Goal: Transaction & Acquisition: Purchase product/service

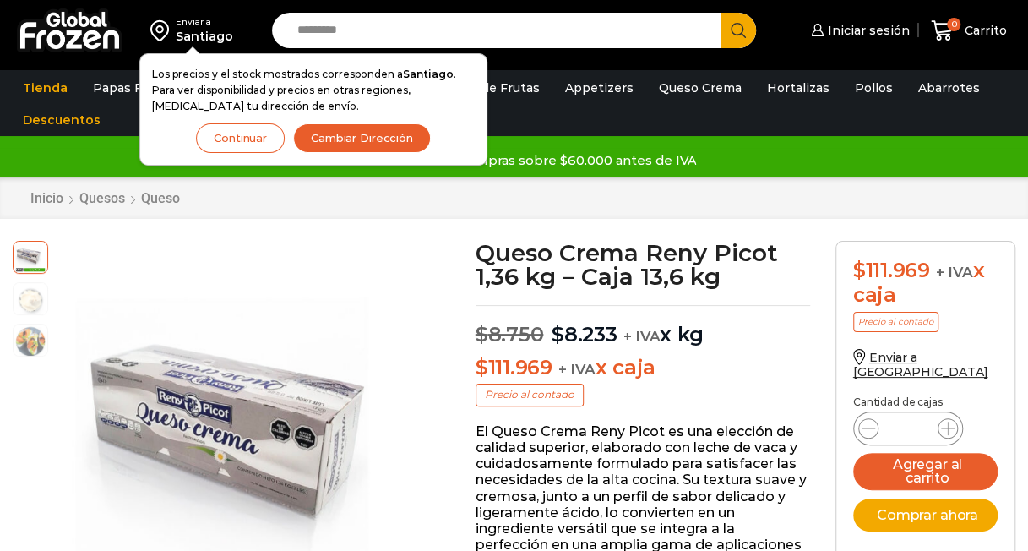
scroll to position [2, 0]
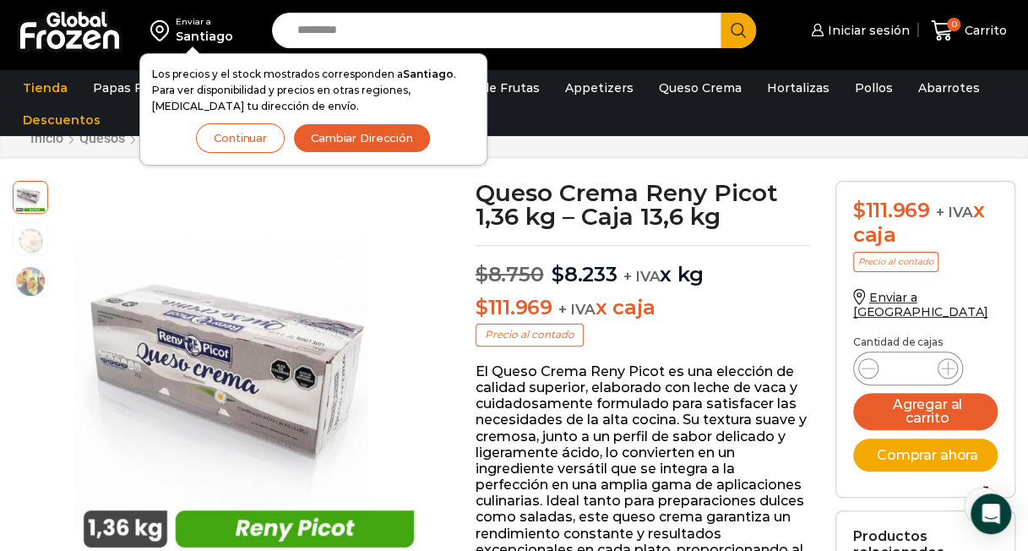
scroll to position [62, 0]
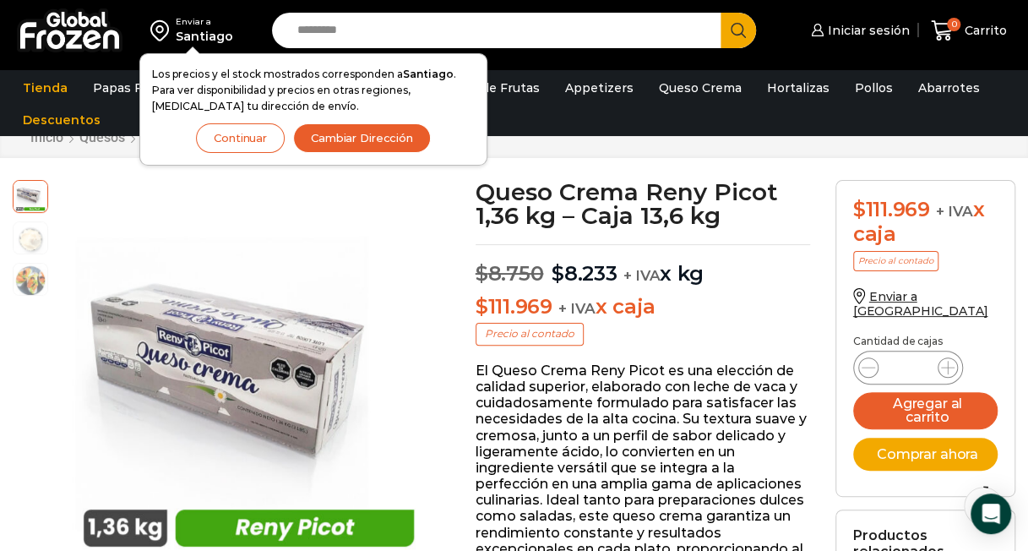
click at [642, 421] on p "El Queso Crema Reny Picot es una elección de calidad superior, elaborado con le…" at bounding box center [642, 475] width 334 height 227
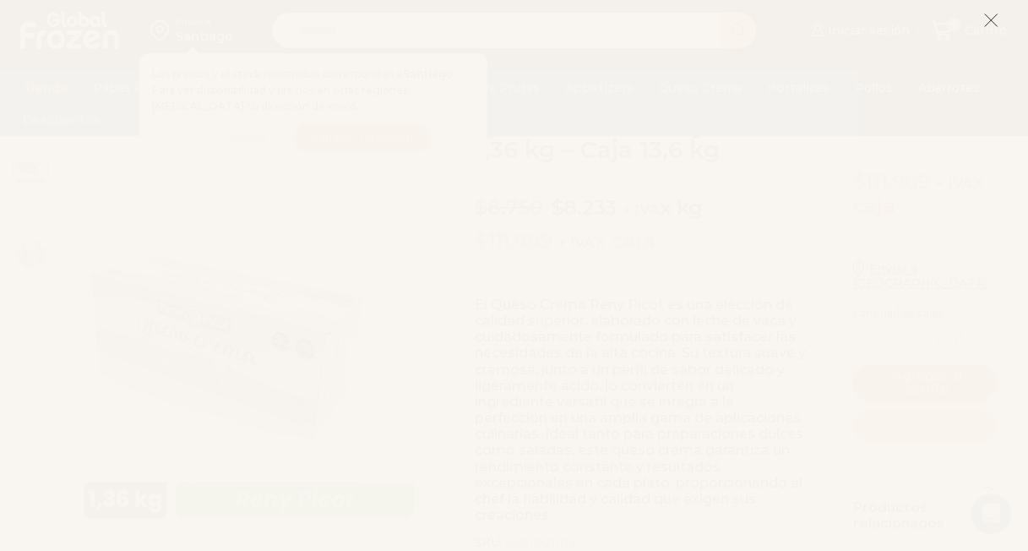
scroll to position [0, 0]
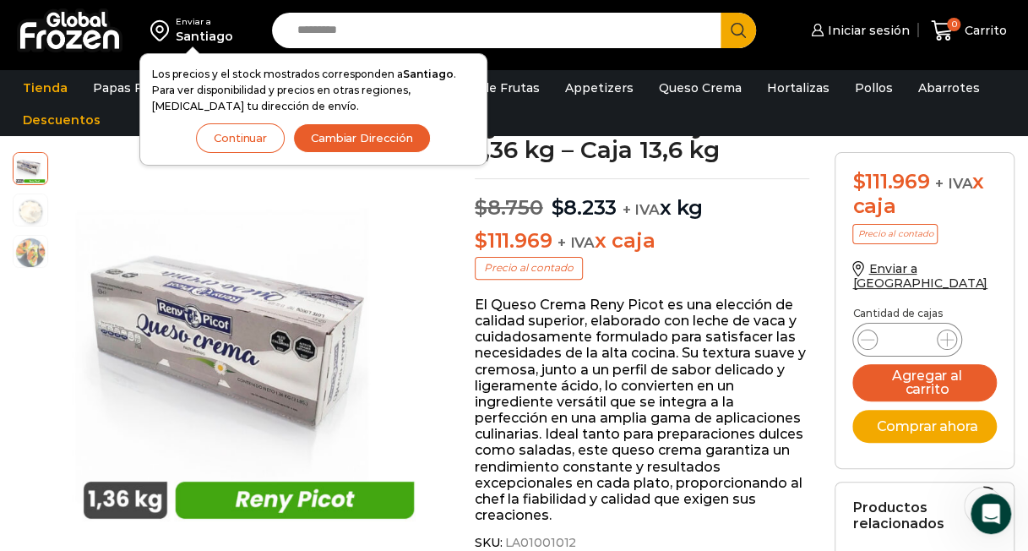
click at [741, 338] on p "El Queso Crema Reny Picot es una elección de calidad superior, elaborado con le…" at bounding box center [642, 409] width 334 height 227
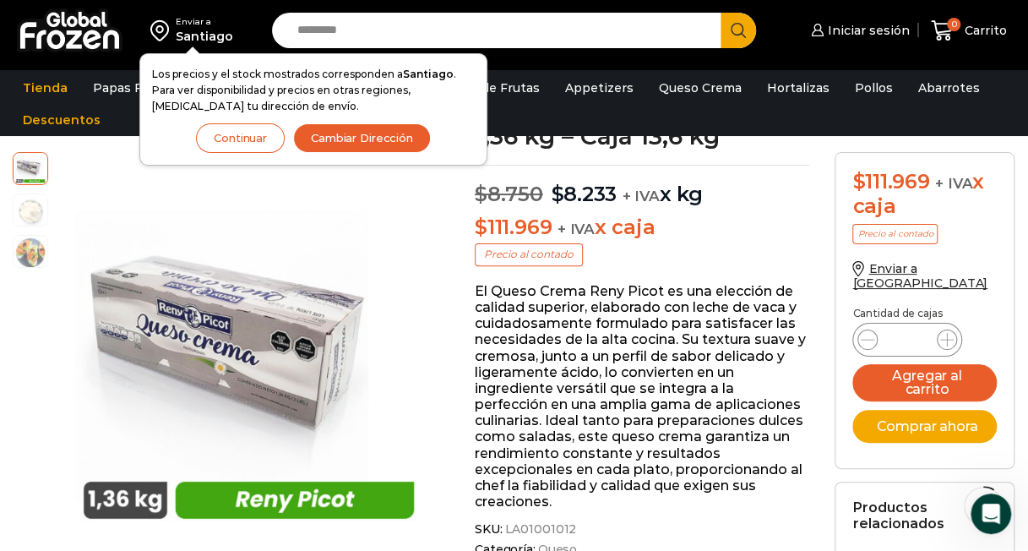
scroll to position [142, 0]
click at [565, 332] on p "El Queso Crema Reny Picot es una elección de calidad superior, elaborado con le…" at bounding box center [642, 395] width 334 height 227
click at [565, 330] on p "El Queso Crema Reny Picot es una elección de calidad superior, elaborado con le…" at bounding box center [642, 395] width 334 height 227
click at [257, 141] on button "Continuar" at bounding box center [240, 138] width 89 height 30
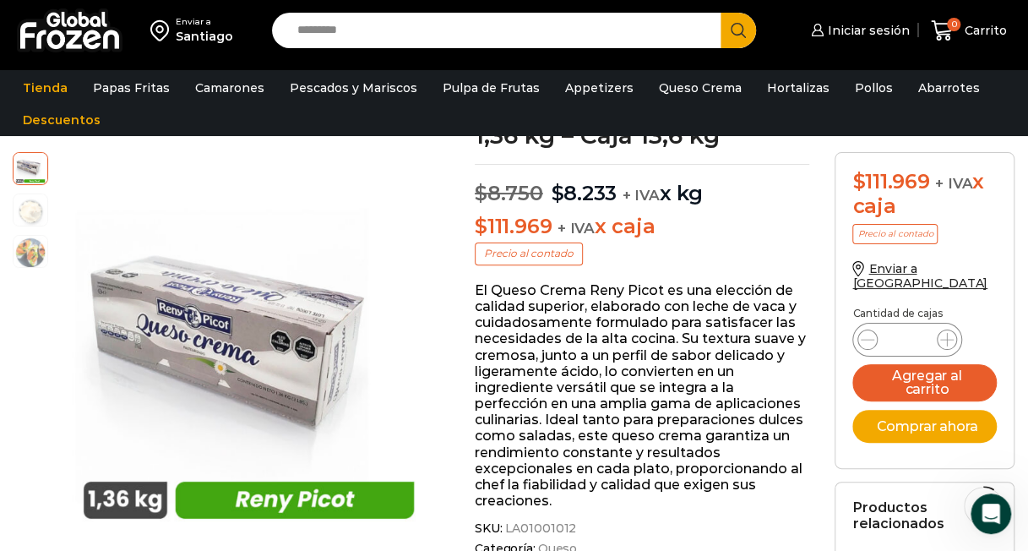
click at [767, 426] on p "El Queso Crema Reny Picot es una elección de calidad superior, elaborado con le…" at bounding box center [642, 395] width 334 height 227
click at [755, 424] on p "El Queso Crema Reny Picot es una elección de calidad superior, elaborado con le…" at bounding box center [642, 395] width 334 height 227
click at [756, 426] on p "El Queso Crema Reny Picot es una elección de calidad superior, elaborado con le…" at bounding box center [642, 395] width 334 height 227
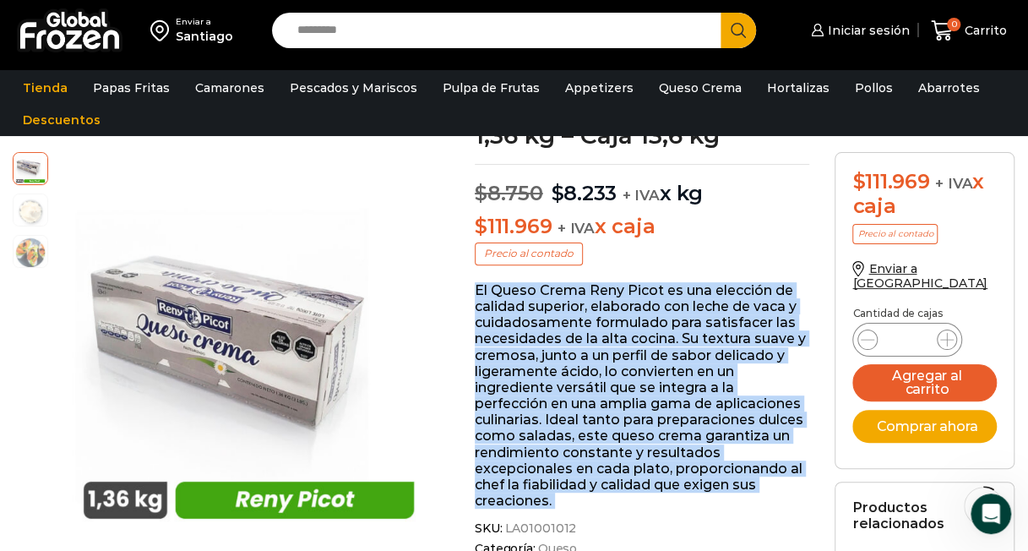
click at [756, 426] on p "El Queso Crema Reny Picot es una elección de calidad superior, elaborado con le…" at bounding box center [642, 395] width 334 height 227
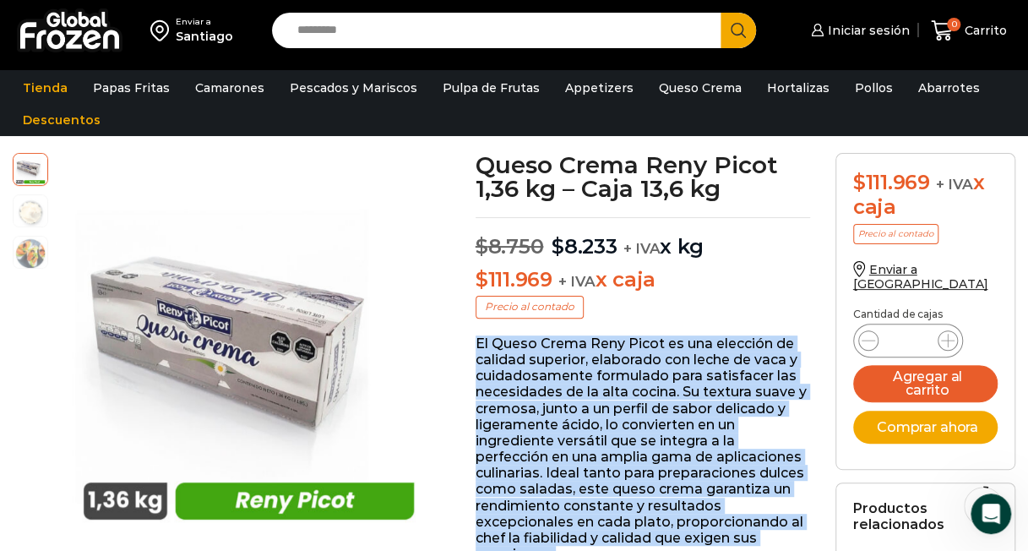
scroll to position [64, 0]
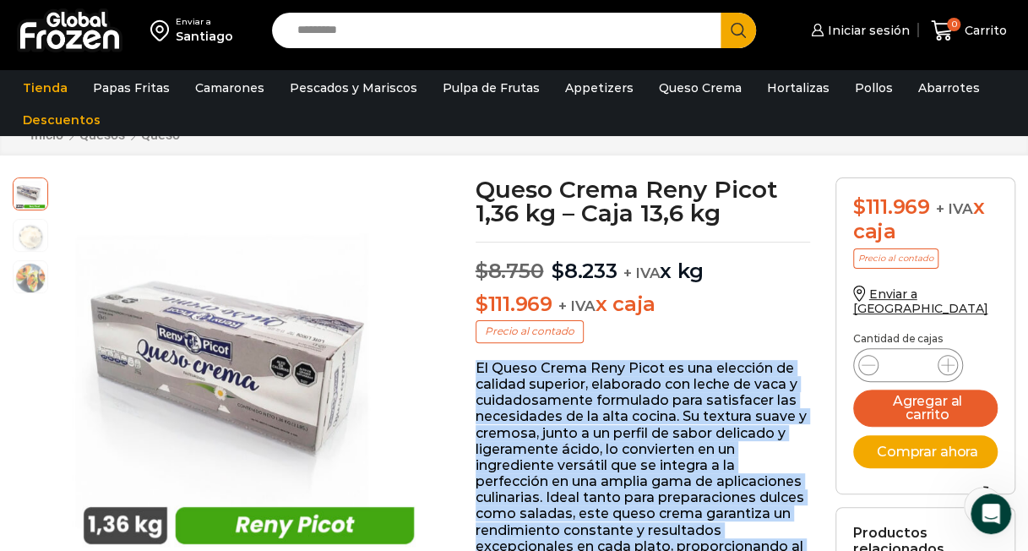
click at [756, 426] on p "El Queso Crema Reny Picot es una elección de calidad superior, elaborado con le…" at bounding box center [642, 473] width 334 height 227
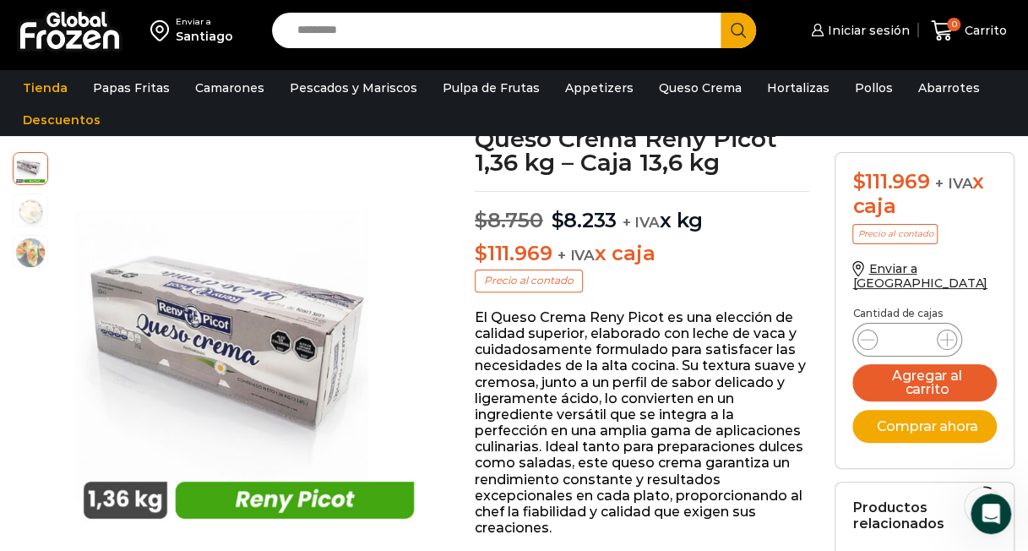
scroll to position [101, 0]
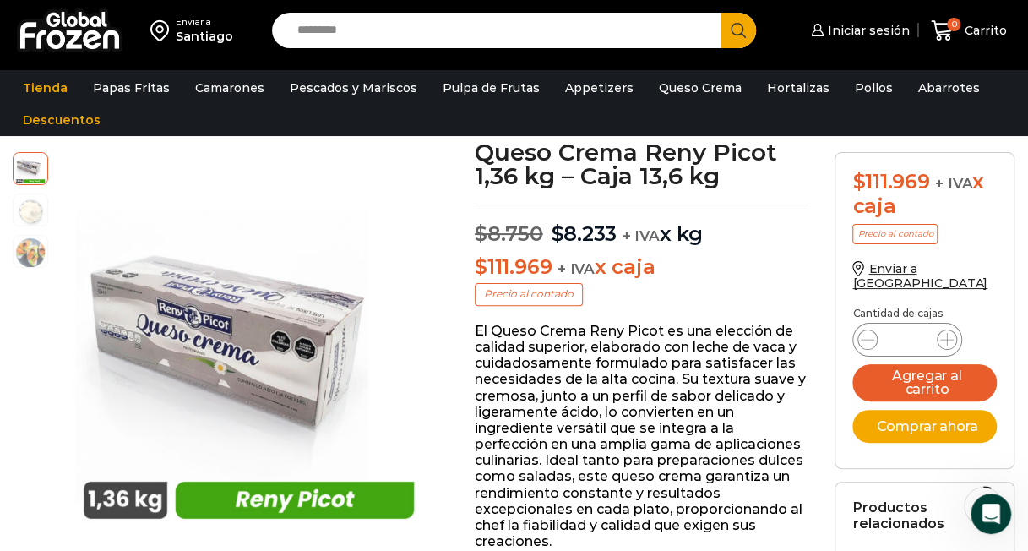
click at [655, 353] on p "El Queso Crema Reny Picot es una elección de calidad superior, elaborado con le…" at bounding box center [642, 436] width 334 height 227
click at [991, 496] on div "Abrir Intercom Messenger" at bounding box center [988, 511] width 56 height 56
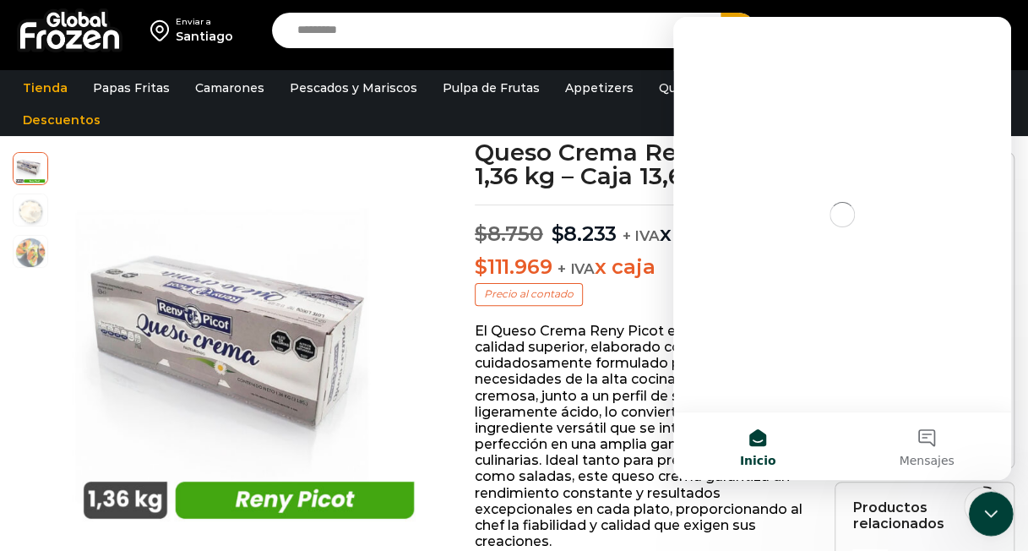
scroll to position [0, 0]
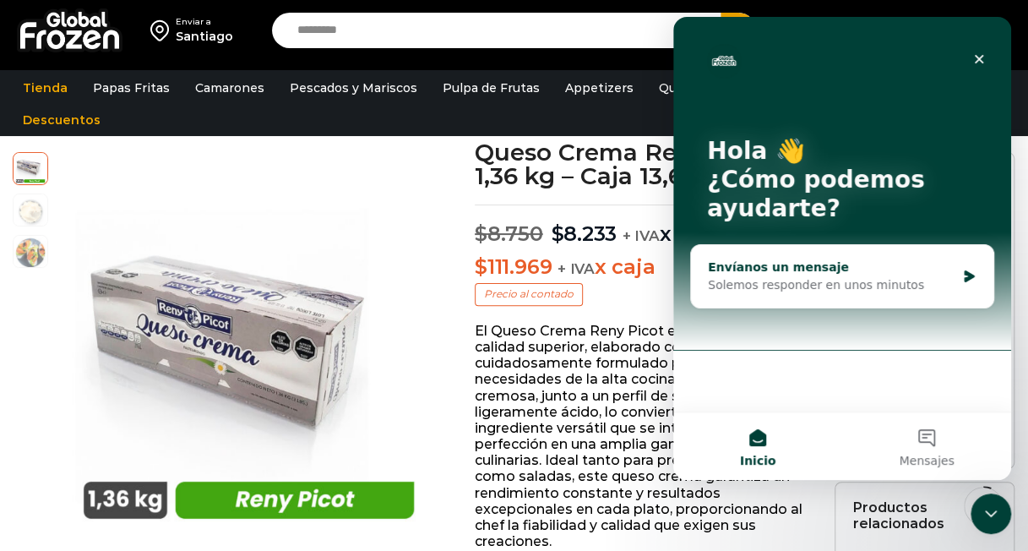
click at [774, 286] on div "Solemos responder en unos minutos" at bounding box center [831, 285] width 247 height 18
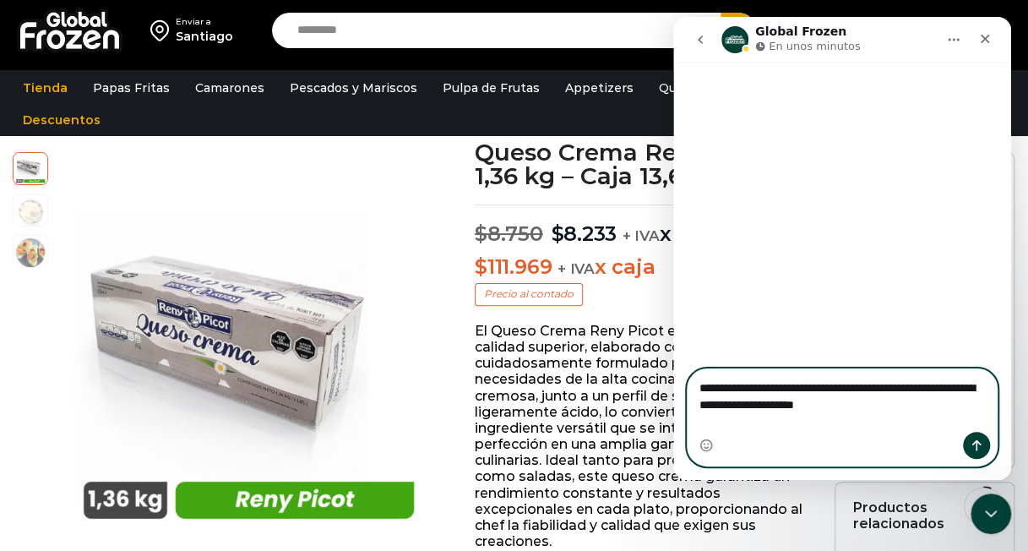
click at [937, 415] on textarea "**********" at bounding box center [842, 392] width 310 height 46
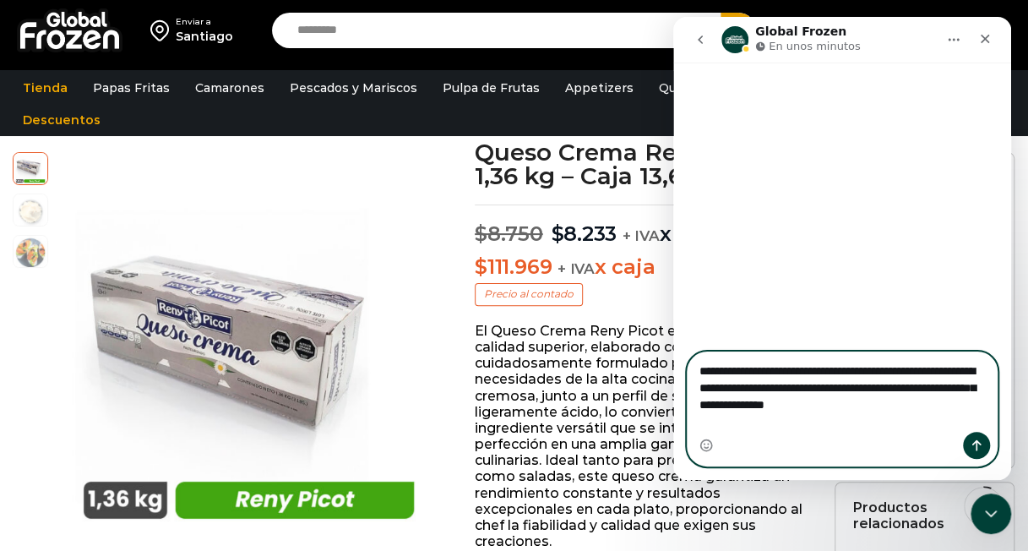
type textarea "**********"
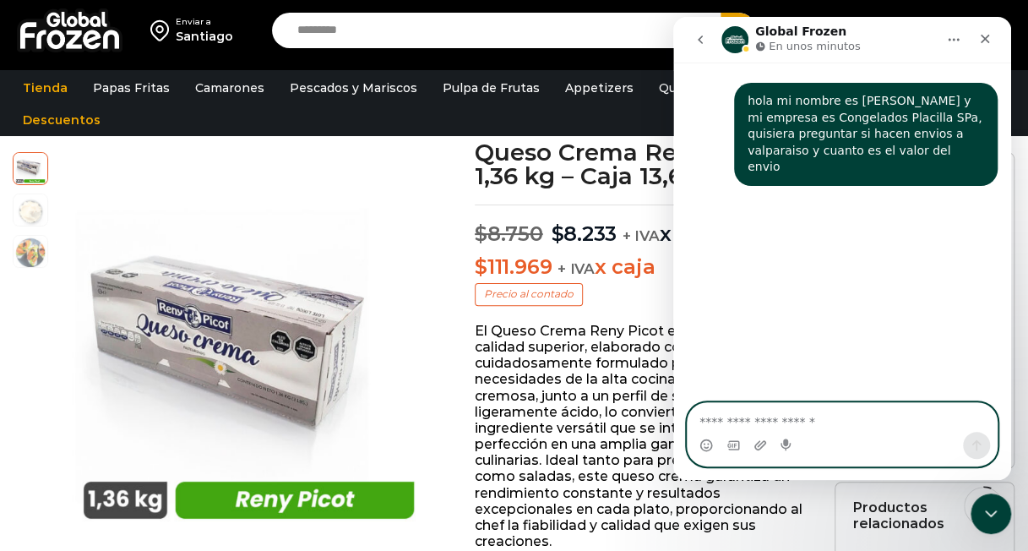
click at [916, 416] on textarea "Escribe un mensaje..." at bounding box center [842, 417] width 310 height 29
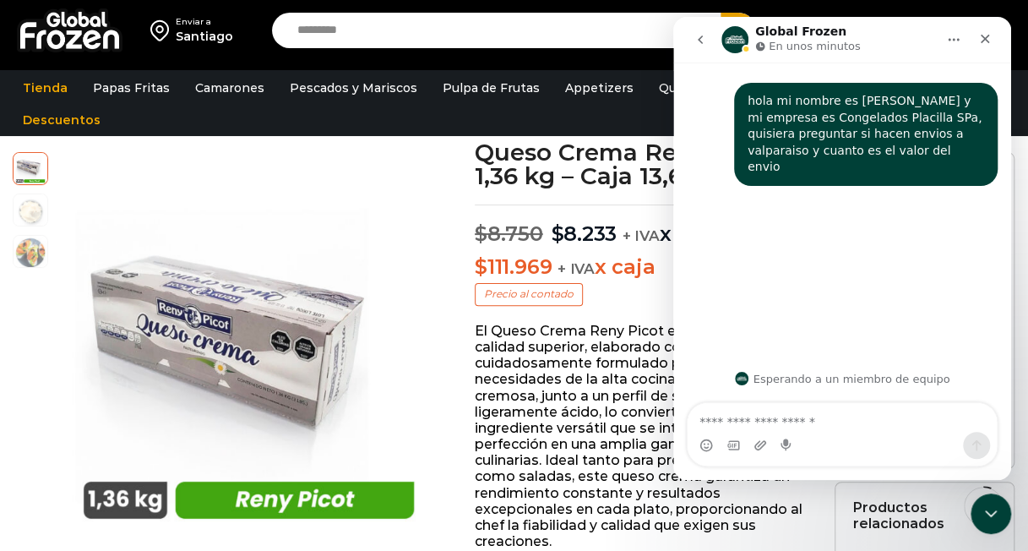
click at [617, 345] on p "El Queso Crema Reny Picot es una elección de calidad superior, elaborado con le…" at bounding box center [642, 436] width 334 height 227
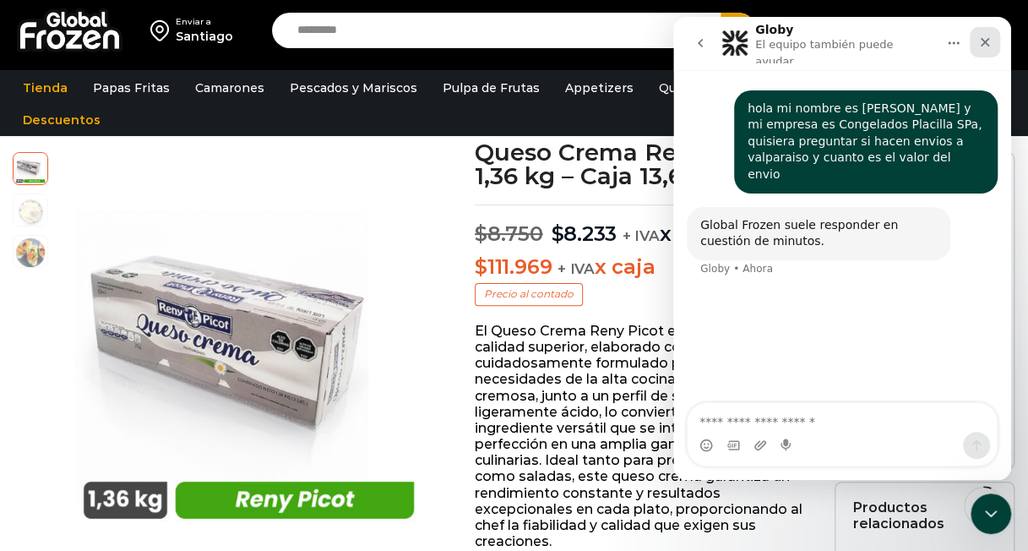
click at [980, 42] on icon "Cerrar" at bounding box center [985, 42] width 14 height 14
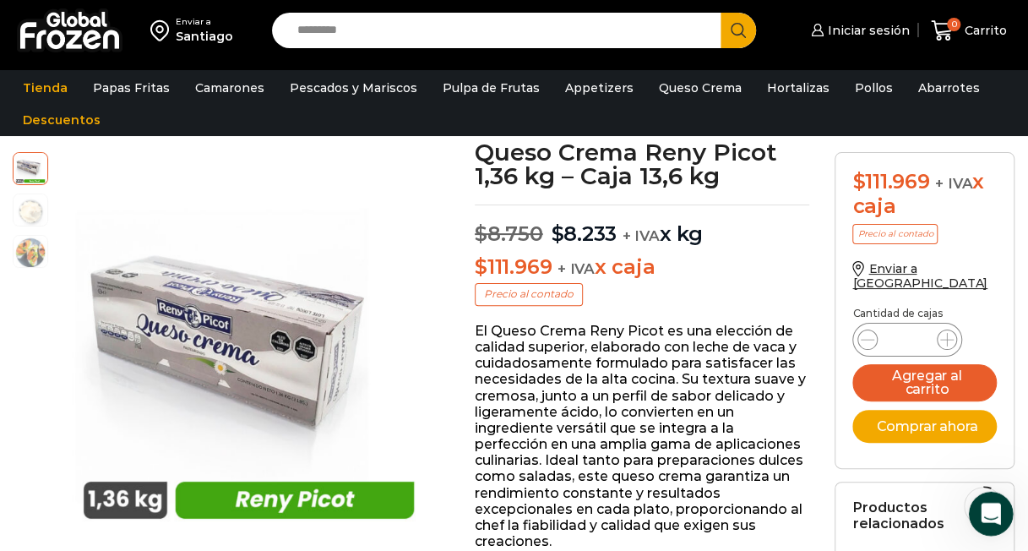
click at [997, 509] on icon "Abrir Intercom Messenger" at bounding box center [989, 511] width 28 height 28
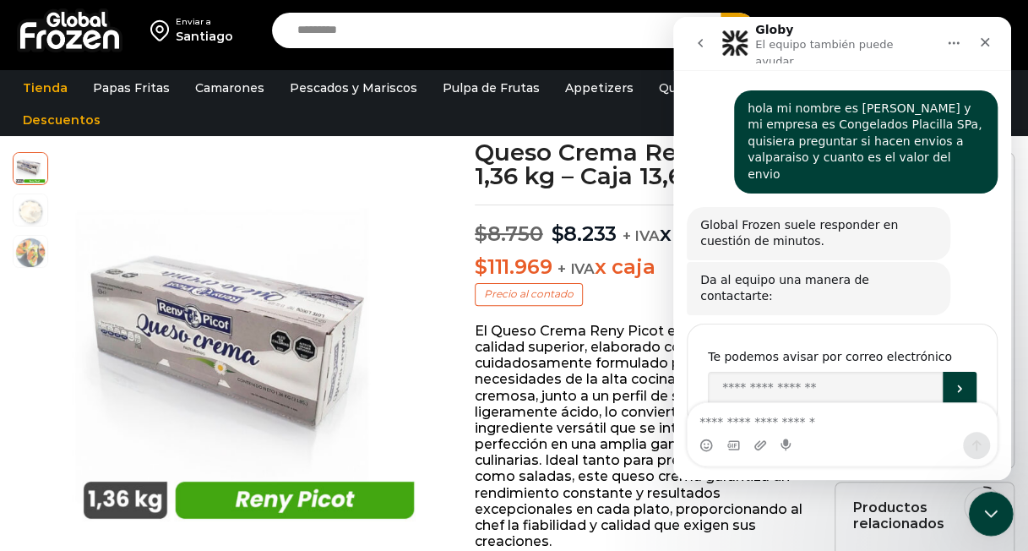
scroll to position [7, 0]
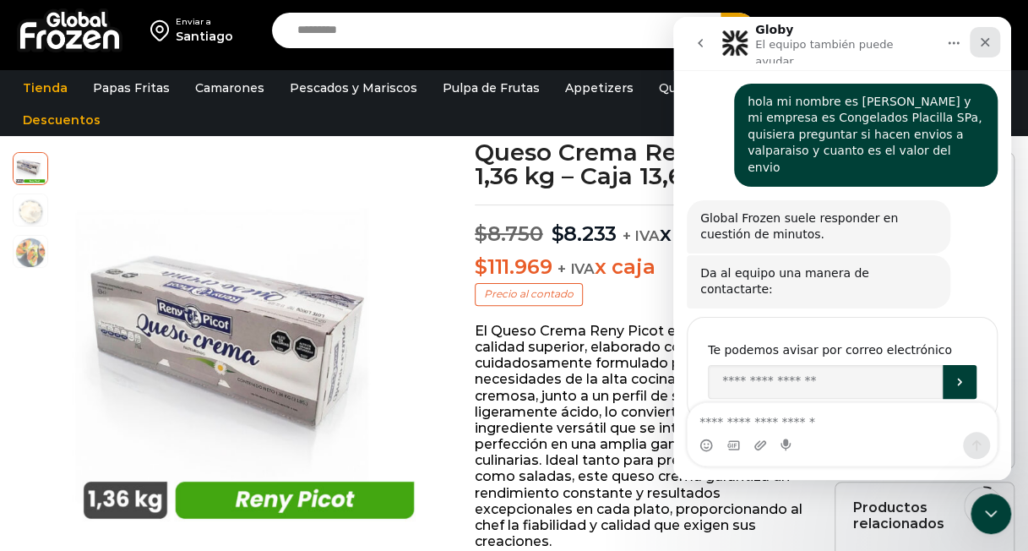
click at [984, 38] on icon "Cerrar" at bounding box center [984, 42] width 9 height 9
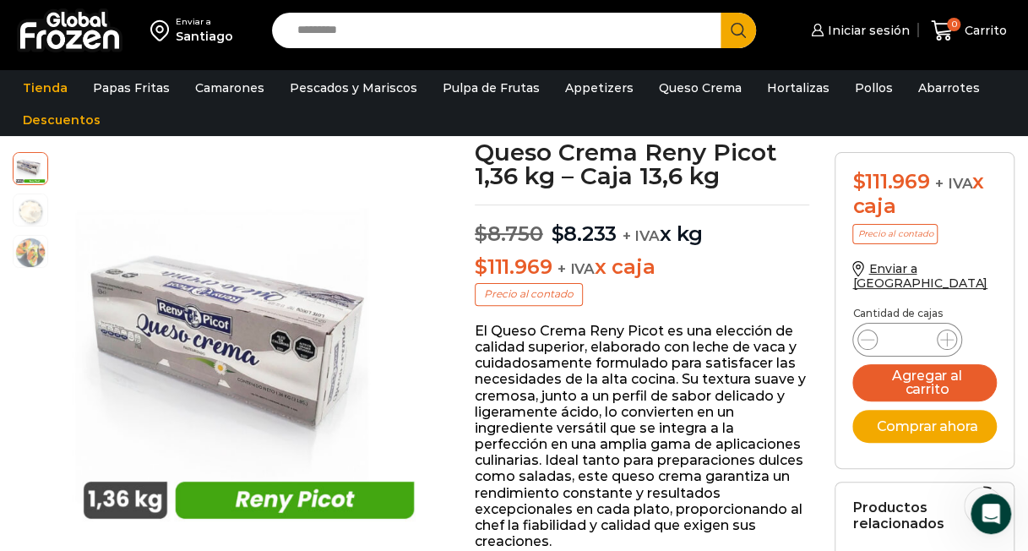
click at [613, 378] on p "El Queso Crema Reny Picot es una elección de calidad superior, elaborado con le…" at bounding box center [642, 436] width 334 height 227
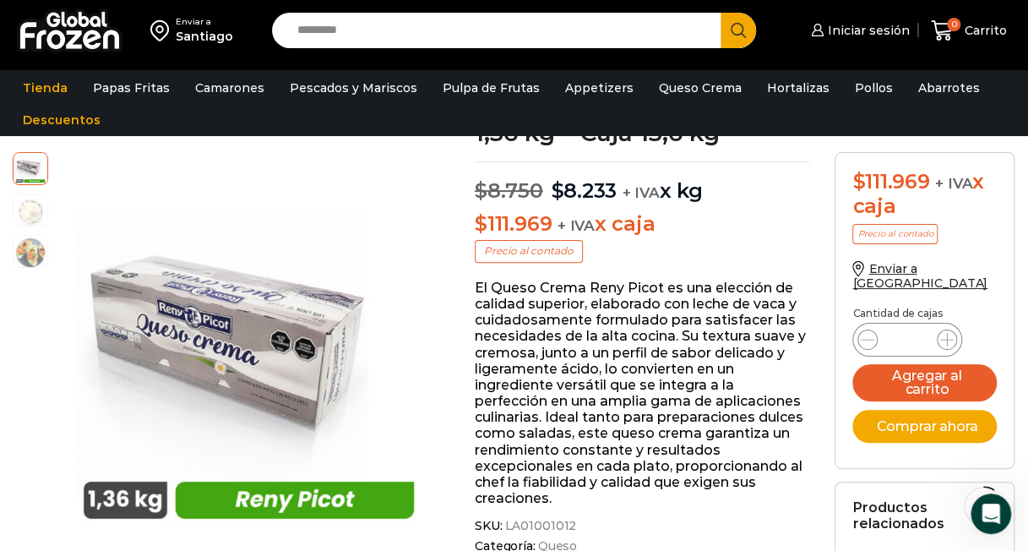
scroll to position [145, 0]
drag, startPoint x: 537, startPoint y: 431, endPoint x: 564, endPoint y: 439, distance: 28.3
click at [564, 439] on p "El Queso Crema Reny Picot es una elección de calidad superior, elaborado con le…" at bounding box center [642, 392] width 334 height 227
drag, startPoint x: 564, startPoint y: 439, endPoint x: 662, endPoint y: 466, distance: 101.6
click at [662, 466] on p "El Queso Crema Reny Picot es una elección de calidad superior, elaborado con le…" at bounding box center [642, 392] width 334 height 227
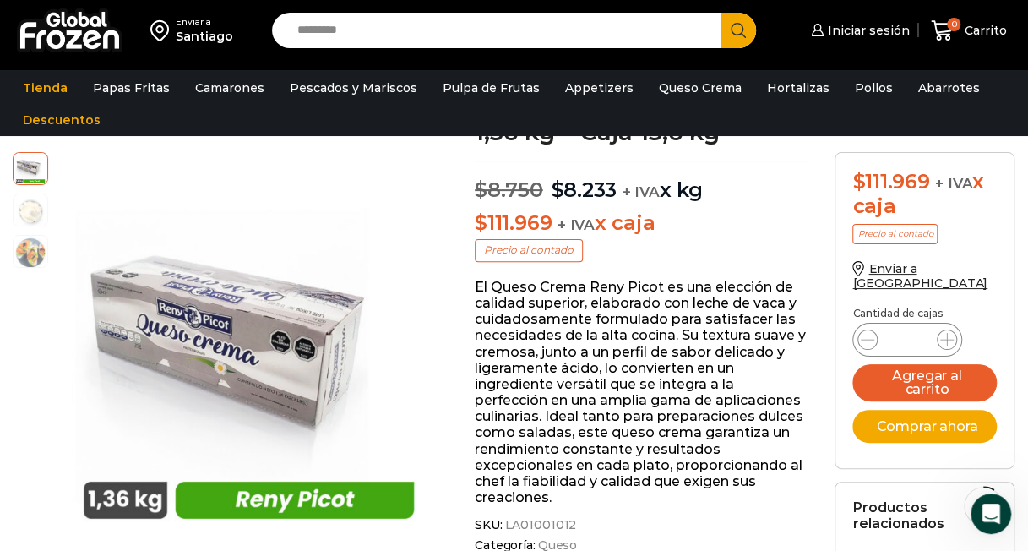
drag, startPoint x: 662, startPoint y: 466, endPoint x: 712, endPoint y: 486, distance: 53.5
click at [712, 486] on p "El Queso Crema Reny Picot es una elección de calidad superior, elaborado con le…" at bounding box center [642, 392] width 334 height 227
click at [768, 492] on p "El Queso Crema Reny Picot es una elección de calidad superior, elaborado con le…" at bounding box center [642, 392] width 334 height 227
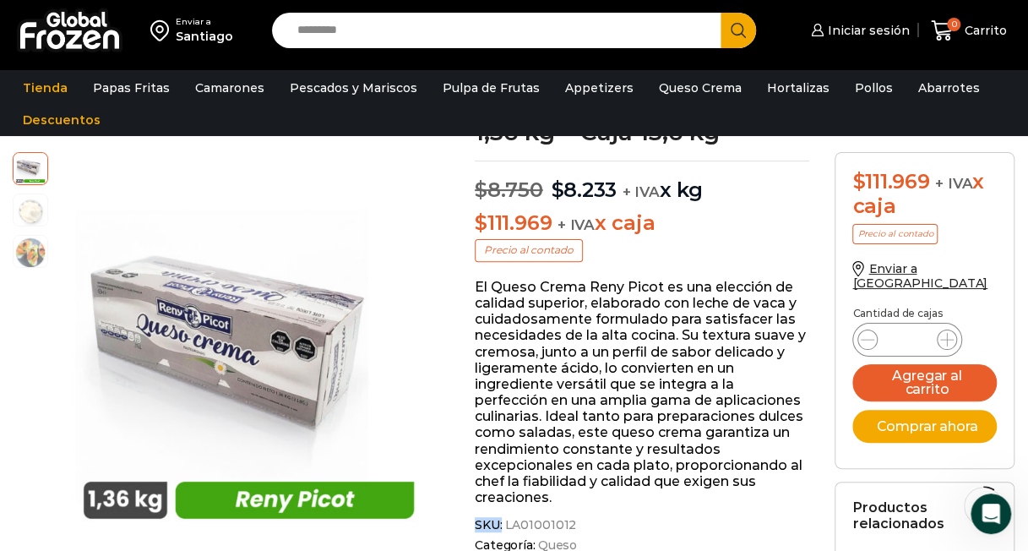
click at [569, 335] on p "El Queso Crema Reny Picot es una elección de calidad superior, elaborado con le…" at bounding box center [642, 392] width 334 height 227
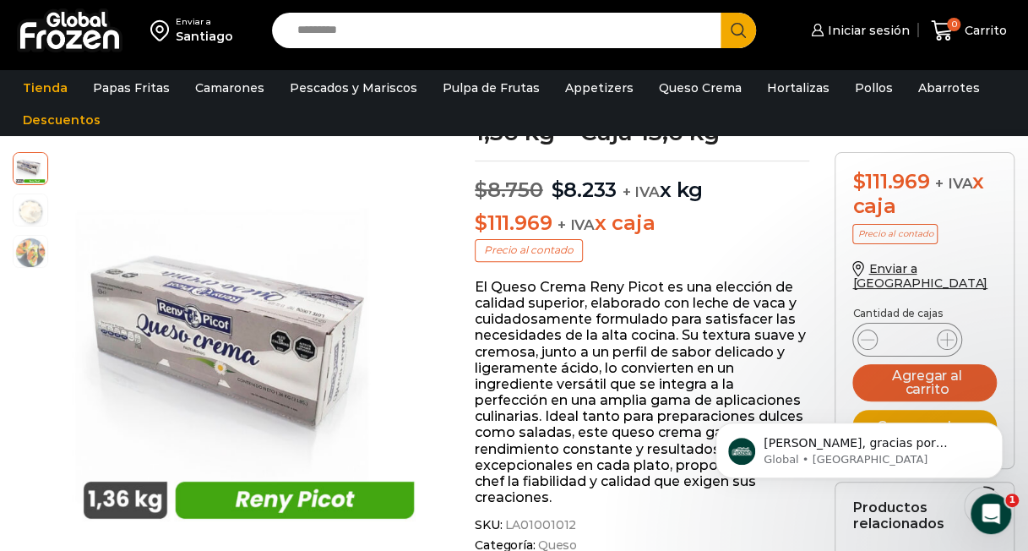
scroll to position [211, 0]
click at [985, 498] on icon "Abrir Intercom Messenger" at bounding box center [989, 511] width 28 height 28
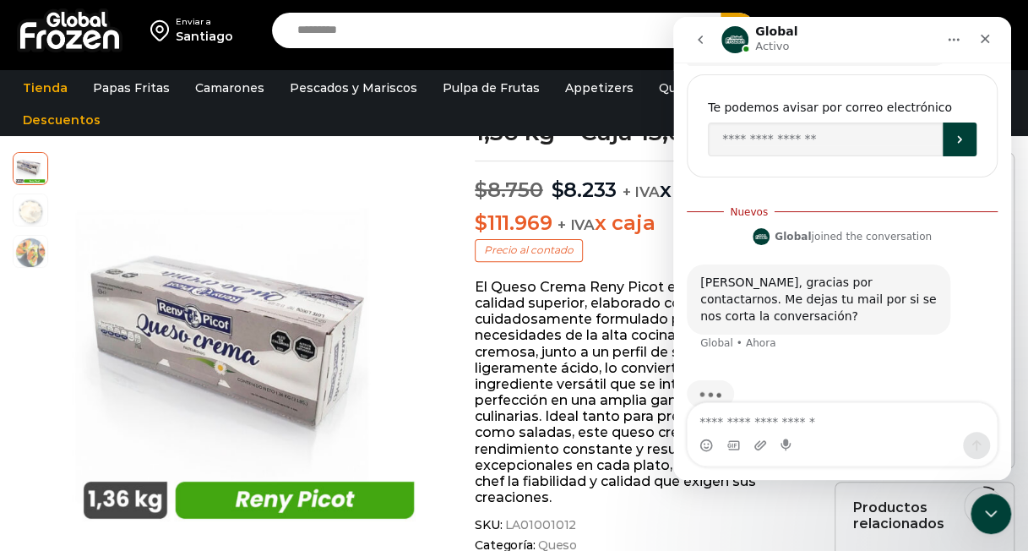
scroll to position [174, 0]
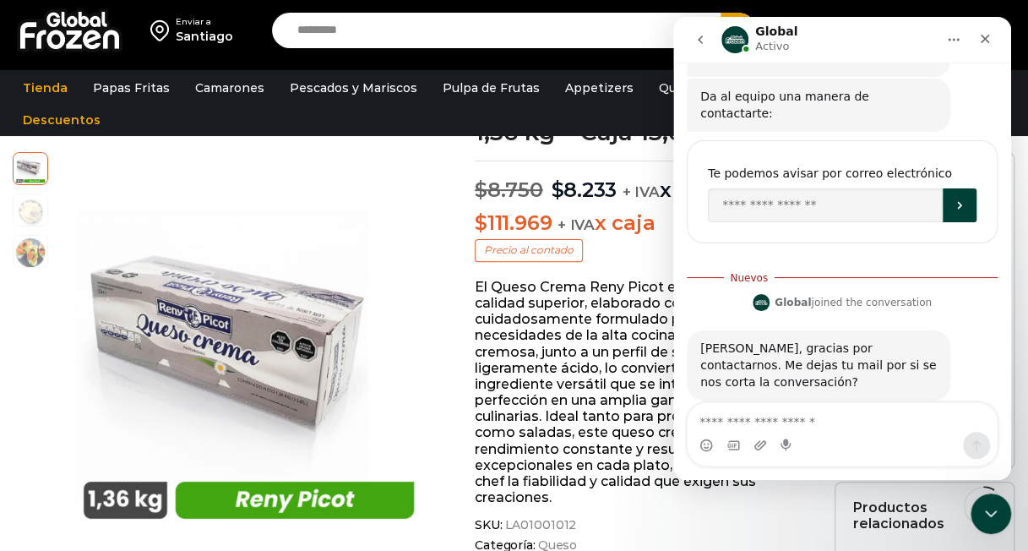
click at [837, 400] on div "Estimado Rodrigo, gracias por contactarnos. Me dejas tu mail por si se nos cort…" at bounding box center [842, 383] width 311 height 107
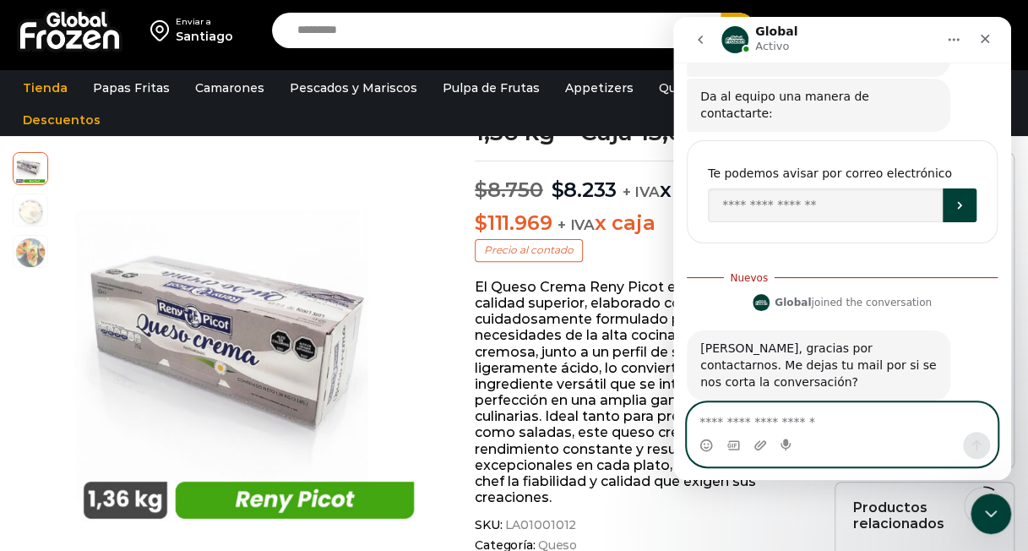
click at [810, 429] on textarea "Escribe un mensaje..." at bounding box center [841, 417] width 309 height 29
type textarea "**********"
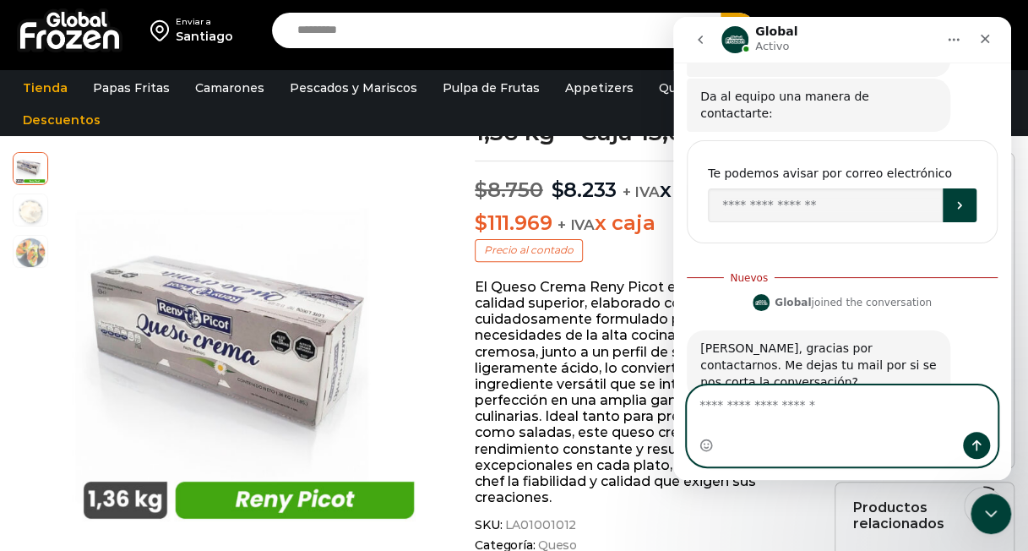
scroll to position [197, 0]
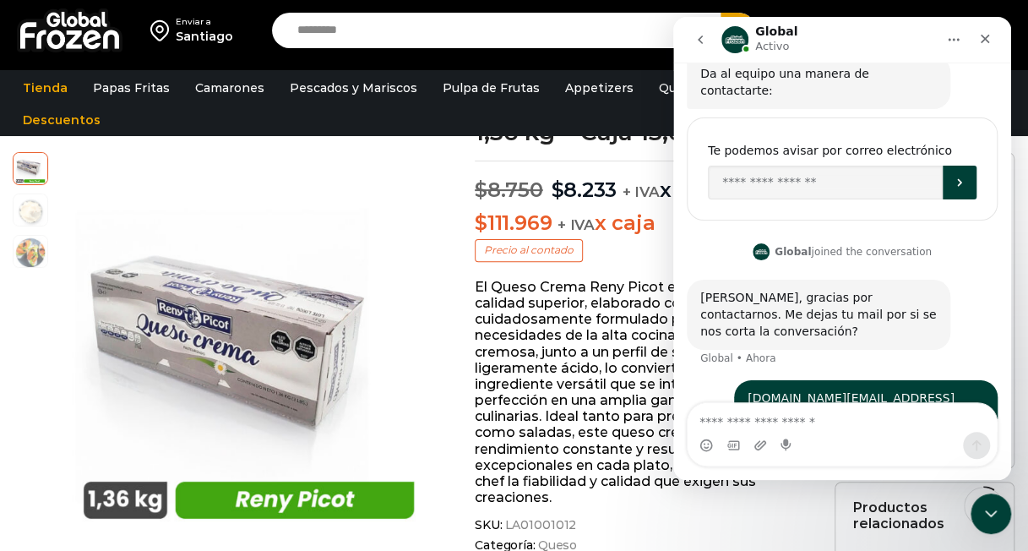
click at [722, 380] on div "congelados.placilla.mr@gmail.com • Ahora" at bounding box center [842, 416] width 311 height 73
click at [731, 380] on div "congelados.placilla.mr@gmail.com • Ahora" at bounding box center [842, 416] width 311 height 73
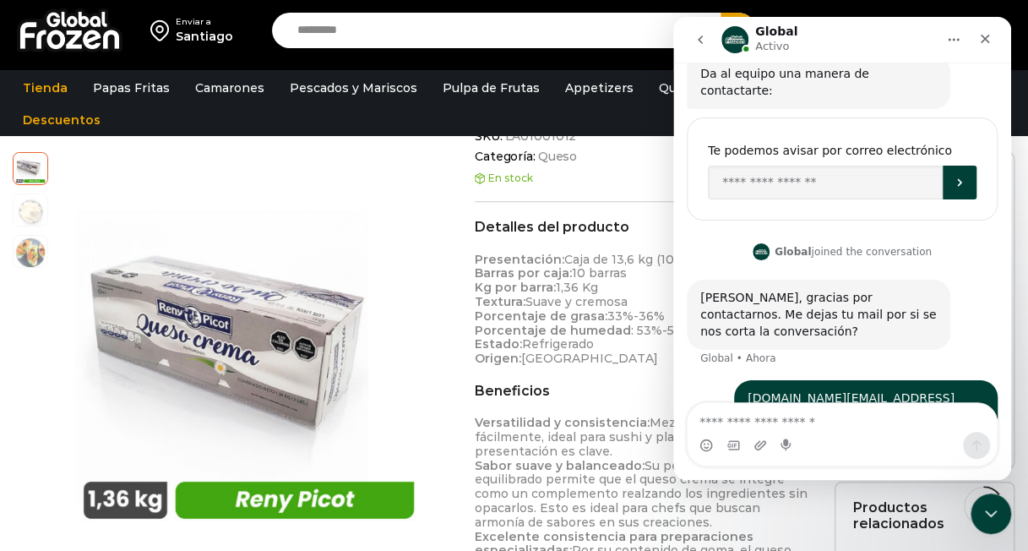
scroll to position [0, 0]
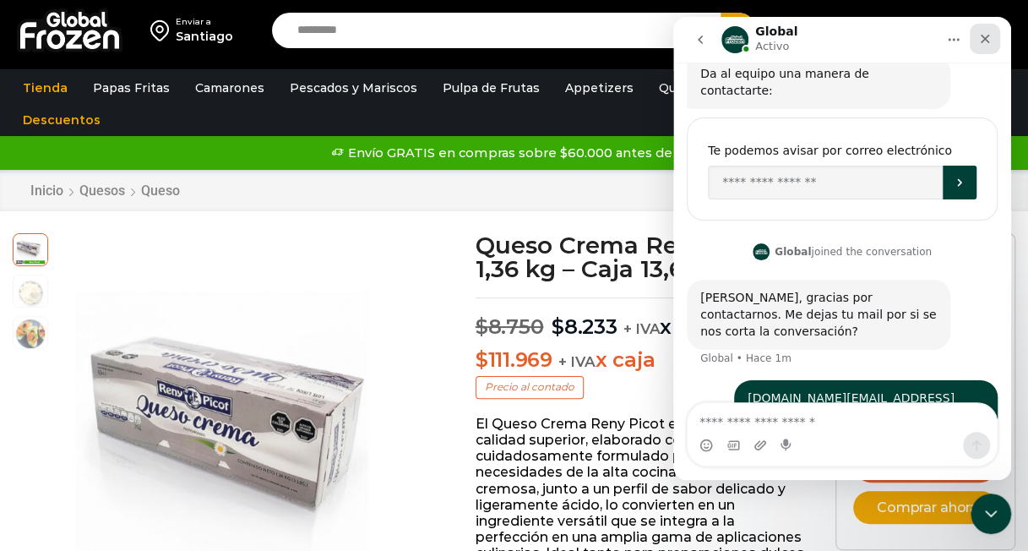
click at [985, 36] on icon "Cerrar" at bounding box center [985, 39] width 14 height 14
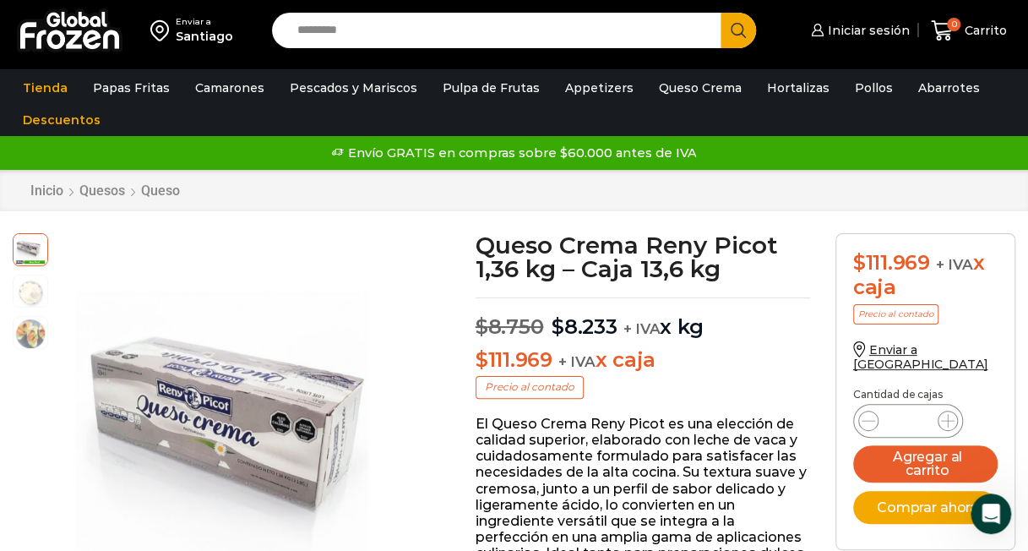
scroll to position [262, 0]
click at [966, 149] on div "Envío GRATIS en compras sobre $60.000 antes de IVA Envío GRATIS en compras sobr…" at bounding box center [514, 152] width 1023 height 25
click at [1008, 130] on ul "Tienda Papas Fritas Papas Bastón Papas Especiales Camarones Camarones Crudos Pe…" at bounding box center [514, 104] width 1008 height 64
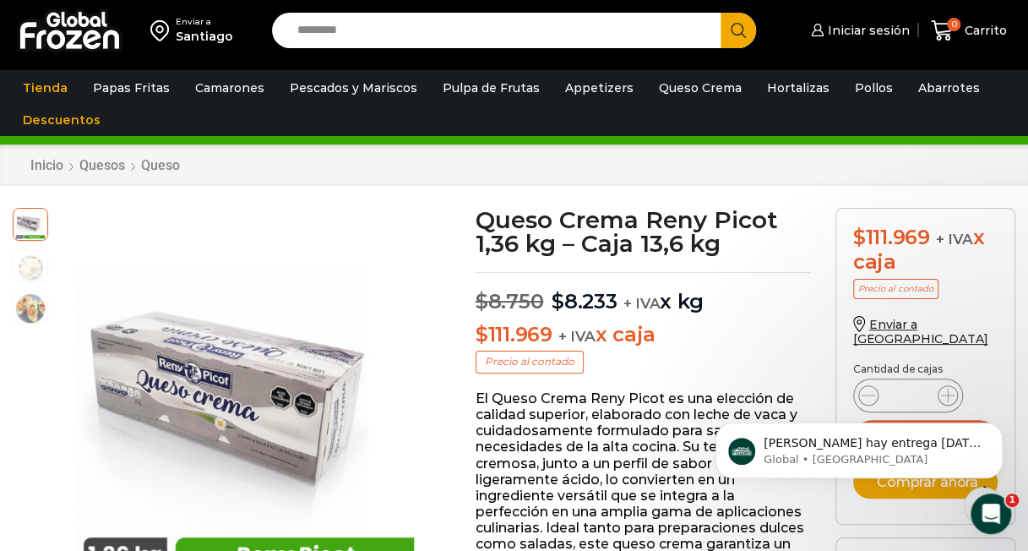
scroll to position [296, 0]
click at [839, 453] on p "Global • Ahora" at bounding box center [872, 459] width 218 height 15
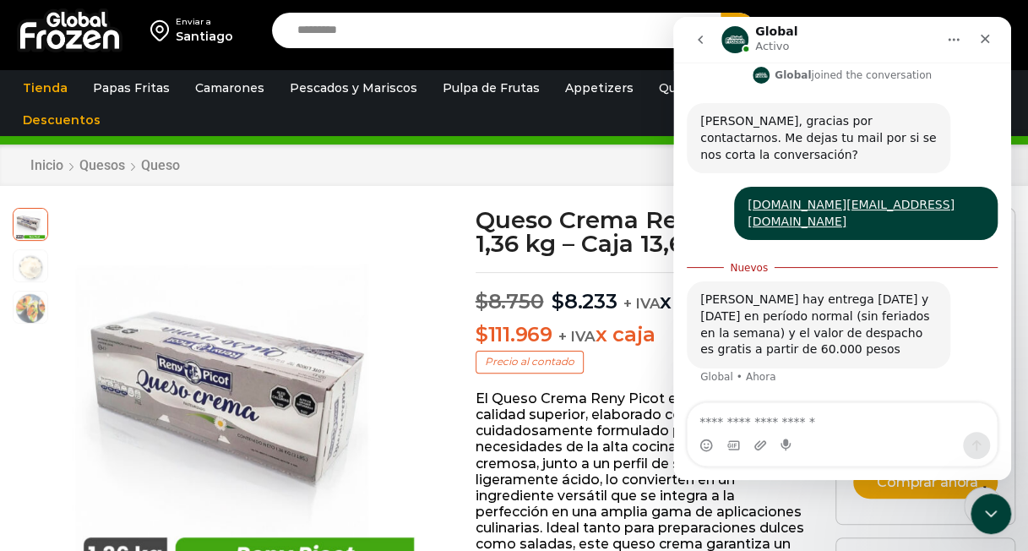
scroll to position [3, 0]
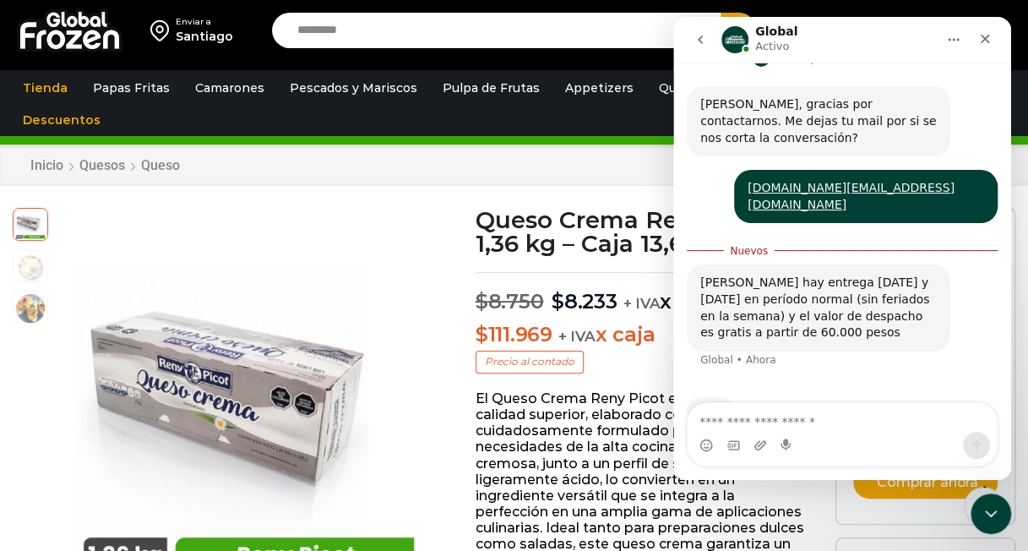
click at [789, 420] on textarea "Escribe un mensaje..." at bounding box center [841, 417] width 309 height 29
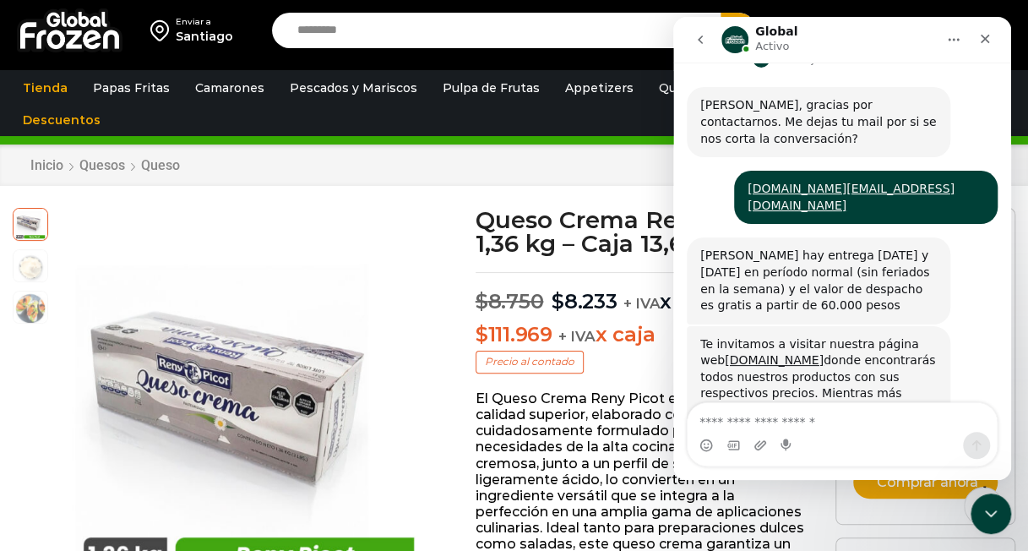
click at [884, 361] on div "Te invitamos a visitar nuestra página web www.globalfrozen.com donde encontrará…" at bounding box center [818, 386] width 236 height 100
click at [906, 359] on div "Te invitamos a visitar nuestra página web www.globalfrozen.com donde encontrará…" at bounding box center [818, 386] width 236 height 100
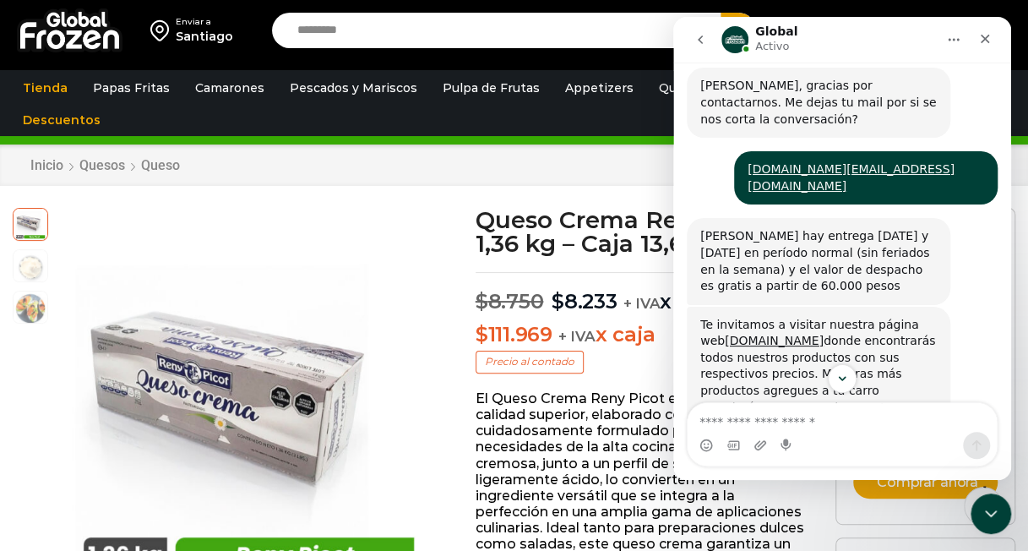
scroll to position [410, 0]
click at [970, 306] on div "Te invitamos a visitar nuestra página web www.globalfrozen.com donde encontrará…" at bounding box center [842, 444] width 311 height 276
click at [915, 316] on div "Te invitamos a visitar nuestra página web www.globalfrozen.com donde encontrará…" at bounding box center [818, 366] width 236 height 100
click at [942, 306] on div "Te invitamos a visitar nuestra página web www.globalfrozen.com donde encontrará…" at bounding box center [818, 425] width 263 height 239
click at [924, 316] on div "Te invitamos a visitar nuestra página web www.globalfrozen.com donde encontrará…" at bounding box center [818, 366] width 236 height 100
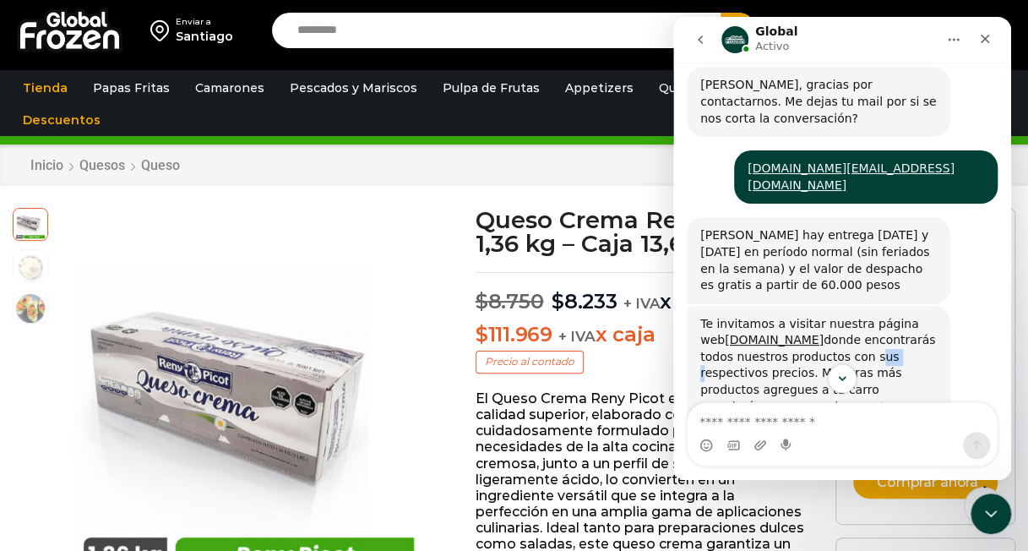
click at [924, 316] on div "Te invitamos a visitar nuestra página web www.globalfrozen.com donde encontrará…" at bounding box center [818, 366] width 236 height 100
drag, startPoint x: 924, startPoint y: 299, endPoint x: 911, endPoint y: 300, distance: 12.7
click at [911, 316] on div "Te invitamos a visitar nuestra página web www.globalfrozen.com donde encontrará…" at bounding box center [818, 366] width 236 height 100
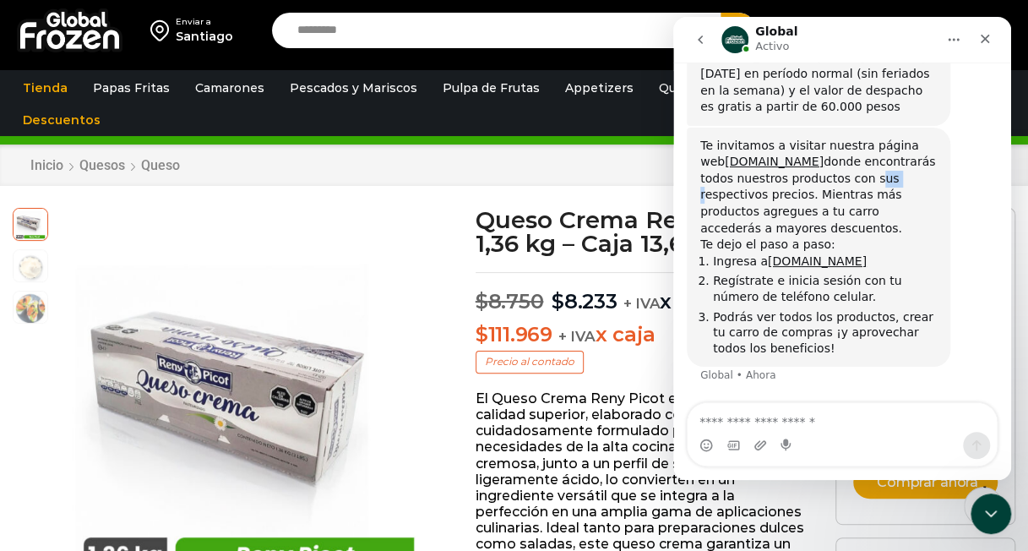
scroll to position [590, 0]
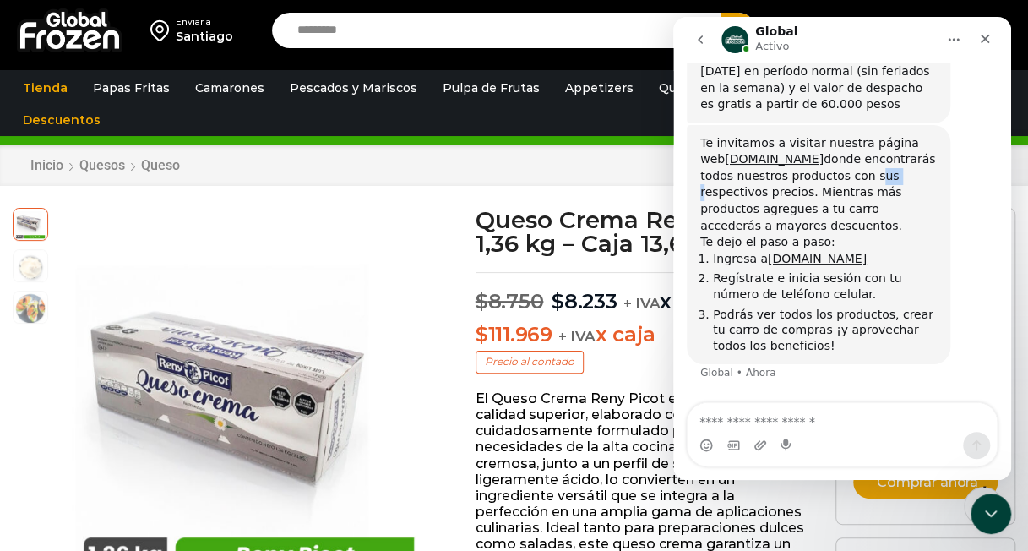
click at [913, 321] on div "Te invitamos a visitar nuestra página web www.globalfrozen.com donde encontrará…" at bounding box center [842, 263] width 311 height 276
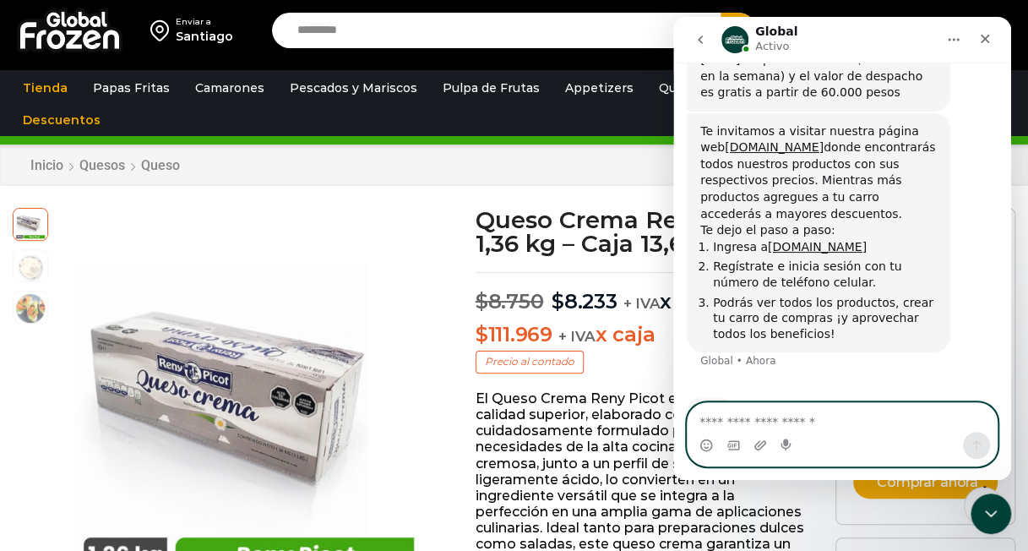
click at [878, 423] on textarea "Escribe un mensaje..." at bounding box center [841, 417] width 309 height 29
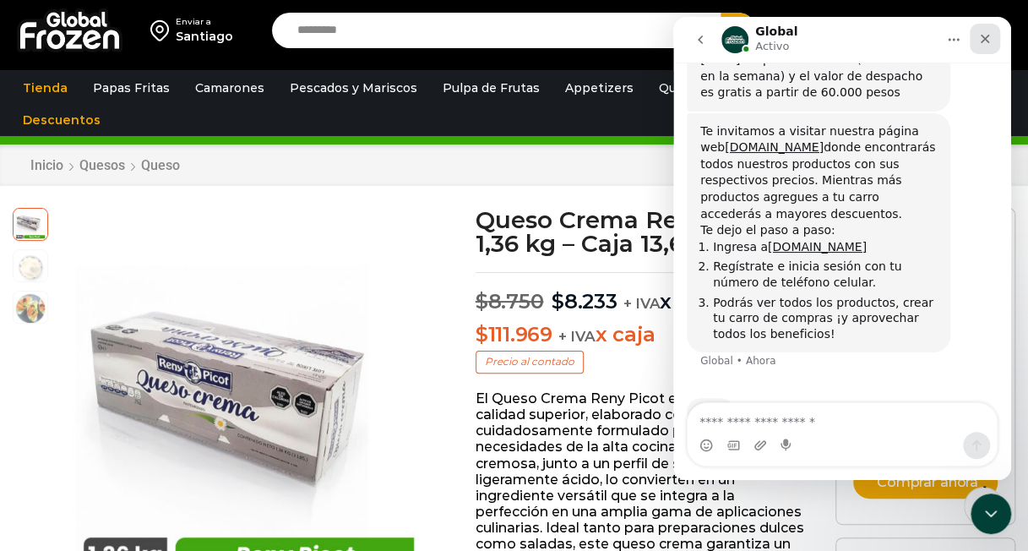
click at [983, 39] on icon "Cerrar" at bounding box center [984, 39] width 9 height 9
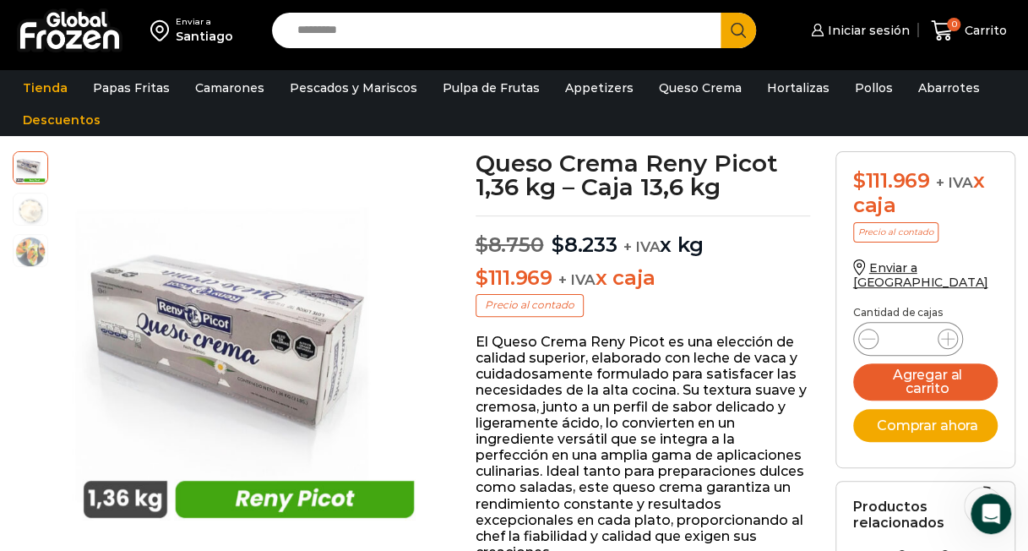
scroll to position [95, 0]
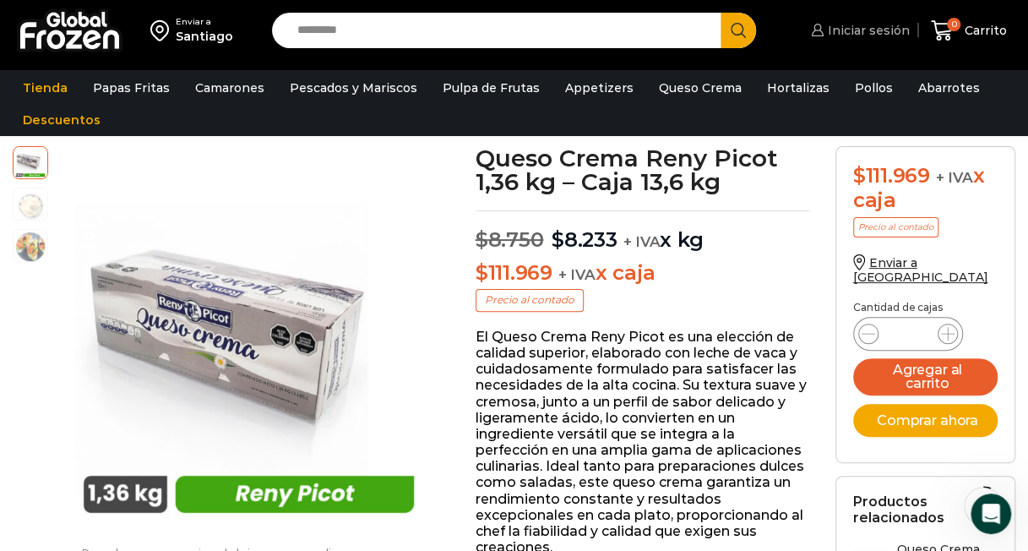
click at [882, 39] on link "Iniciar sesión" at bounding box center [858, 31] width 103 height 34
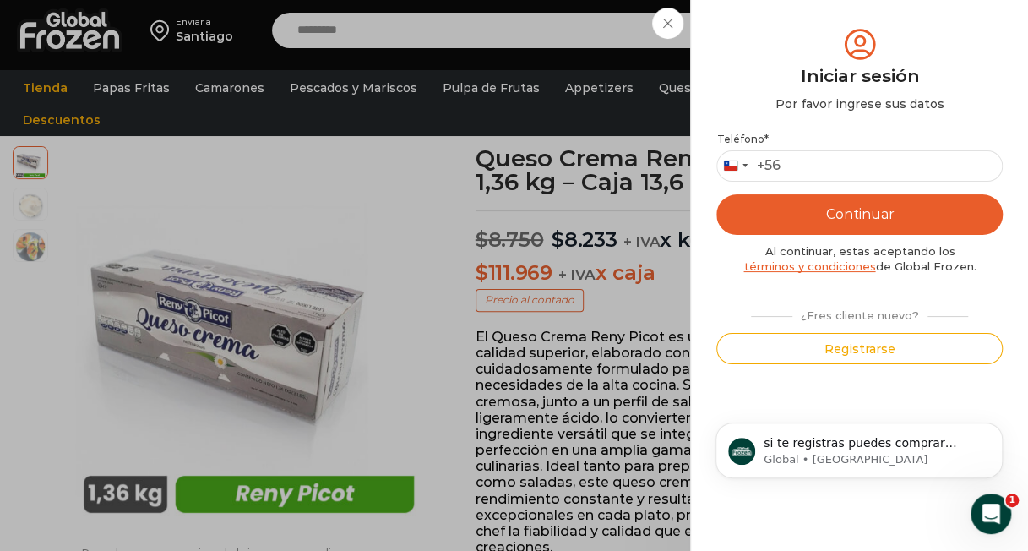
scroll to position [691, 0]
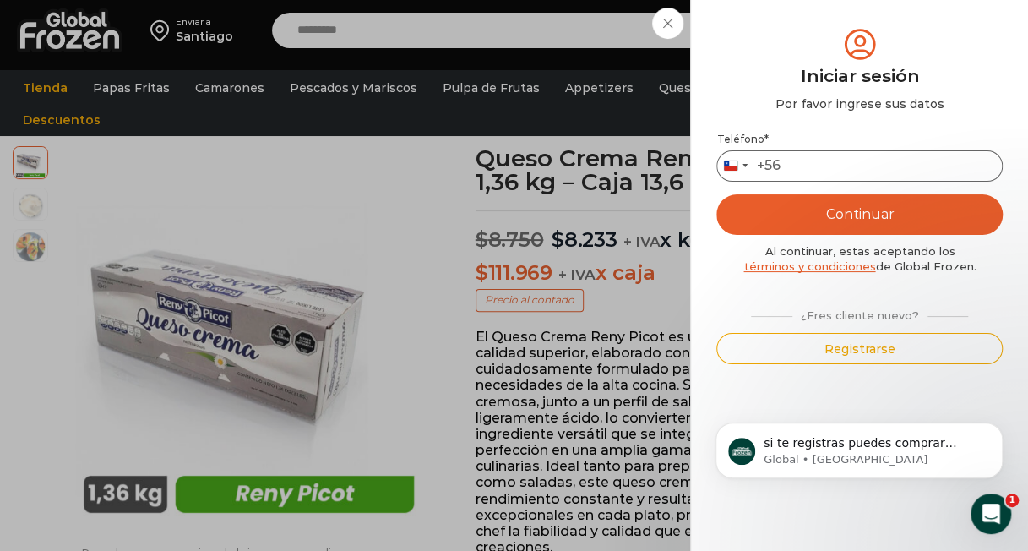
click at [855, 161] on input "Teléfono *" at bounding box center [859, 165] width 286 height 31
type input "*********"
click at [834, 207] on button "Continuar" at bounding box center [859, 214] width 286 height 41
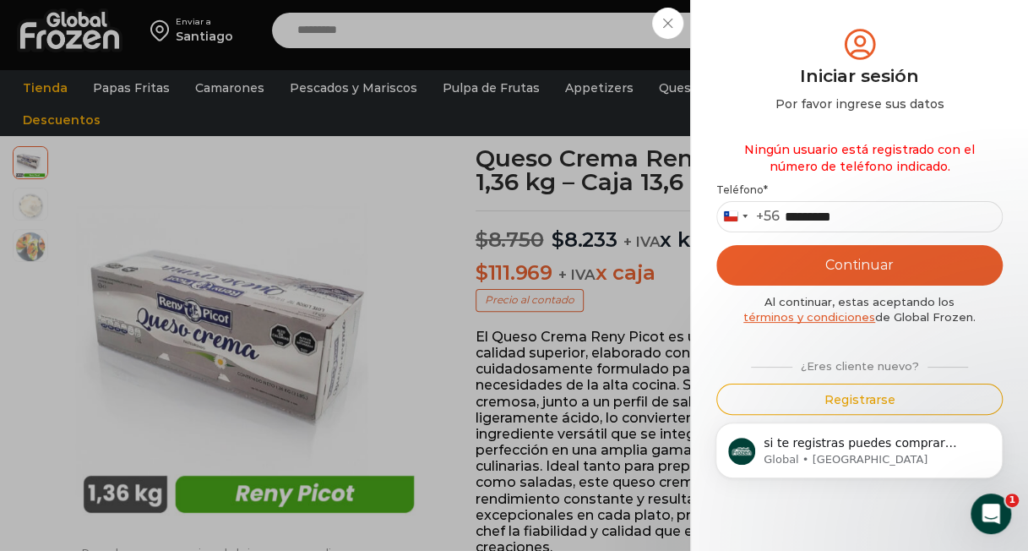
click at [852, 399] on div "si te registras puedes comprar online con descuentos por productos agregados o …" at bounding box center [858, 372] width 311 height 211
click at [854, 390] on div "si te registras puedes comprar online con descuentos por productos agregados o …" at bounding box center [858, 372] width 311 height 211
click at [834, 364] on div "si te registras puedes comprar online con descuentos por productos agregados o …" at bounding box center [858, 372] width 311 height 211
click at [844, 457] on p "Global • Ahora" at bounding box center [872, 459] width 218 height 15
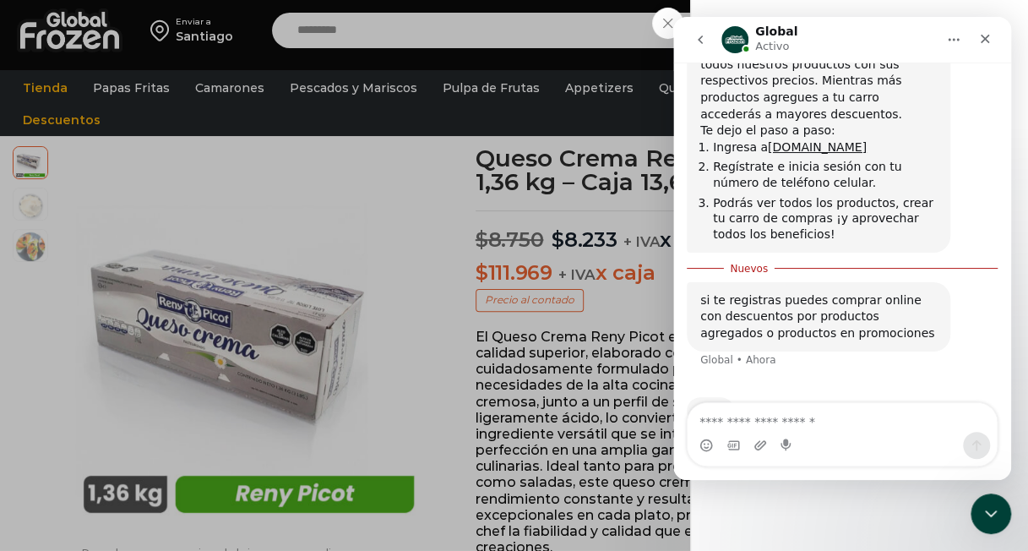
scroll to position [702, 0]
click at [864, 415] on textarea "Escribe un mensaje..." at bounding box center [841, 417] width 309 height 29
type textarea "**********"
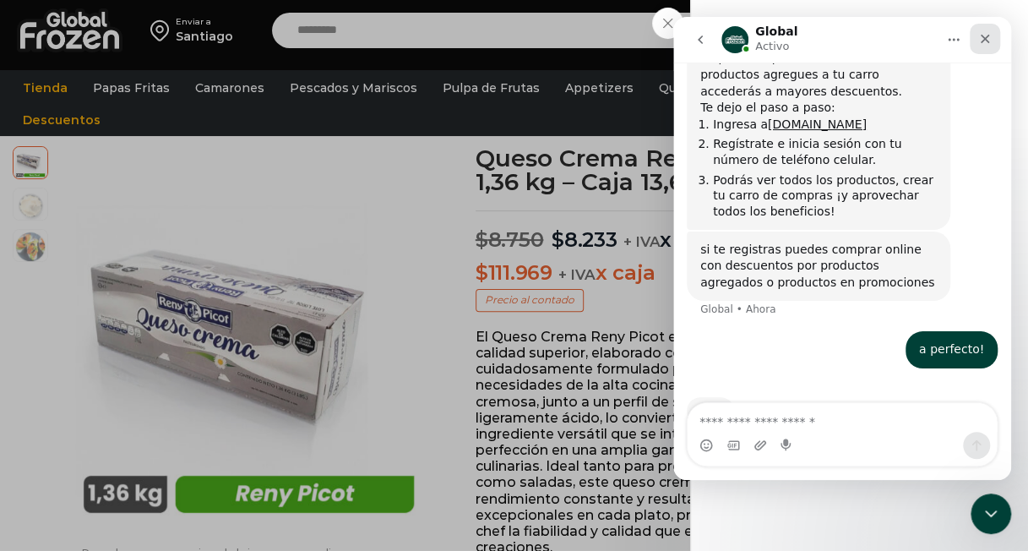
click at [983, 30] on div "Cerrar" at bounding box center [985, 39] width 30 height 30
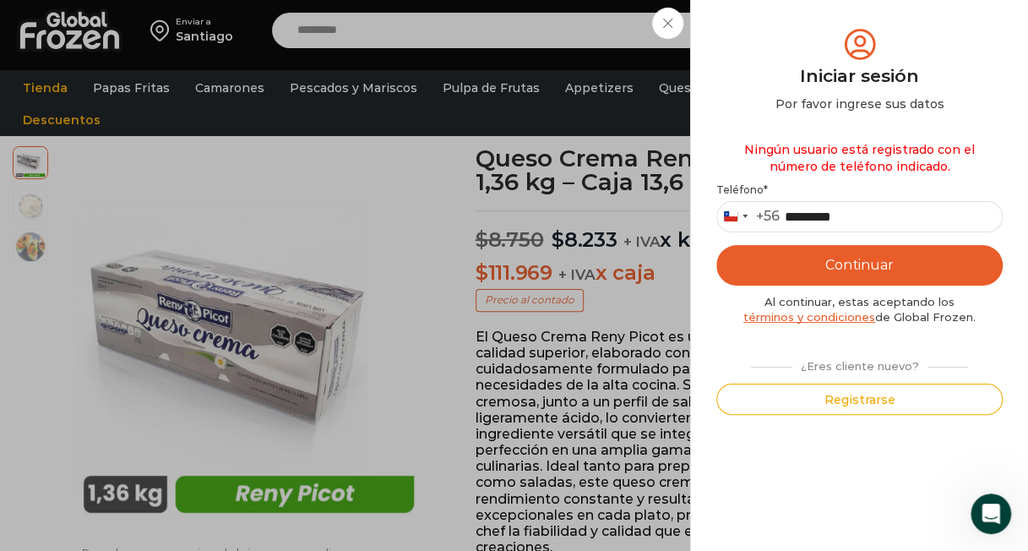
click at [838, 382] on div "Ningún usuario está registrado con el número de teléfono indicado. Teléfono * C…" at bounding box center [859, 274] width 286 height 282
click at [846, 397] on button "Registrarse" at bounding box center [859, 398] width 286 height 31
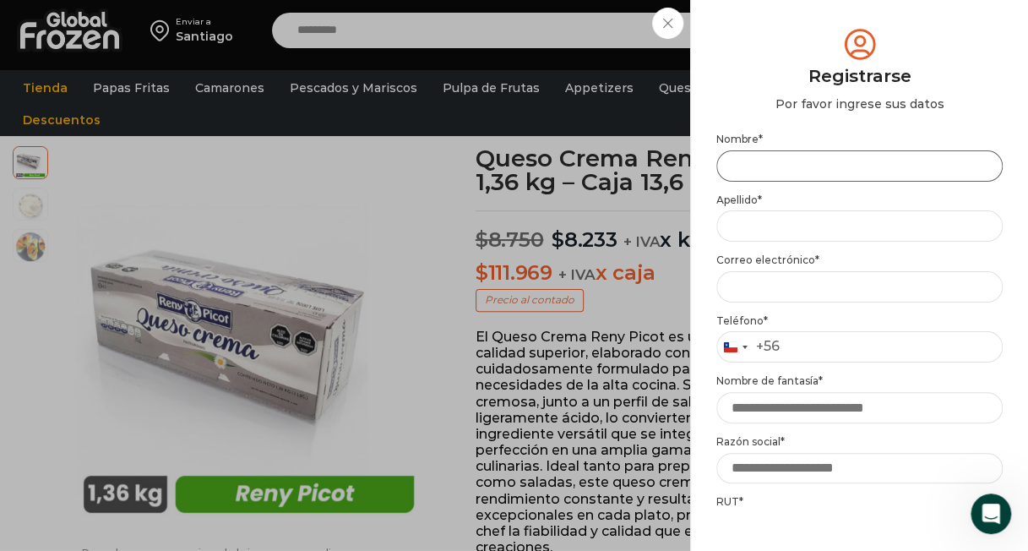
click at [797, 164] on input "Nombre *" at bounding box center [859, 165] width 286 height 31
type input "*"
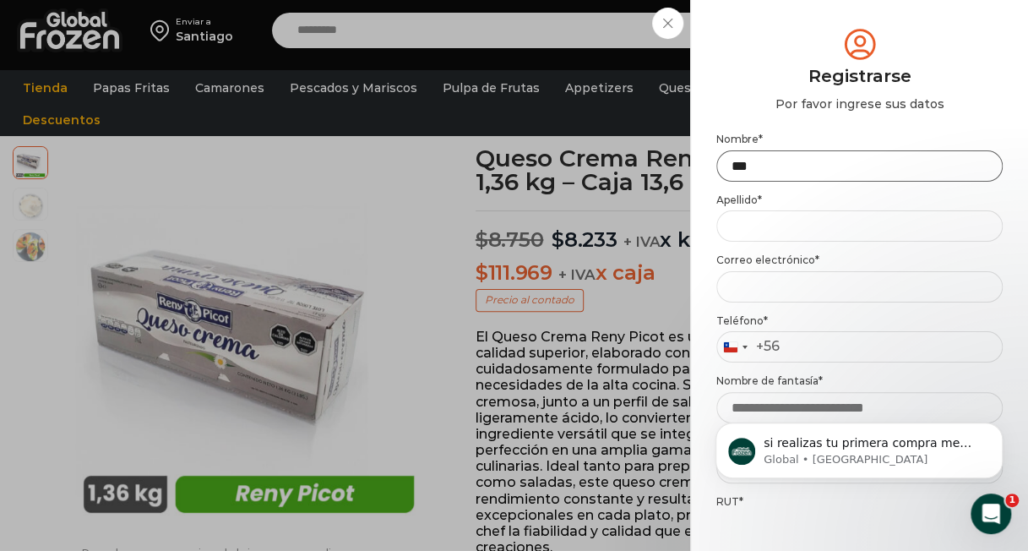
scroll to position [726, 0]
type input "*******"
type input "*********"
type input "*"
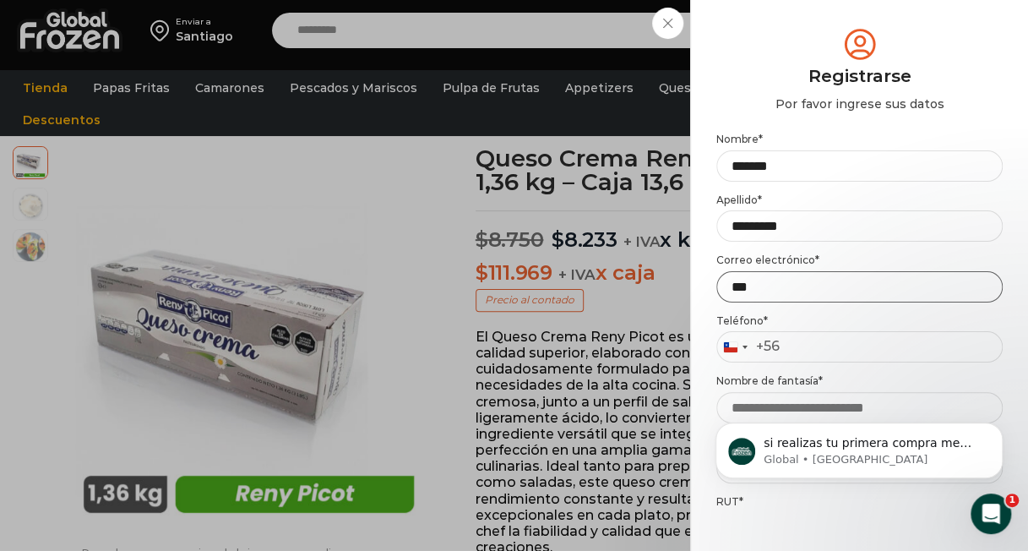
type input "**********"
click at [807, 355] on input "Teléfono *" at bounding box center [859, 346] width 286 height 31
type input "*********"
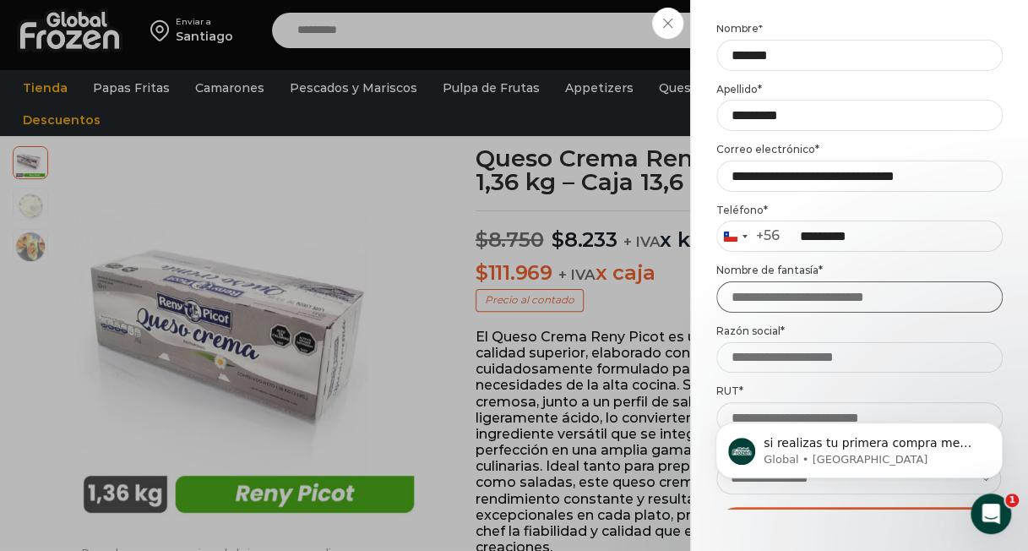
scroll to position [111, 0]
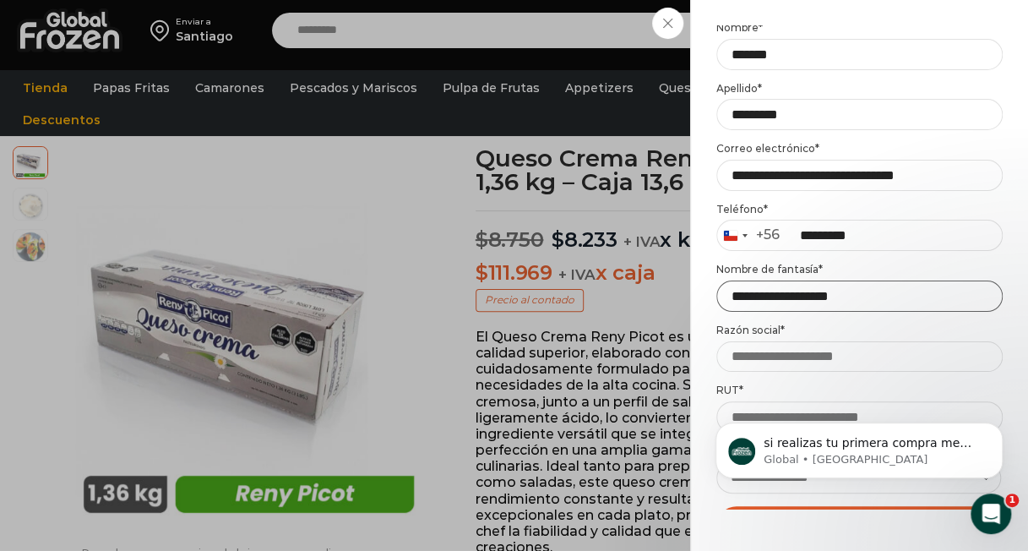
type input "**********"
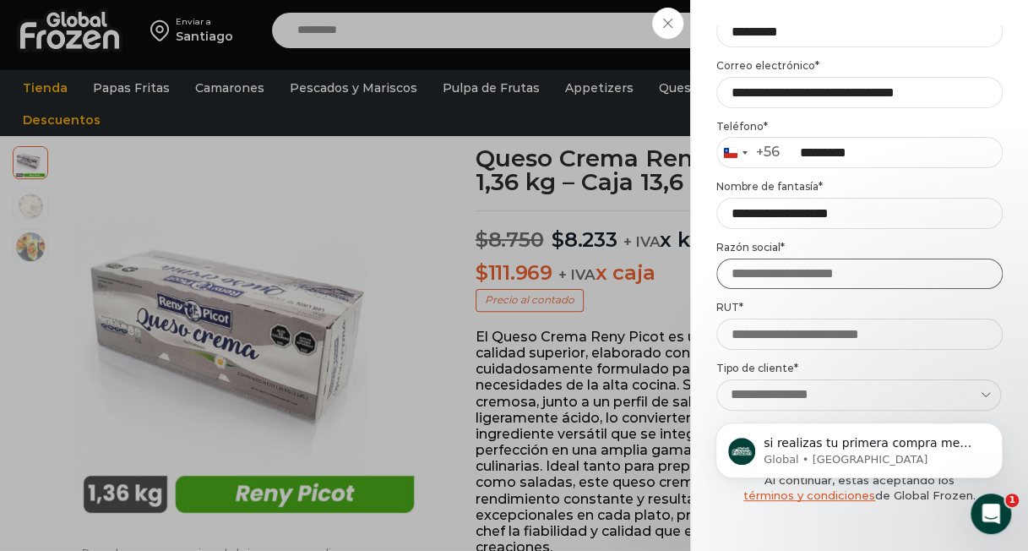
scroll to position [195, 0]
click at [913, 272] on input "Razón social *" at bounding box center [859, 273] width 286 height 31
click at [980, 507] on icon "Abrir Intercom Messenger" at bounding box center [989, 511] width 28 height 28
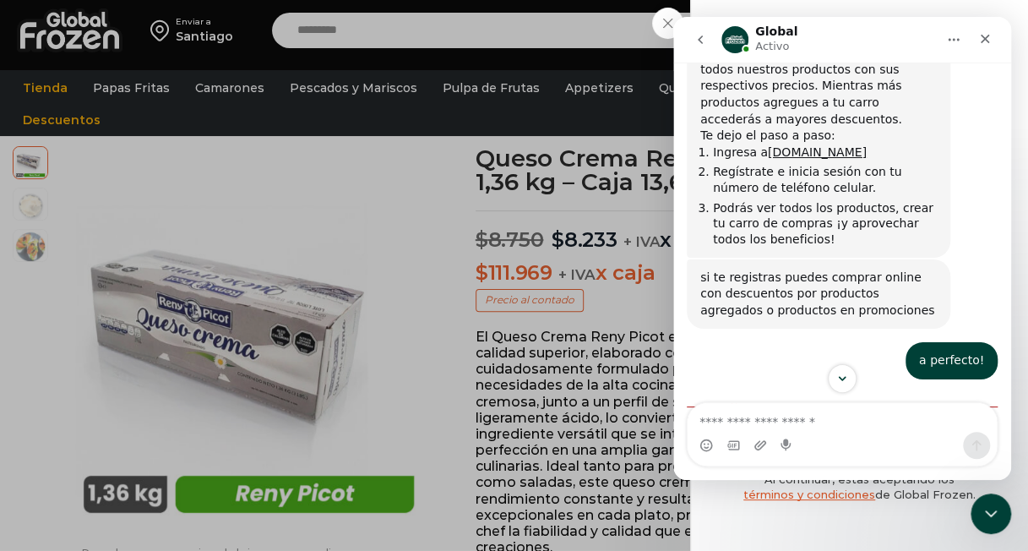
scroll to position [753, 0]
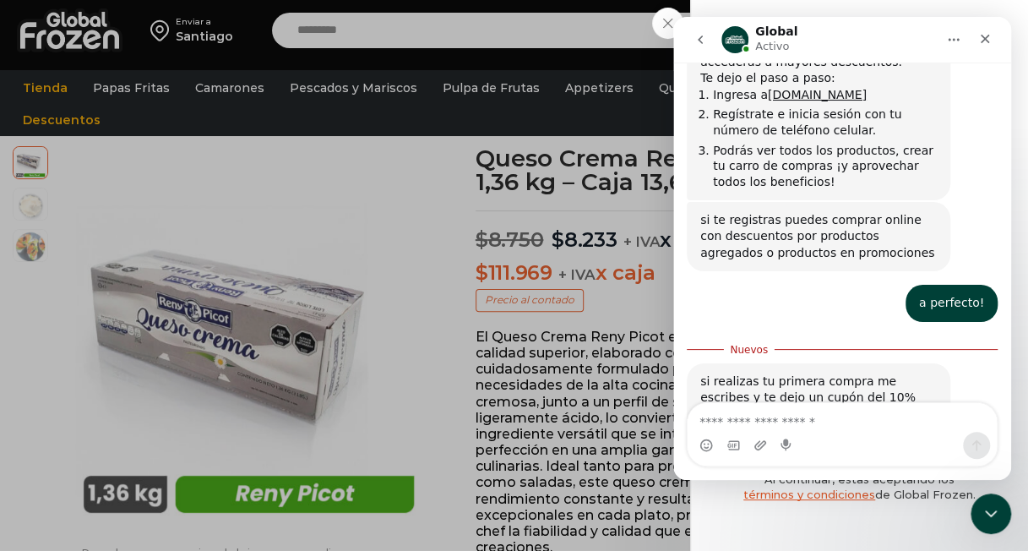
drag, startPoint x: 806, startPoint y: 419, endPoint x: 815, endPoint y: 419, distance: 9.3
click at [808, 419] on textarea "Escribe un mensaje..." at bounding box center [841, 417] width 309 height 29
click at [817, 419] on textarea "Escribe un mensaje..." at bounding box center [841, 417] width 309 height 29
click at [830, 415] on textarea "Escribe un mensaje..." at bounding box center [841, 417] width 309 height 29
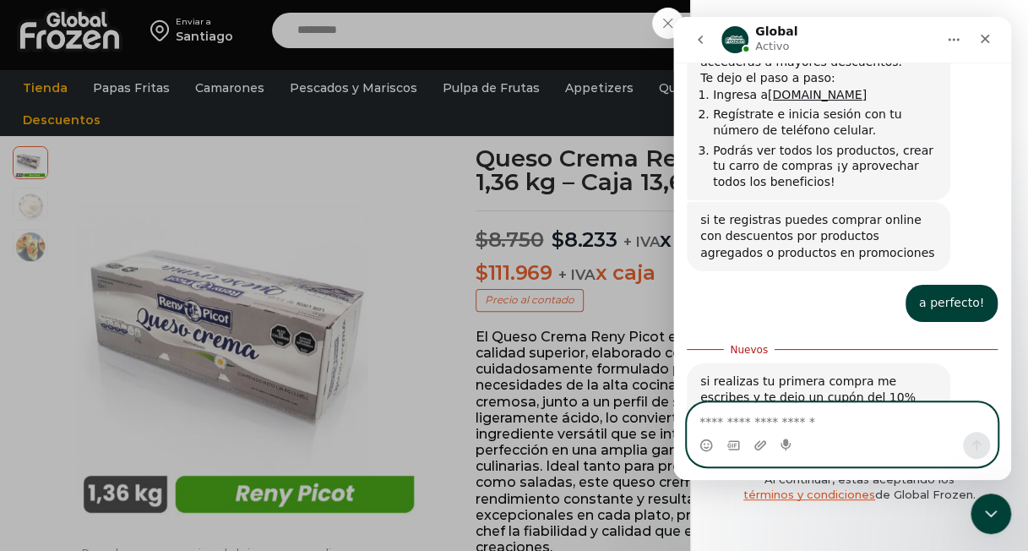
click at [840, 414] on textarea "Escribe un mensaje..." at bounding box center [841, 417] width 309 height 29
type textarea "**********"
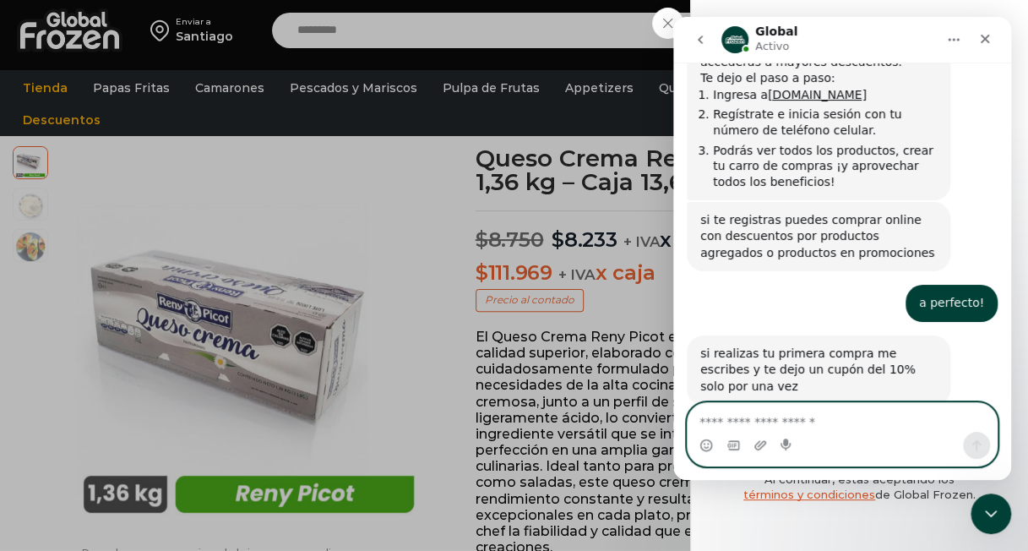
scroll to position [776, 0]
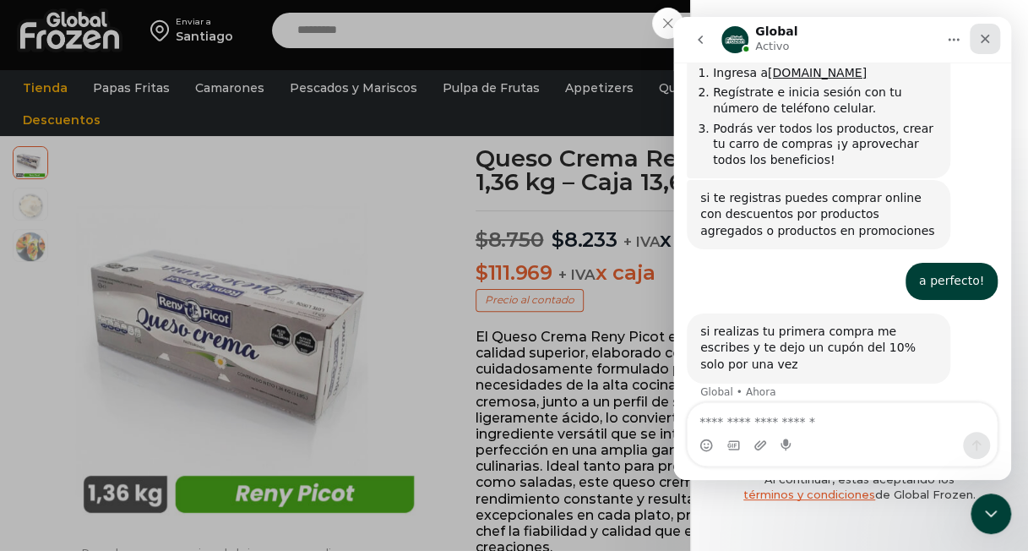
click at [991, 43] on div "Cerrar" at bounding box center [985, 39] width 30 height 30
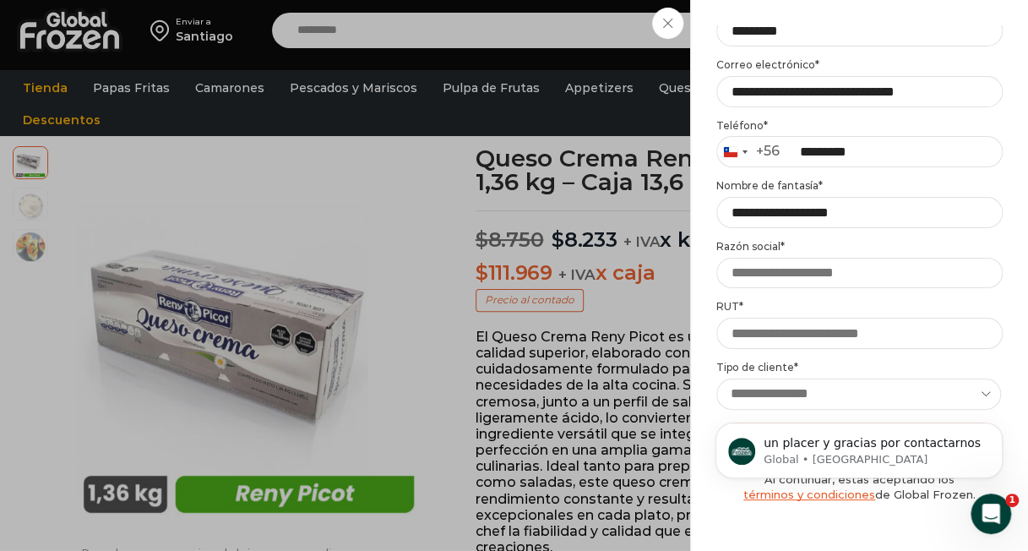
scroll to position [827, 0]
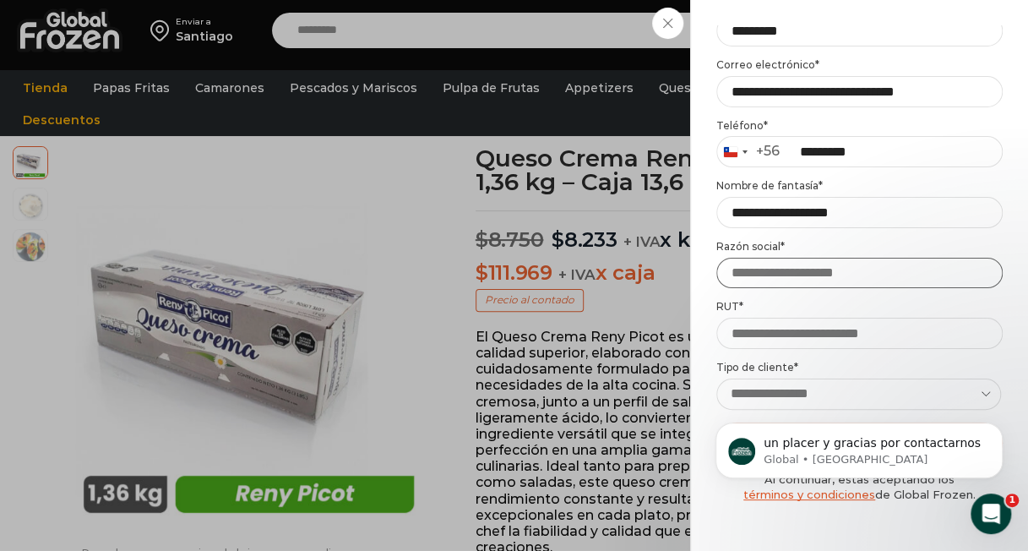
click at [771, 269] on input "Razón social *" at bounding box center [859, 273] width 286 height 31
type input "*"
type input "**********"
click at [758, 323] on input "RUT *" at bounding box center [859, 333] width 286 height 31
type input "**********"
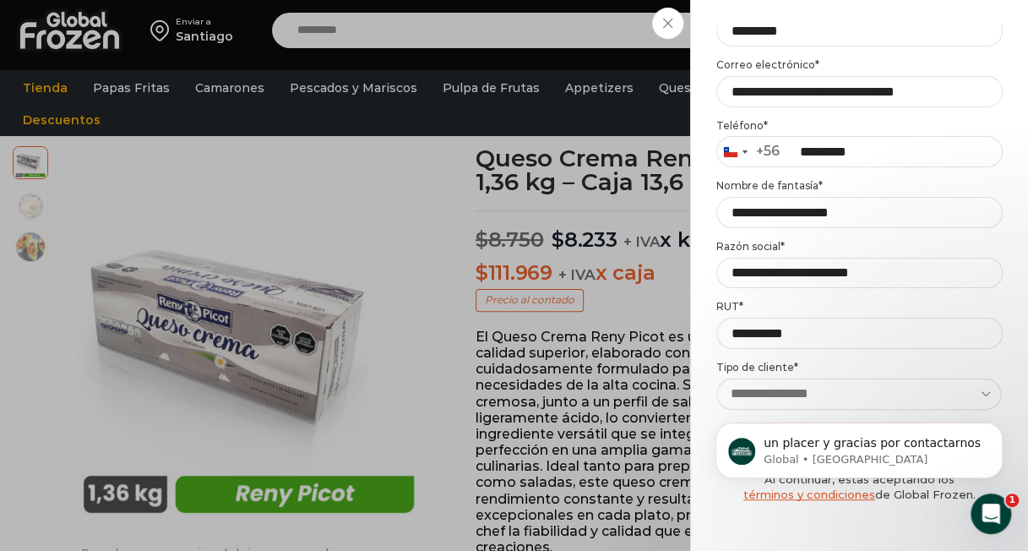
click at [818, 414] on body "un placer y gracias por contactarnos Global • Ahora" at bounding box center [859, 446] width 324 height 105
click at [818, 414] on body "un placer y gracias por contactarnos Global • Hace 1m" at bounding box center [859, 446] width 324 height 105
drag, startPoint x: 818, startPoint y: 414, endPoint x: 834, endPoint y: 403, distance: 18.8
click at [834, 403] on body "un placer y gracias por contactarnos Global • Hace 1m" at bounding box center [859, 446] width 324 height 105
click html "un placer y gracias por contactarnos Global • Hace 1m"
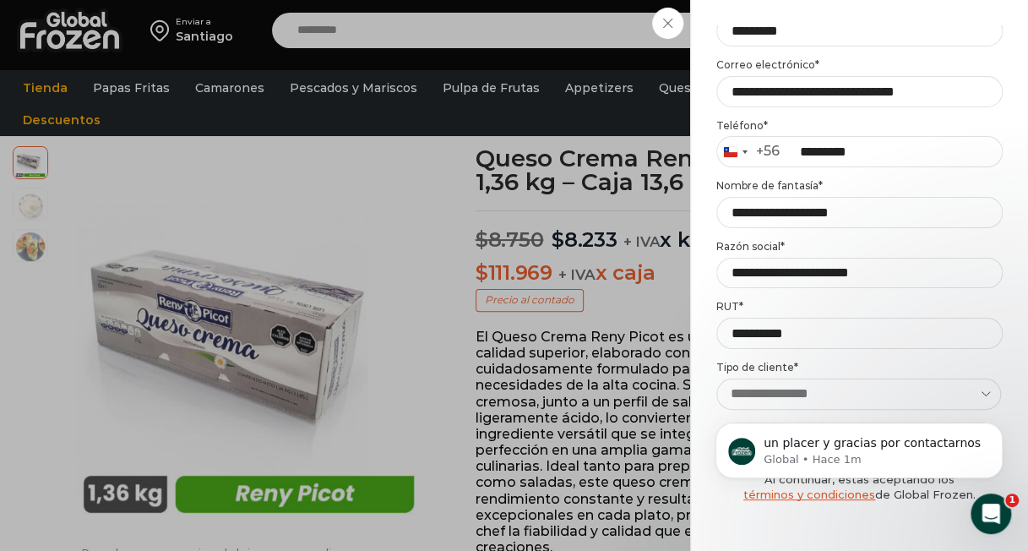
click at [991, 398] on body "un placer y gracias por contactarnos Global • Hace 1m" at bounding box center [859, 446] width 324 height 105
click at [982, 394] on body "un placer y gracias por contactarnos Global • Hace 1m" at bounding box center [859, 446] width 324 height 105
click html "un placer y gracias por contactarnos Global • Hace 1m"
click at [888, 348] on input "**********" at bounding box center [859, 333] width 286 height 31
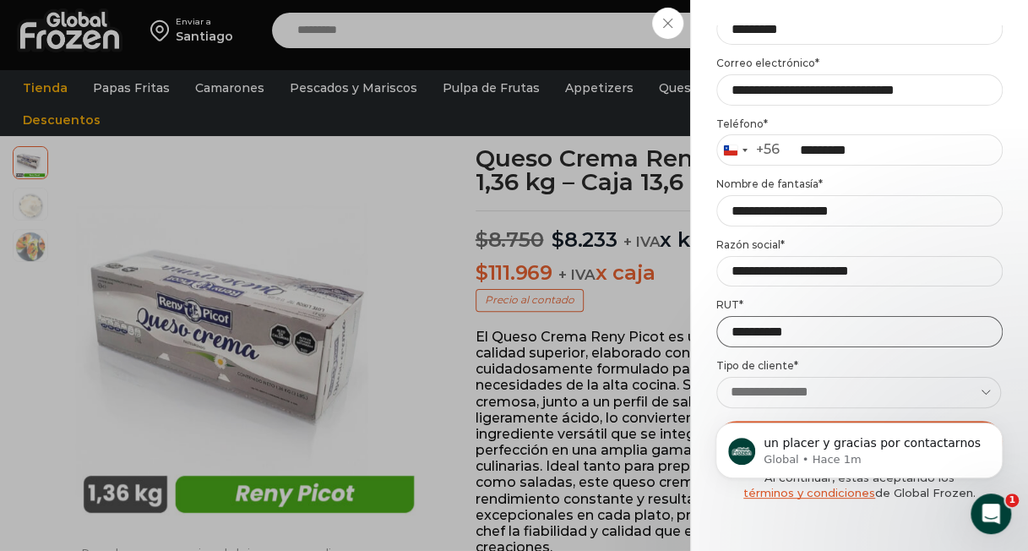
click at [868, 332] on input "**********" at bounding box center [859, 331] width 286 height 31
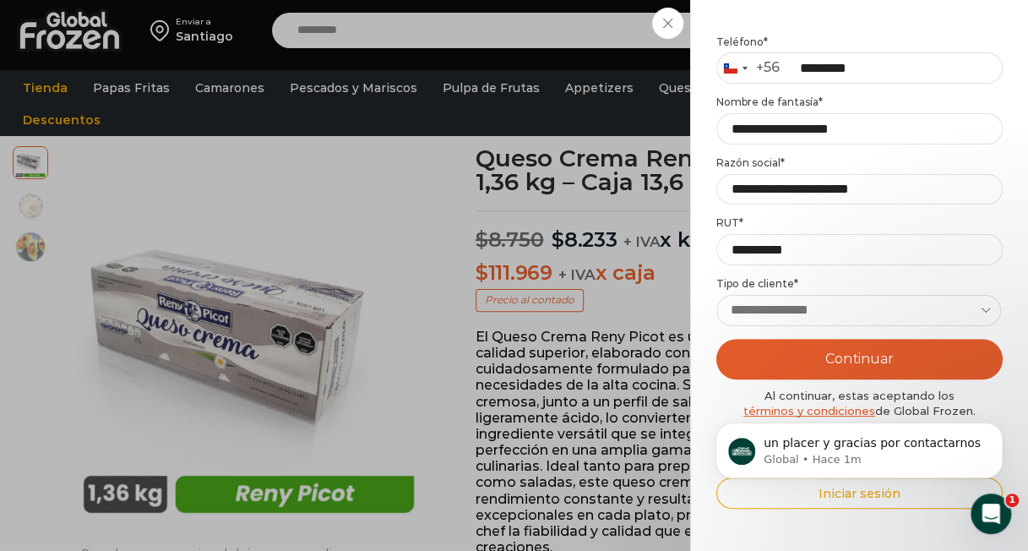
click at [857, 300] on select "**********" at bounding box center [858, 310] width 285 height 31
click at [835, 309] on select "**********" at bounding box center [858, 310] width 285 height 31
select select "**********"
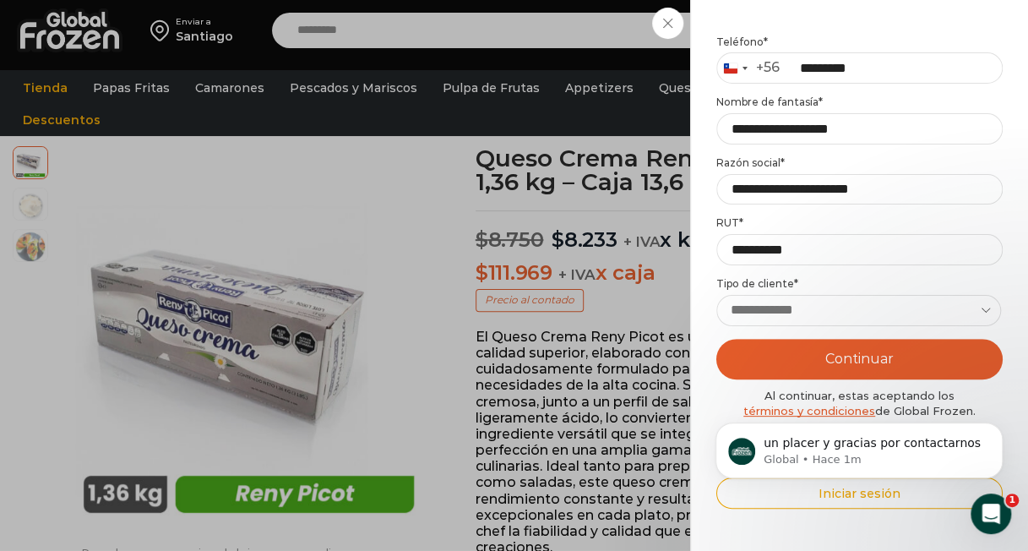
click at [716, 295] on select "**********" at bounding box center [858, 310] width 285 height 31
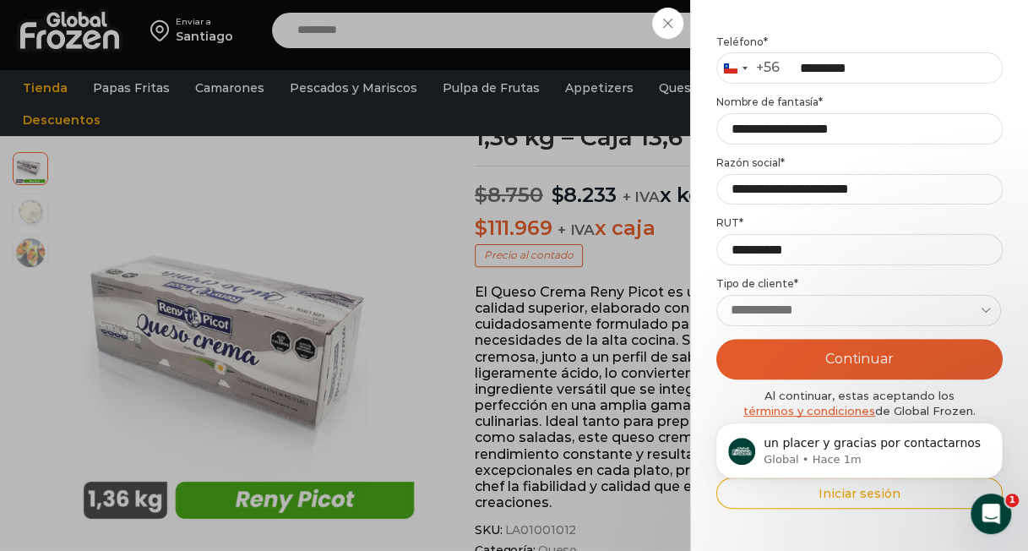
scroll to position [141, 0]
click at [802, 358] on button "Continuar" at bounding box center [859, 359] width 286 height 41
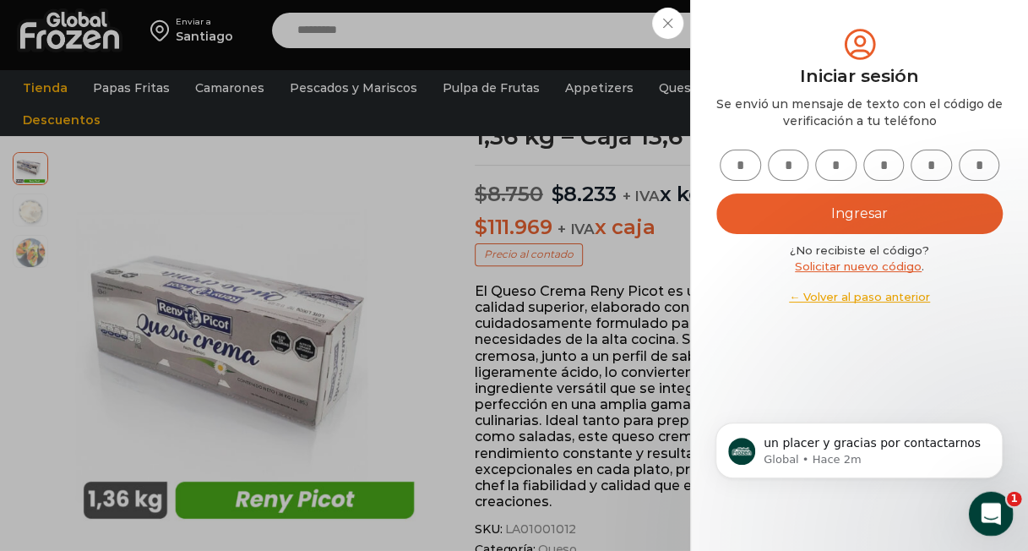
click at [982, 496] on div "Abrir Intercom Messenger" at bounding box center [988, 511] width 56 height 56
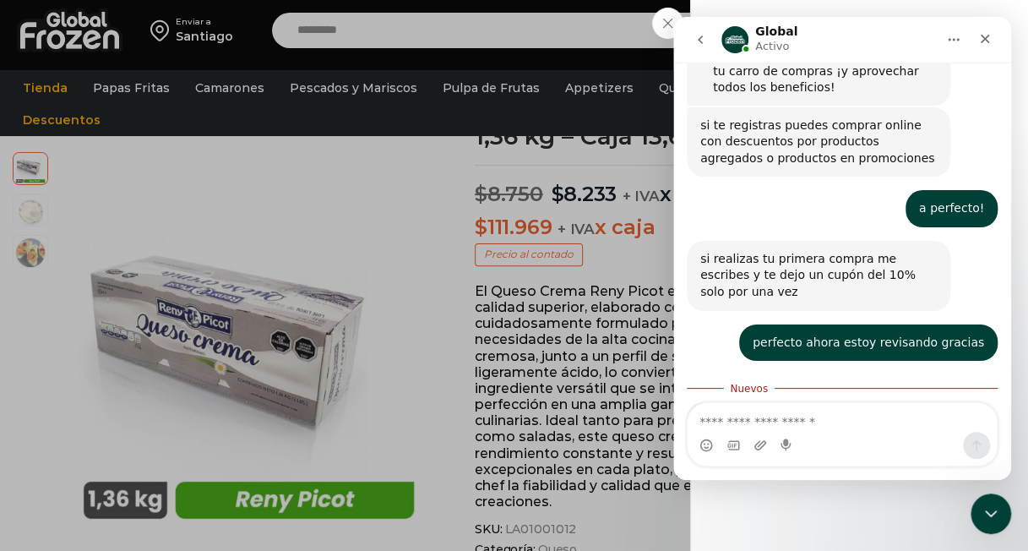
scroll to position [855, 0]
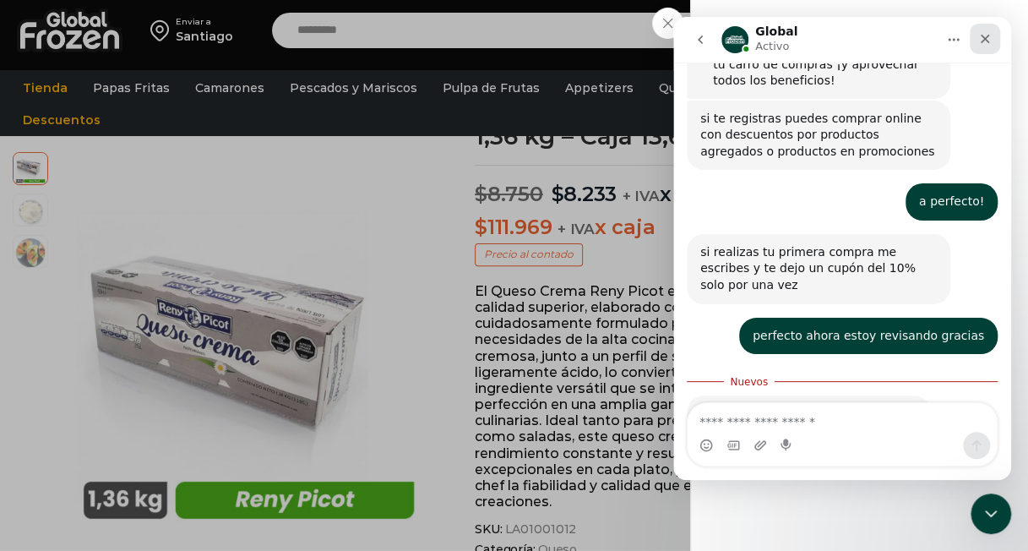
click at [986, 39] on icon "Cerrar" at bounding box center [984, 39] width 9 height 9
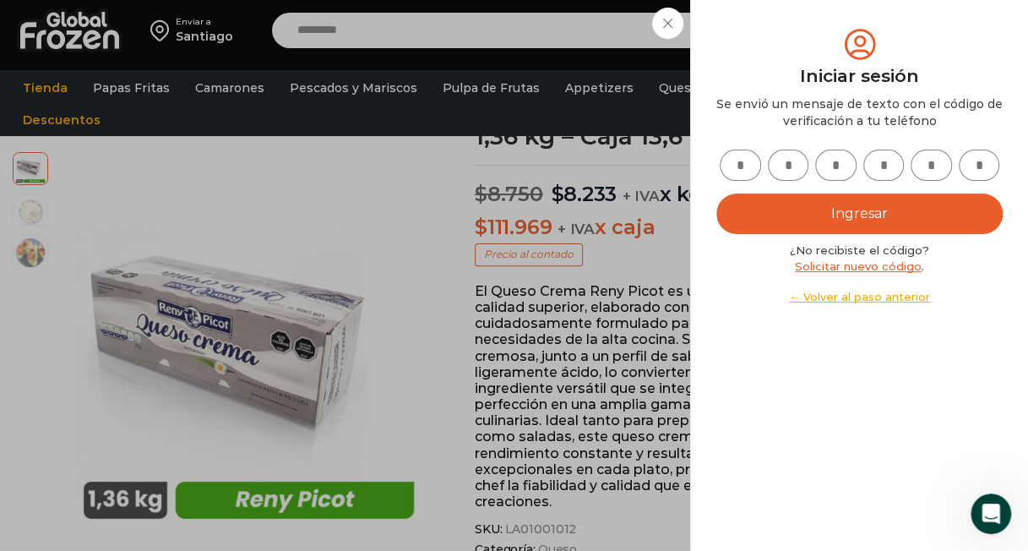
click at [769, 303] on link "← Volver al paso anterior" at bounding box center [859, 297] width 286 height 16
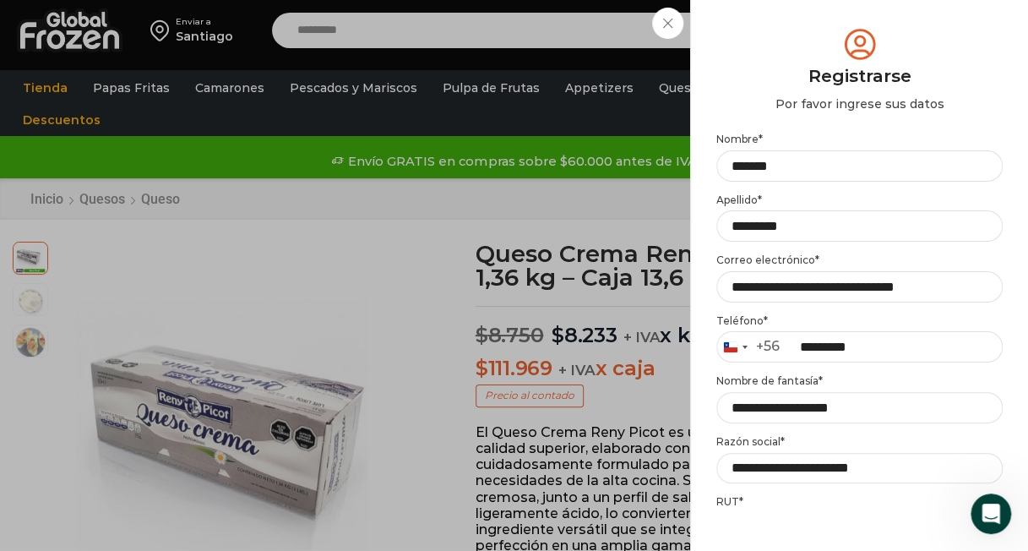
scroll to position [279, 0]
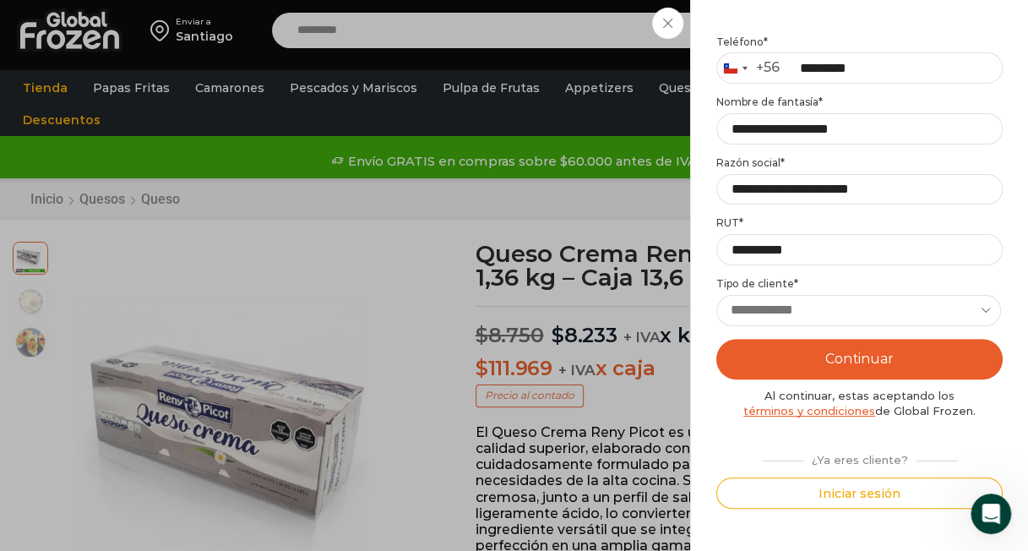
click at [848, 358] on button "Continuar" at bounding box center [859, 359] width 286 height 41
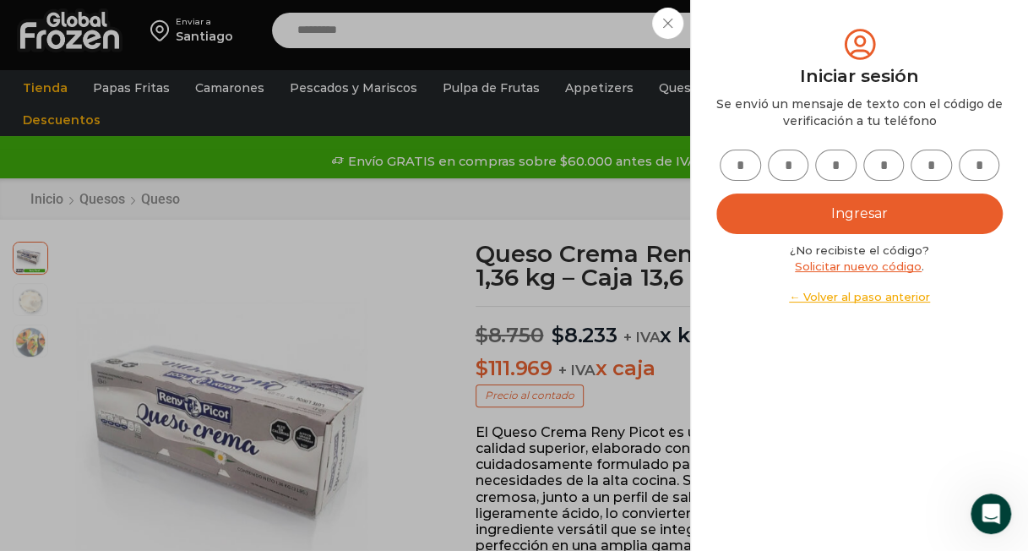
scroll to position [0, 0]
click at [747, 171] on input "text" at bounding box center [740, 164] width 41 height 31
type input "*"
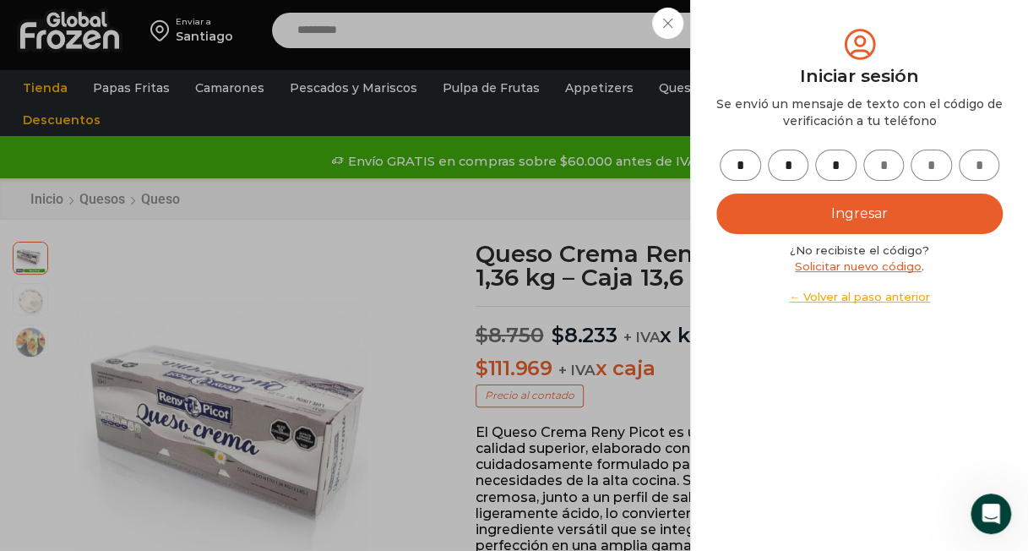
type input "*"
click at [835, 217] on button "Ingresar" at bounding box center [859, 213] width 286 height 41
click at [821, 356] on div "Mi cuenta Login Register Iniciar sesión Por favor ingrese sus datos Iniciar ses…" at bounding box center [859, 275] width 286 height 500
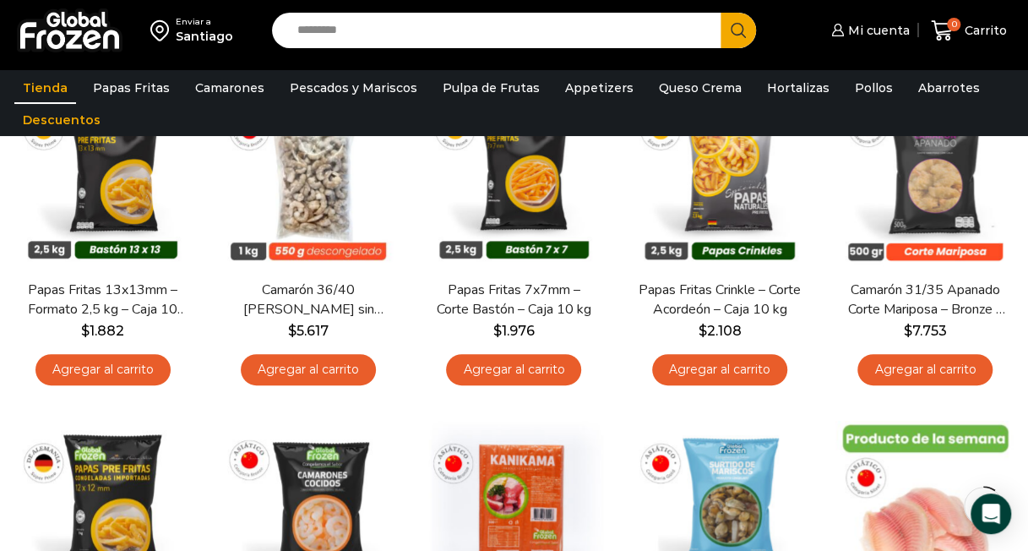
scroll to position [67, 0]
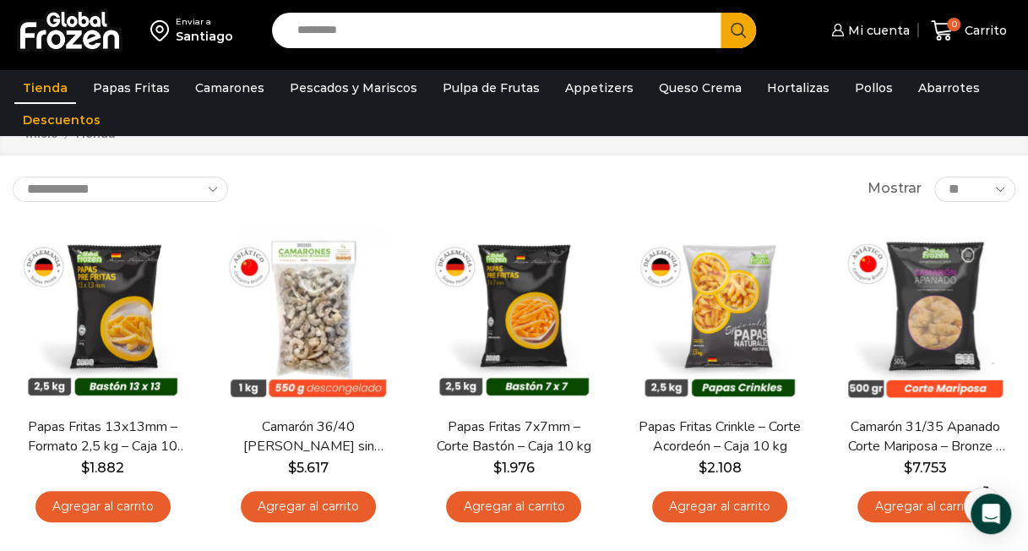
click at [376, 32] on input "Search input" at bounding box center [501, 30] width 424 height 35
type input "**********"
click at [698, 91] on link "Queso Crema" at bounding box center [700, 88] width 100 height 32
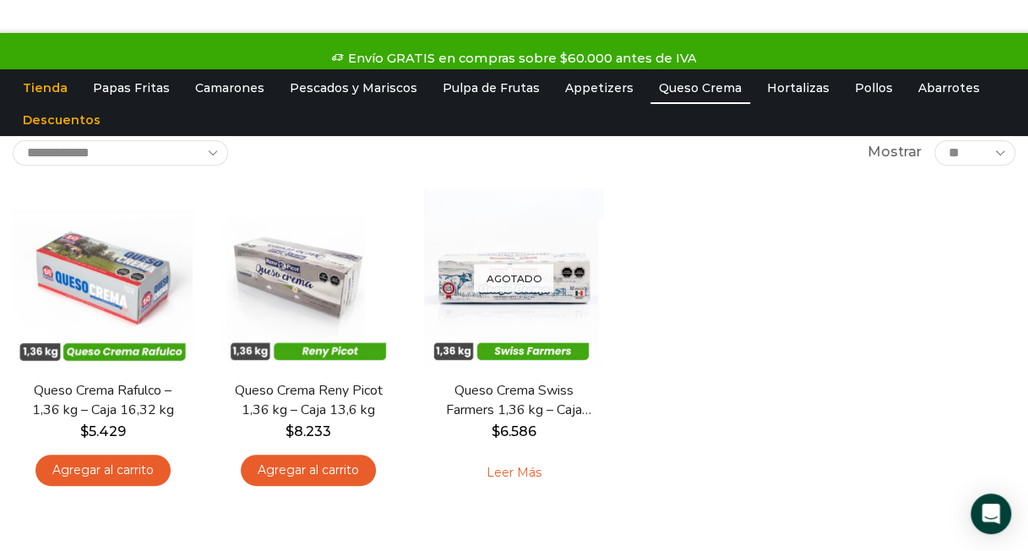
scroll to position [115, 0]
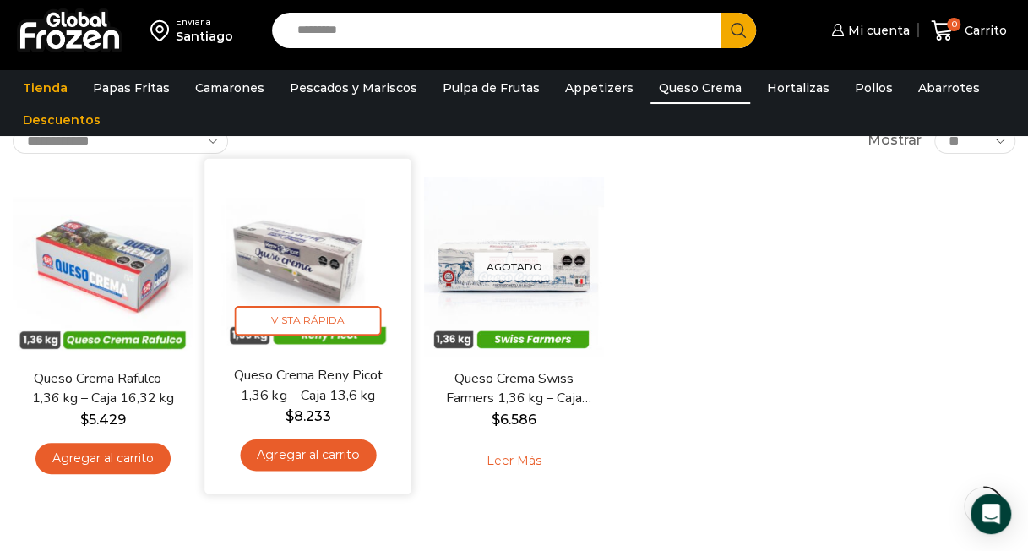
click at [309, 263] on img at bounding box center [309, 262] width 182 height 182
click at [301, 258] on img at bounding box center [309, 262] width 182 height 182
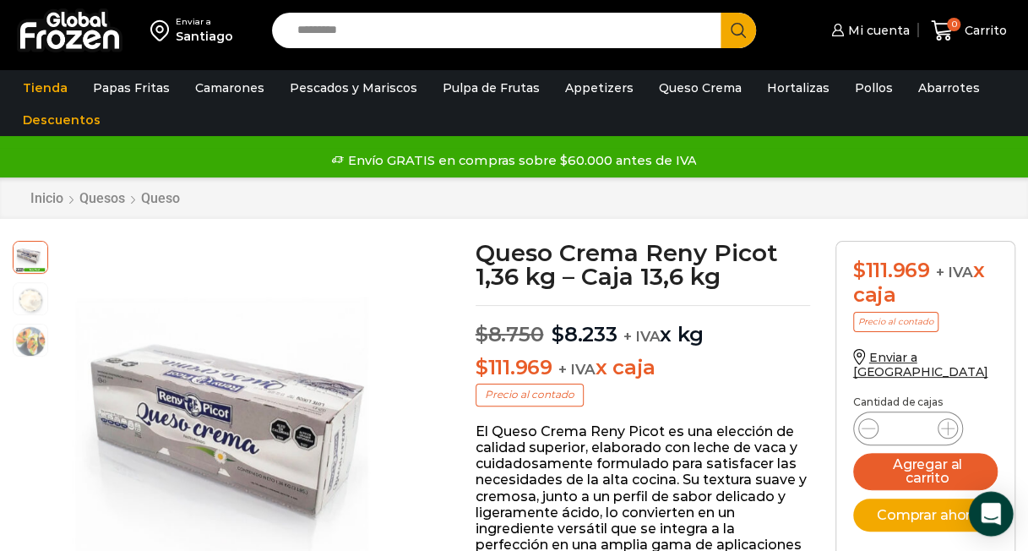
click at [1003, 522] on div "Open Intercom Messenger" at bounding box center [991, 514] width 45 height 45
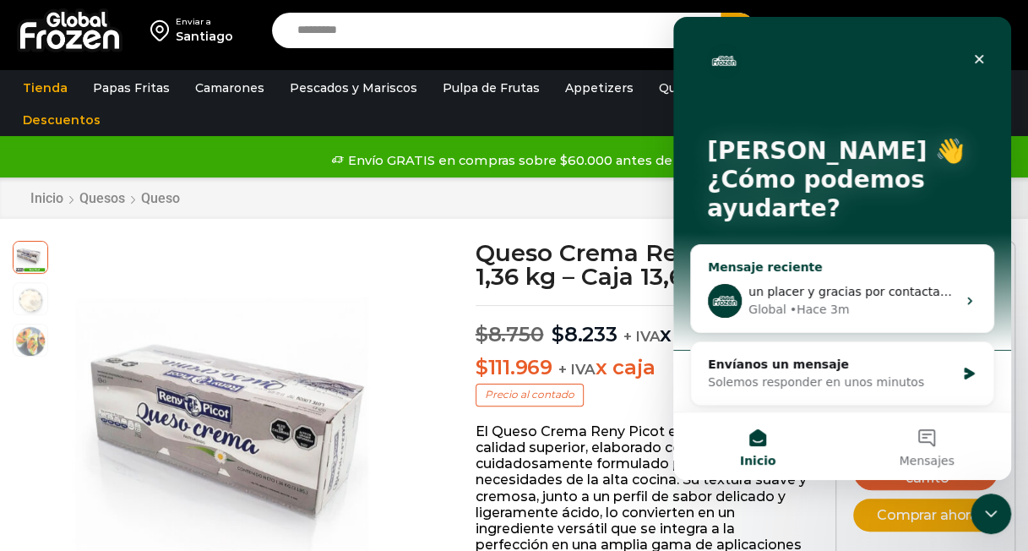
scroll to position [1, 0]
click at [885, 285] on span "un placer y gracias por contactarnos" at bounding box center [856, 291] width 217 height 14
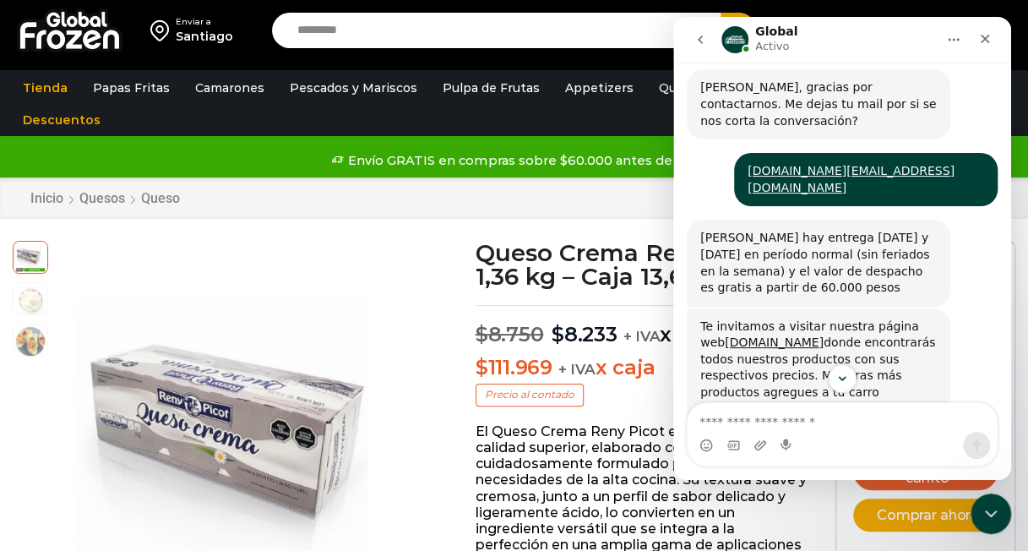
scroll to position [432, 0]
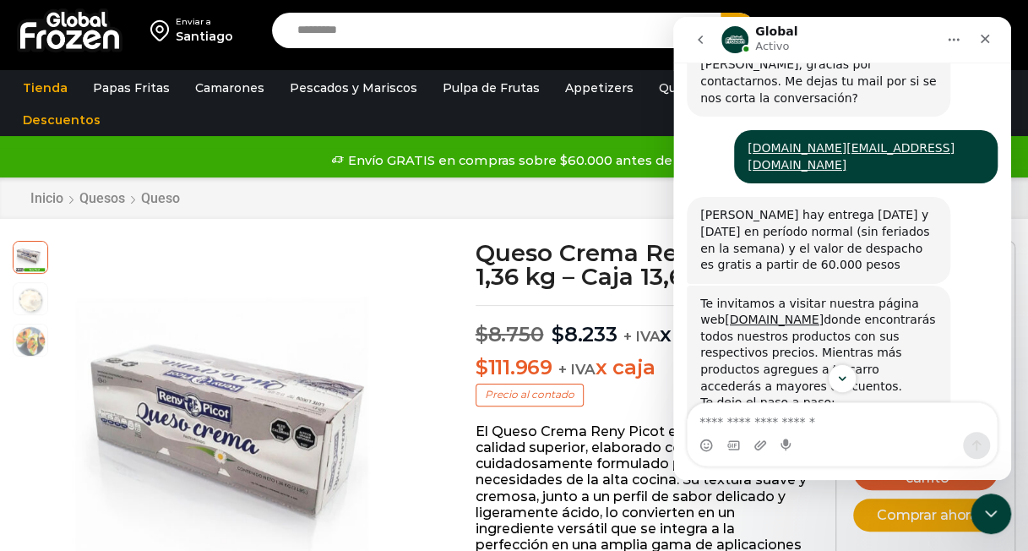
click at [867, 298] on div "Te invitamos a visitar nuestra página web [DOMAIN_NAME] donde encontrarás todos…" at bounding box center [818, 346] width 236 height 100
click at [898, 285] on div "Te invitamos a visitar nuestra página web www.globalfrozen.com donde encontrará…" at bounding box center [818, 404] width 263 height 239
click at [972, 285] on div "Te invitamos a visitar nuestra página web www.globalfrozen.com donde encontrará…" at bounding box center [842, 405] width 311 height 241
click at [503, 259] on h1 "Queso Crema Reny Picot 1,36 kg – Caja 13,6 kg" at bounding box center [642, 264] width 334 height 47
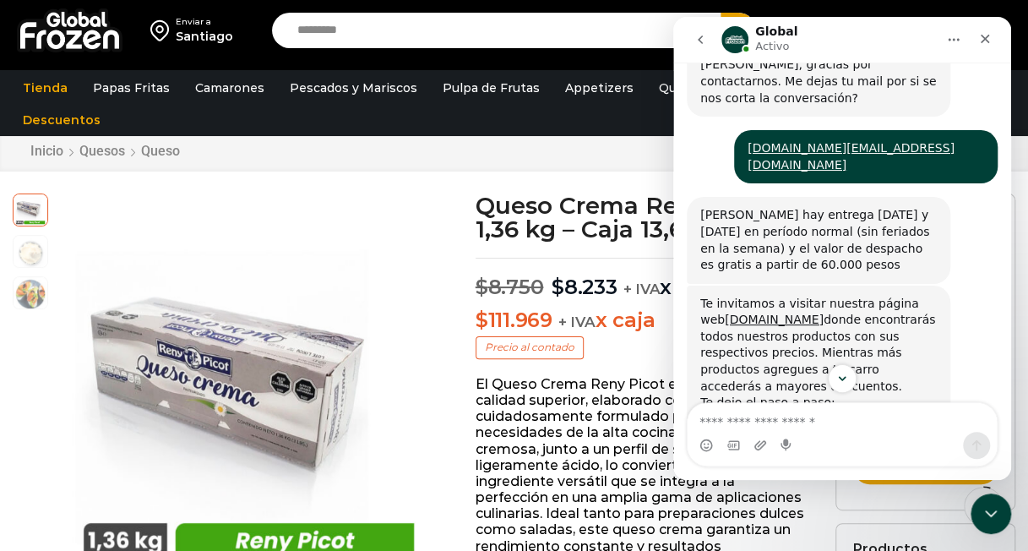
scroll to position [104, 0]
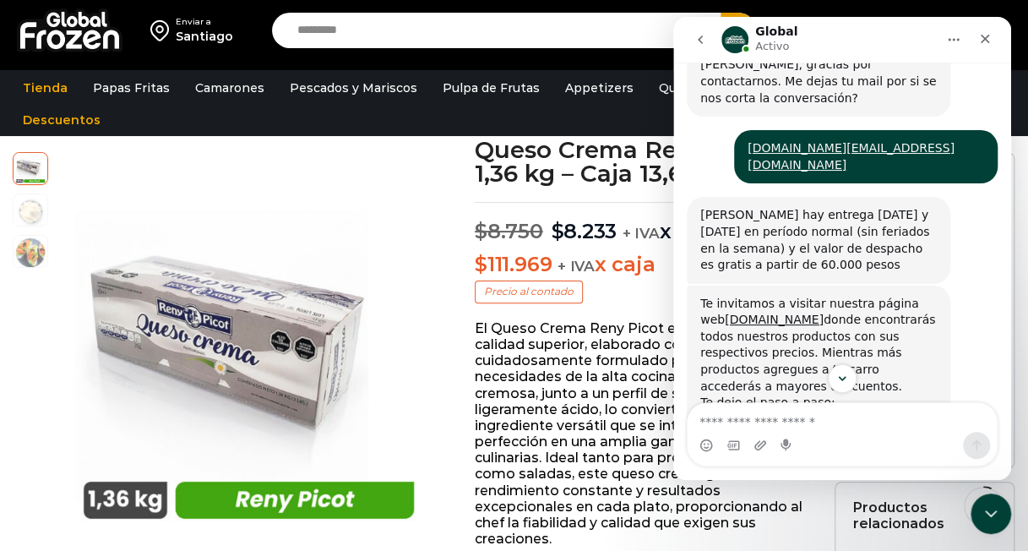
click at [692, 285] on div "Te invitamos a visitar nuestra página web www.globalfrozen.com donde encontrará…" at bounding box center [818, 404] width 263 height 239
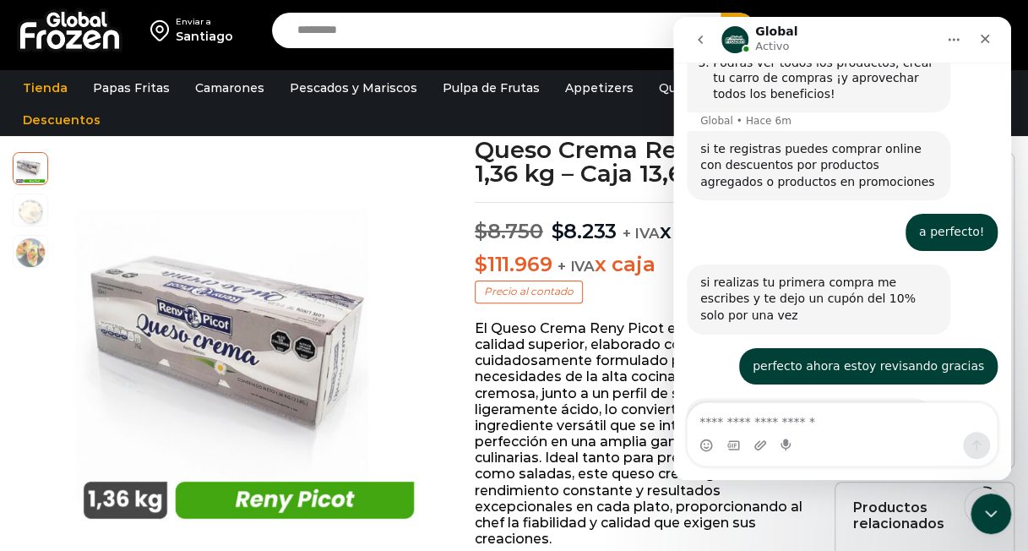
click at [843, 398] on div "un placer y gracias por contactarnos Global • Hace 4m" at bounding box center [842, 435] width 311 height 74
click at [996, 46] on div "Cerrar" at bounding box center [985, 39] width 30 height 30
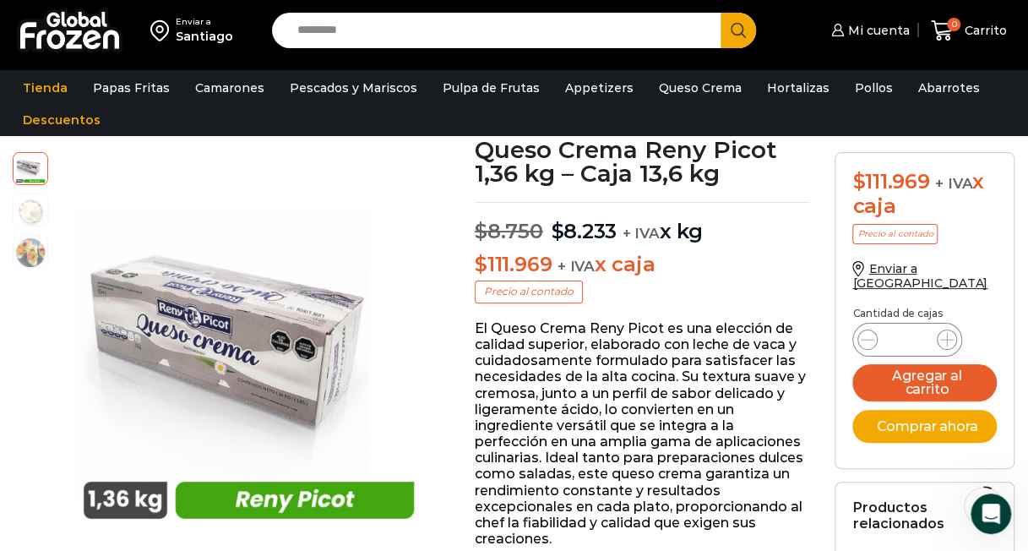
scroll to position [827, 0]
click at [568, 378] on p "El Queso Crema Reny Picot es una elección de calidad superior, elaborado con le…" at bounding box center [642, 433] width 334 height 227
click at [589, 363] on p "El Queso Crema Reny Picot es una elección de calidad superior, elaborado con le…" at bounding box center [642, 433] width 334 height 227
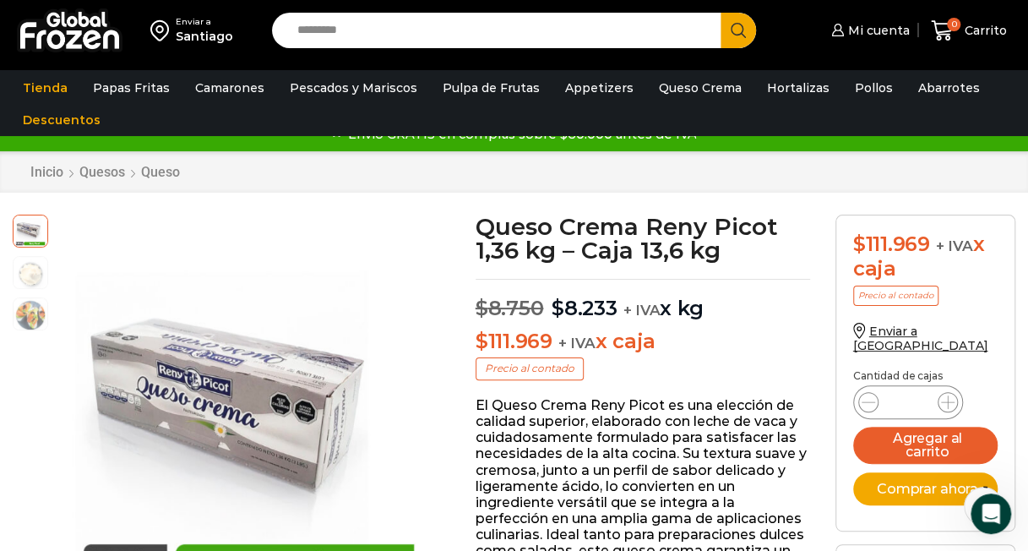
scroll to position [0, 0]
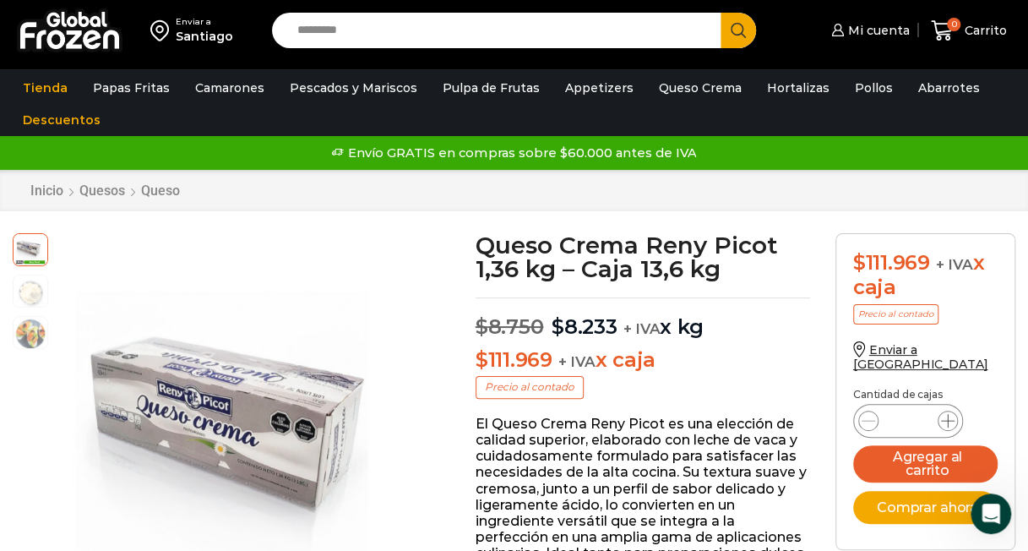
click at [947, 414] on icon at bounding box center [948, 421] width 14 height 14
click at [856, 404] on div "Queso Crema Reny Picot 1,36 kg - Caja 13,6 kg cantidad *" at bounding box center [908, 421] width 110 height 34
click at [866, 421] on icon at bounding box center [868, 421] width 14 height 1
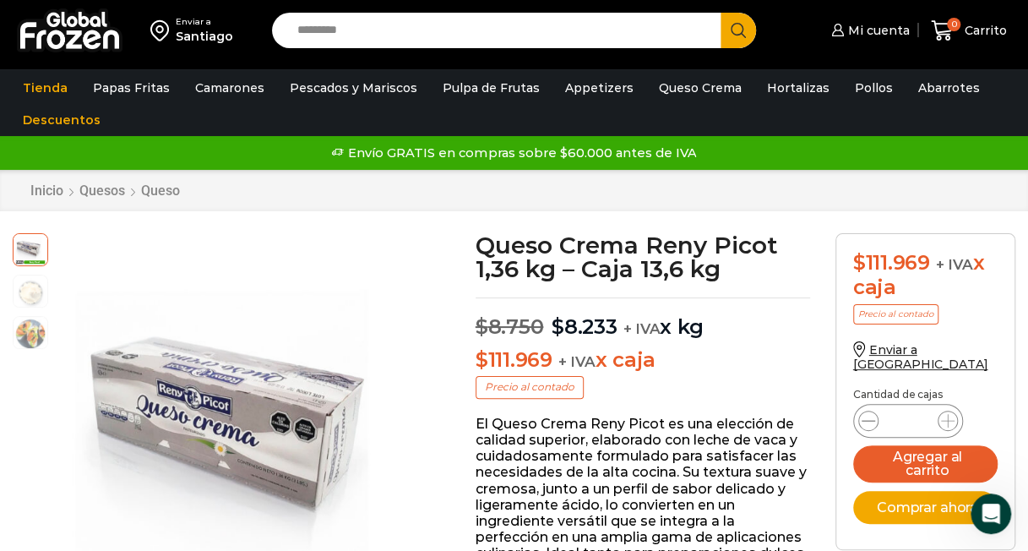
click at [866, 421] on icon at bounding box center [868, 421] width 14 height 1
click at [866, 414] on icon at bounding box center [868, 421] width 14 height 14
drag, startPoint x: 866, startPoint y: 405, endPoint x: 757, endPoint y: 416, distance: 110.3
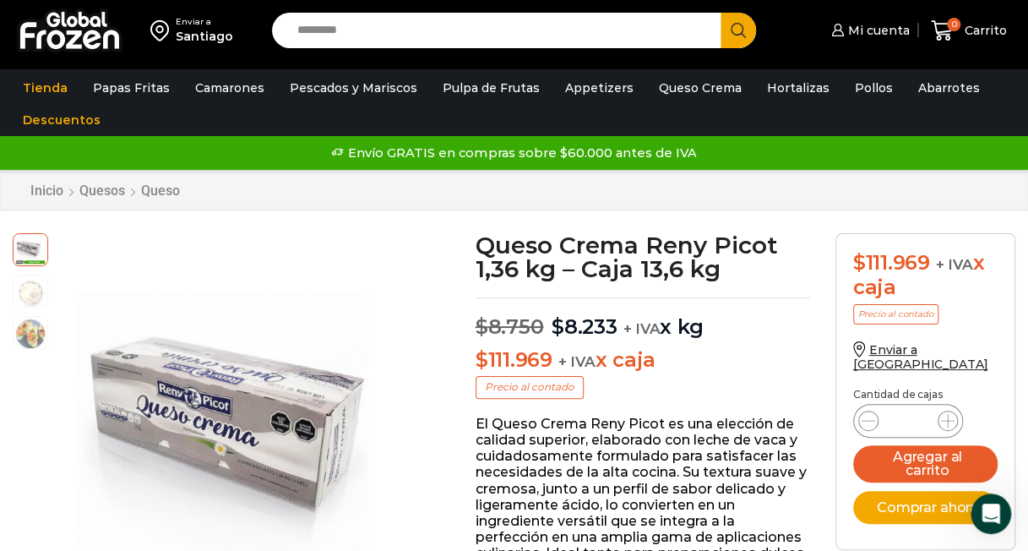
click at [757, 416] on p "El Queso Crema Reny Picot es una elección de calidad superior, elaborado con le…" at bounding box center [642, 529] width 334 height 227
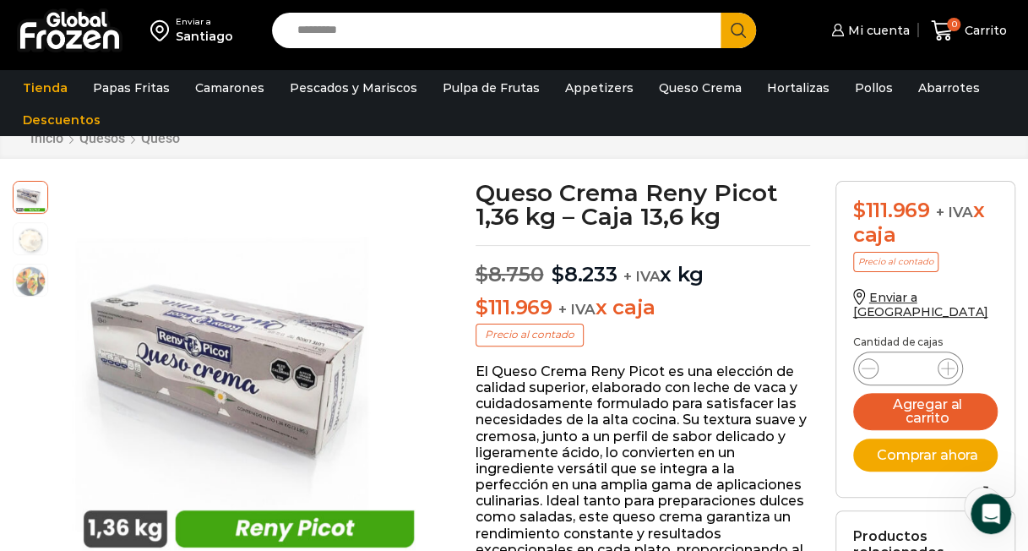
scroll to position [83, 0]
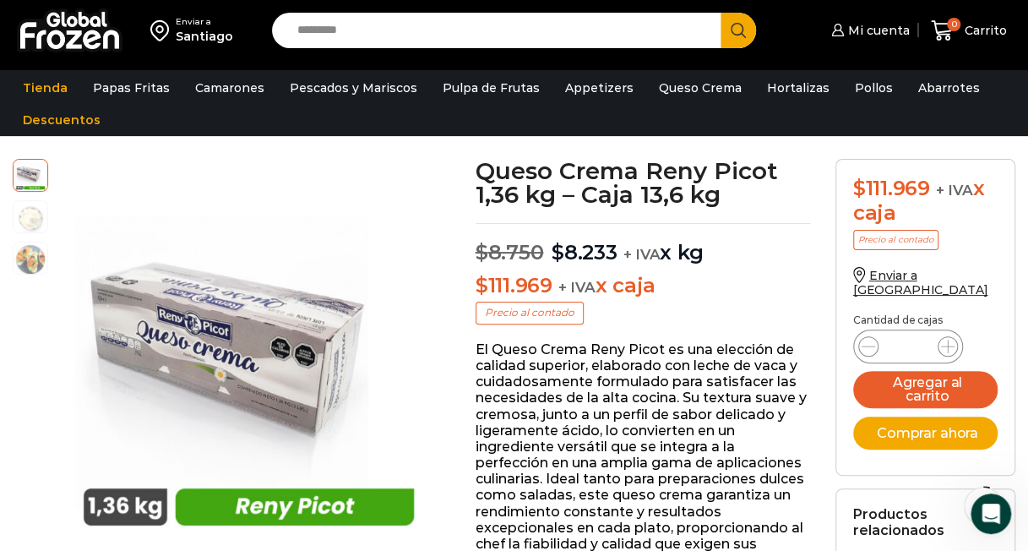
click at [941, 329] on div "Queso Crema Reny Picot 1,36 kg - Caja 13,6 kg cantidad *" at bounding box center [908, 346] width 110 height 34
click at [948, 339] on icon at bounding box center [948, 346] width 14 height 14
click at [627, 439] on p "El Queso Crema Reny Picot es una elección de calidad superior, elaborado con le…" at bounding box center [642, 454] width 334 height 227
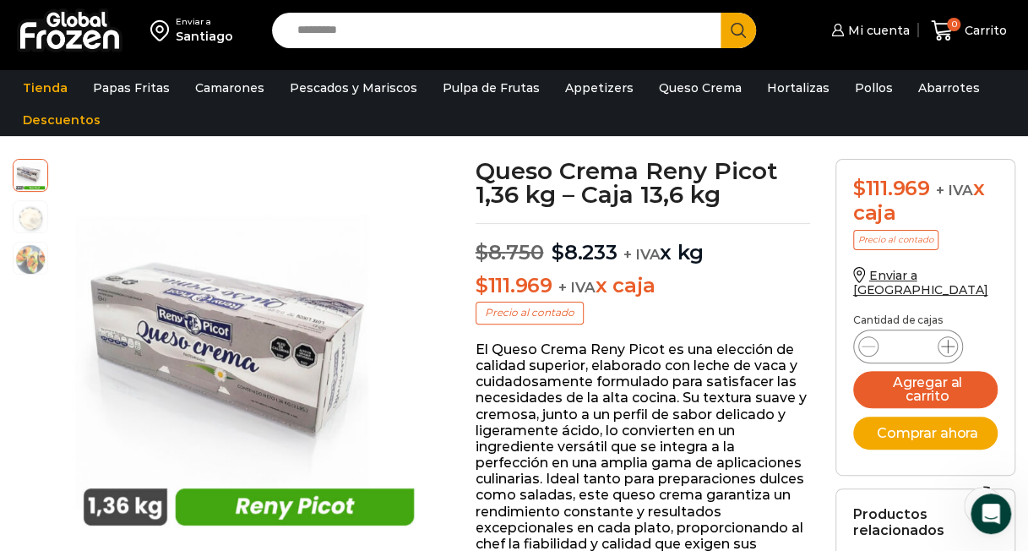
click at [946, 339] on icon at bounding box center [948, 346] width 14 height 14
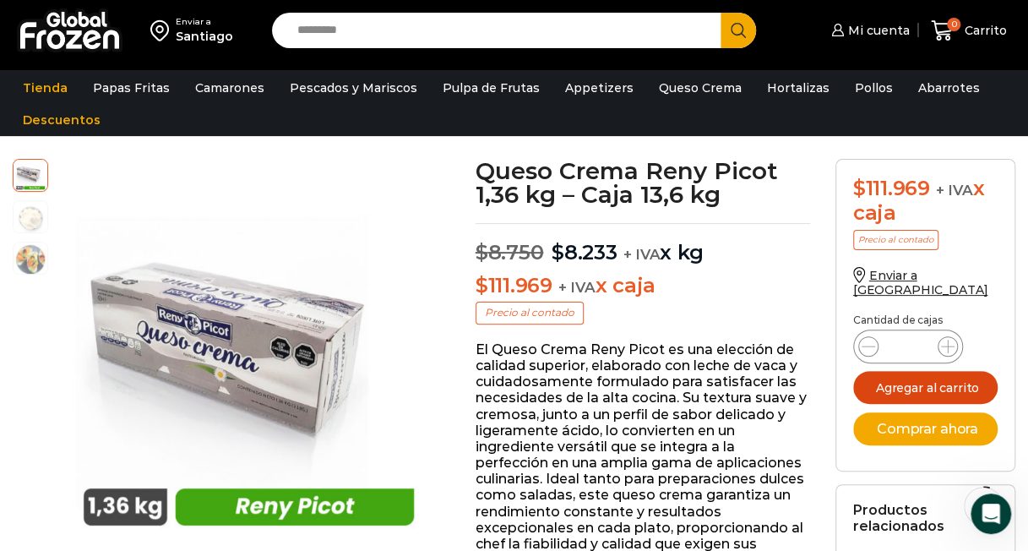
click at [931, 371] on button "Agregar al carrito" at bounding box center [925, 387] width 144 height 33
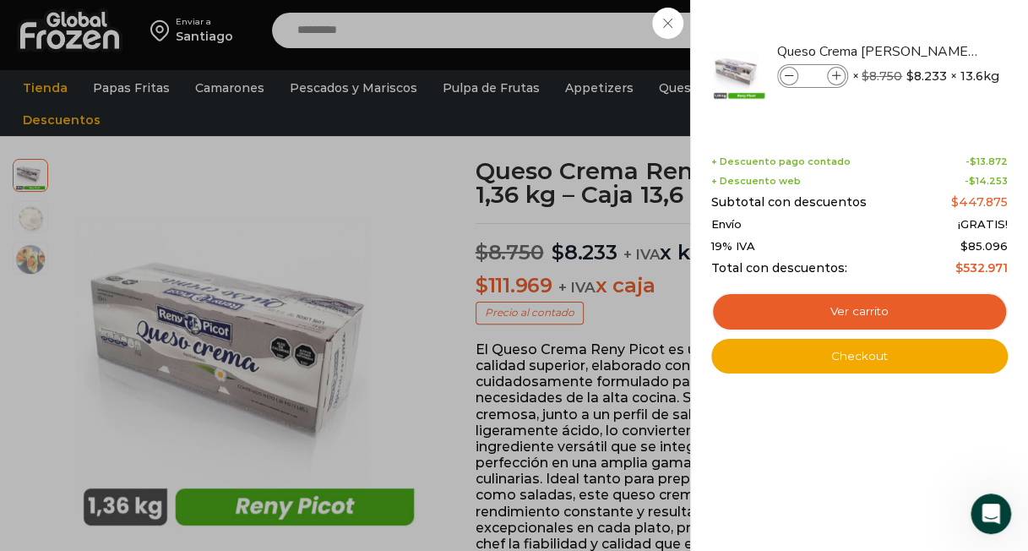
click at [1001, 213] on div "+ Descuento pago contado - $ 13.872 + Descuento web - $ 14.253 Subtotal con des…" at bounding box center [859, 215] width 296 height 119
click at [992, 199] on bdi "$ 447.875" at bounding box center [979, 201] width 57 height 15
click at [1008, 186] on div "4 Shopping Cart Queso Crema Reny Picot 1,36 kg - Caja 13,6 kg Queso Crema Reny …" at bounding box center [859, 275] width 338 height 551
click at [1020, 152] on div "4 Shopping Cart Queso Crema Reny Picot 1,36 kg - Caja 13,6 kg Queso Crema Reny …" at bounding box center [859, 275] width 338 height 551
click at [1024, 153] on div "4 Shopping Cart Queso Crema Reny Picot 1,36 kg - Caja 13,6 kg Queso Crema Reny …" at bounding box center [859, 275] width 338 height 551
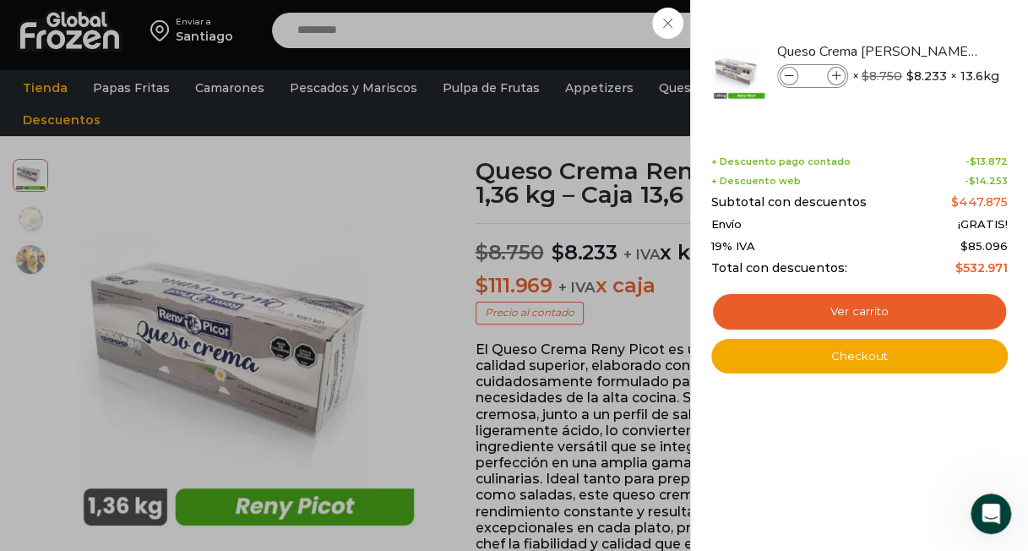
click at [1024, 153] on div "4 Shopping Cart Queso Crema Reny Picot 1,36 kg - Caja 13,6 kg Queso Crema Reny …" at bounding box center [859, 275] width 338 height 551
click at [1025, 153] on div "4 Shopping Cart Queso Crema Reny Picot 1,36 kg - Caja 13,6 kg Queso Crema Reny …" at bounding box center [859, 275] width 338 height 551
click at [758, 262] on span "Total con descuentos:" at bounding box center [779, 268] width 136 height 14
click at [882, 390] on div "4 Shopping Cart Queso Crema Reny Picot 1,36 kg - Caja 13,6 kg Queso Crema Reny …" at bounding box center [859, 275] width 296 height 500
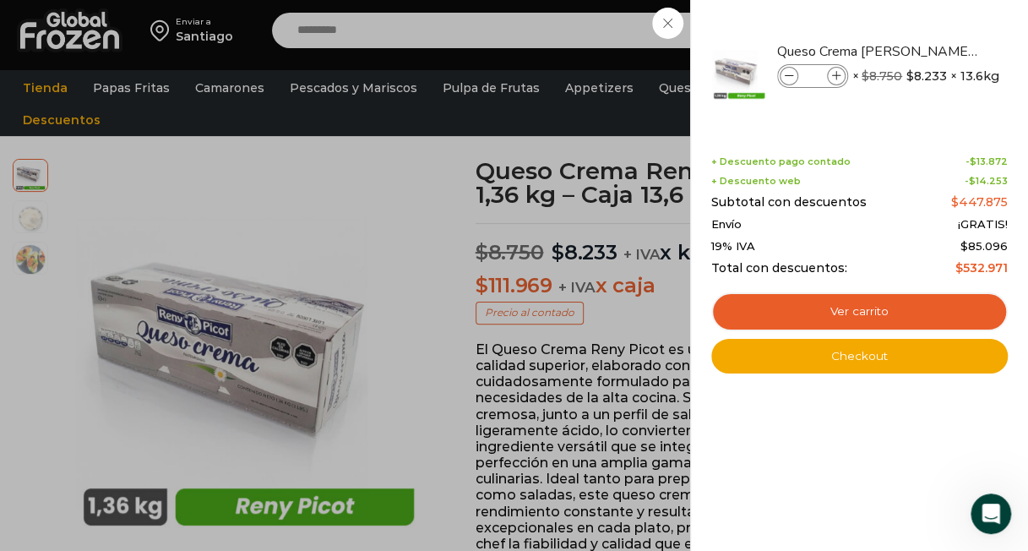
drag, startPoint x: 887, startPoint y: 155, endPoint x: 900, endPoint y: 152, distance: 13.7
click at [887, 155] on div "Shopping cart (4) + Descuento pago contado - $ 13.872 + Descuento web - $ 14.25…" at bounding box center [859, 252] width 296 height 242
click at [968, 143] on div "Shopping cart (4) + Descuento pago contado - $ 13.872 + Descuento web - $ 14.25…" at bounding box center [859, 252] width 296 height 242
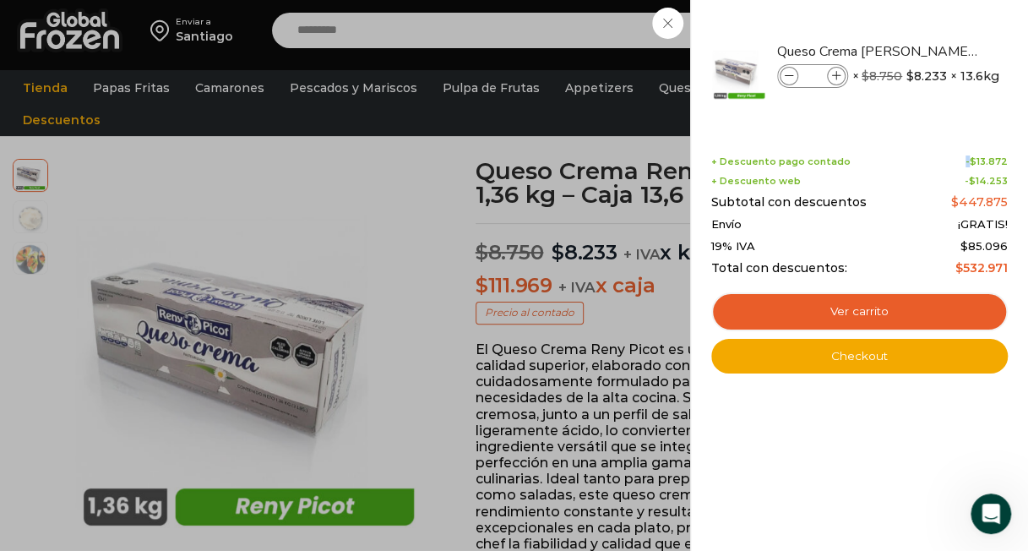
click at [968, 143] on div "Shopping cart (4) + Descuento pago contado - $ 13.872 + Descuento web - $ 14.25…" at bounding box center [859, 252] width 296 height 242
click at [922, 221] on div "Envío ¡GRATIS!" at bounding box center [859, 225] width 296 height 14
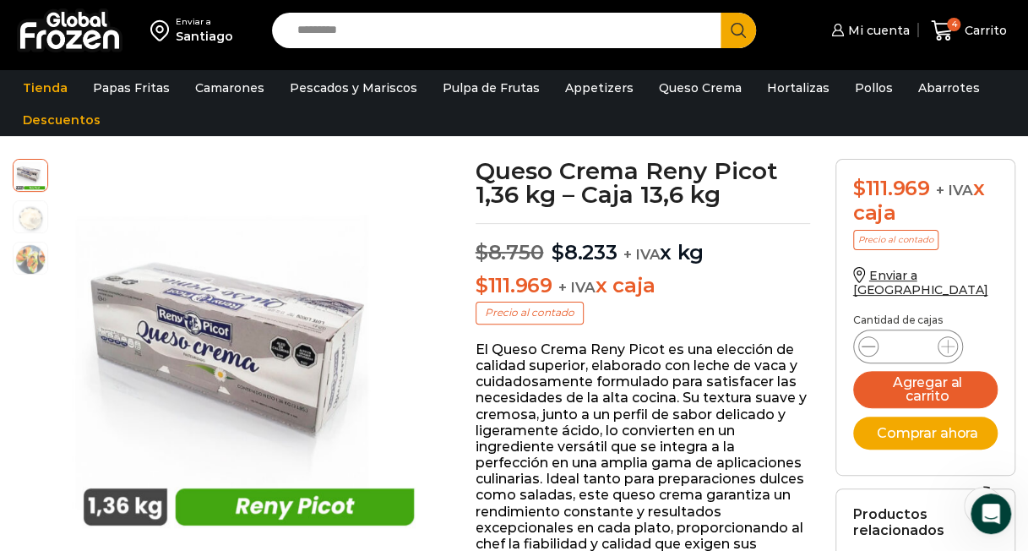
click at [868, 339] on icon at bounding box center [868, 346] width 14 height 14
type input "*"
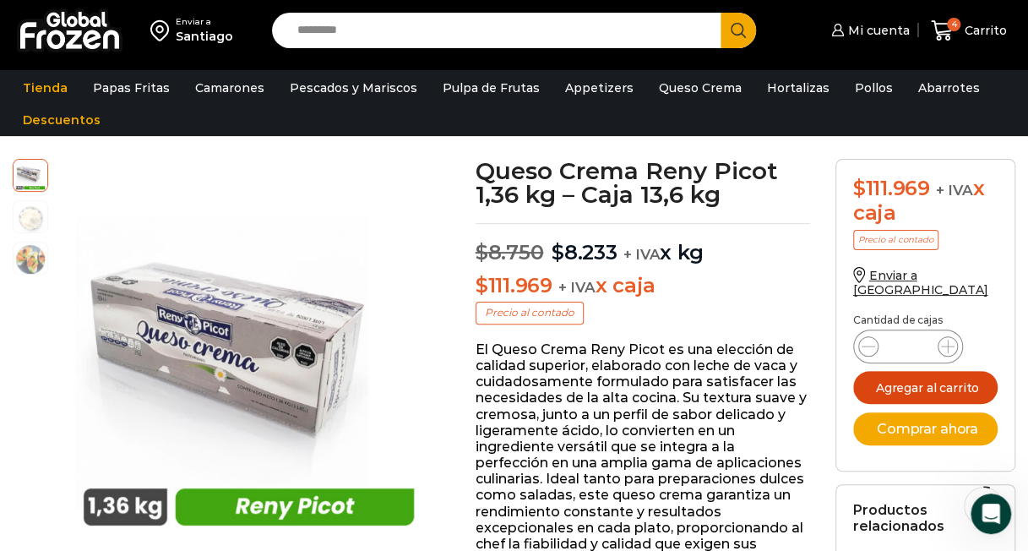
click at [911, 372] on button "Agregar al carrito" at bounding box center [925, 387] width 144 height 33
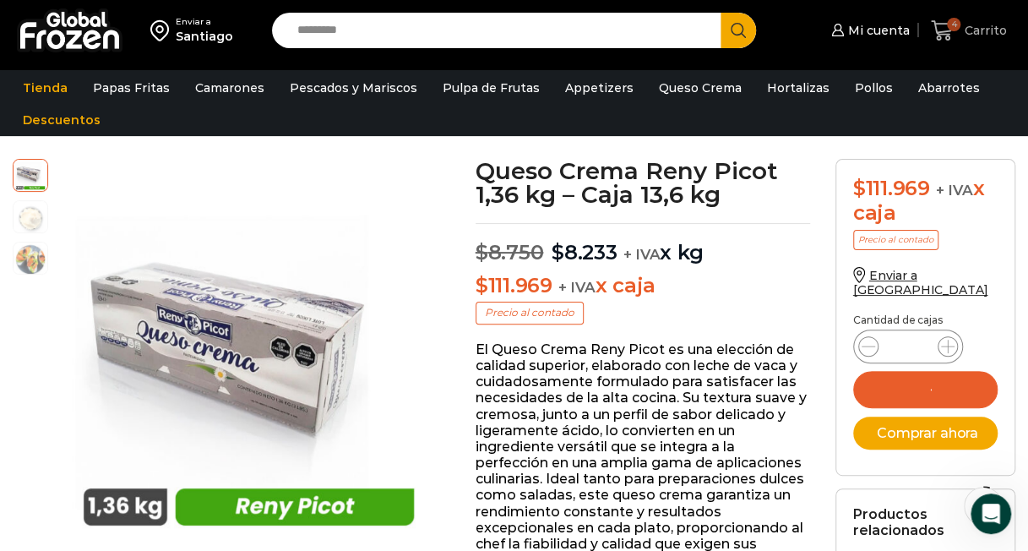
click at [942, 27] on icon at bounding box center [942, 30] width 23 height 23
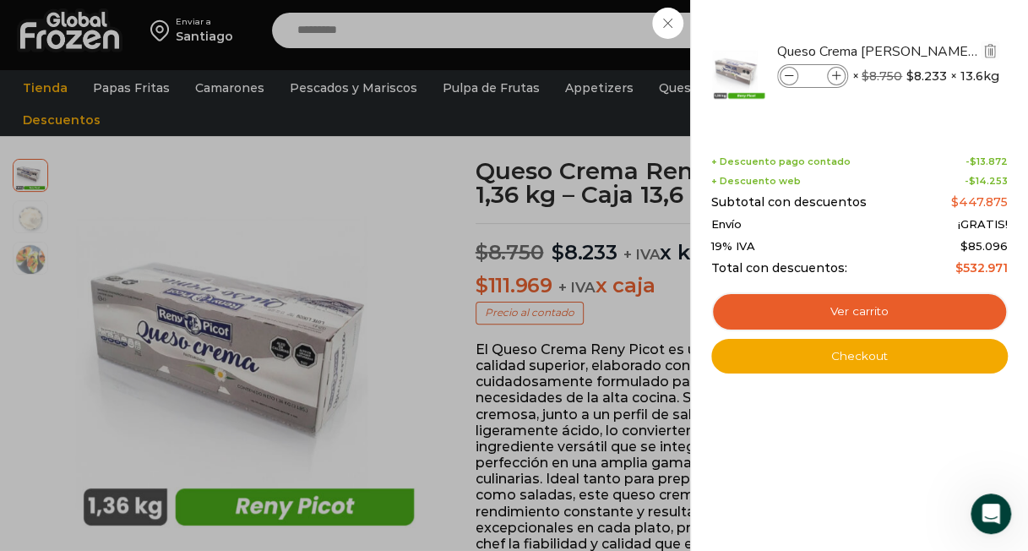
click at [787, 76] on icon at bounding box center [789, 76] width 9 height 9
type input "*"
click at [870, 131] on div "Shopping cart (4) + Descuento pago contado - $ 13.872 + Descuento web - $ 14.25…" at bounding box center [859, 252] width 296 height 242
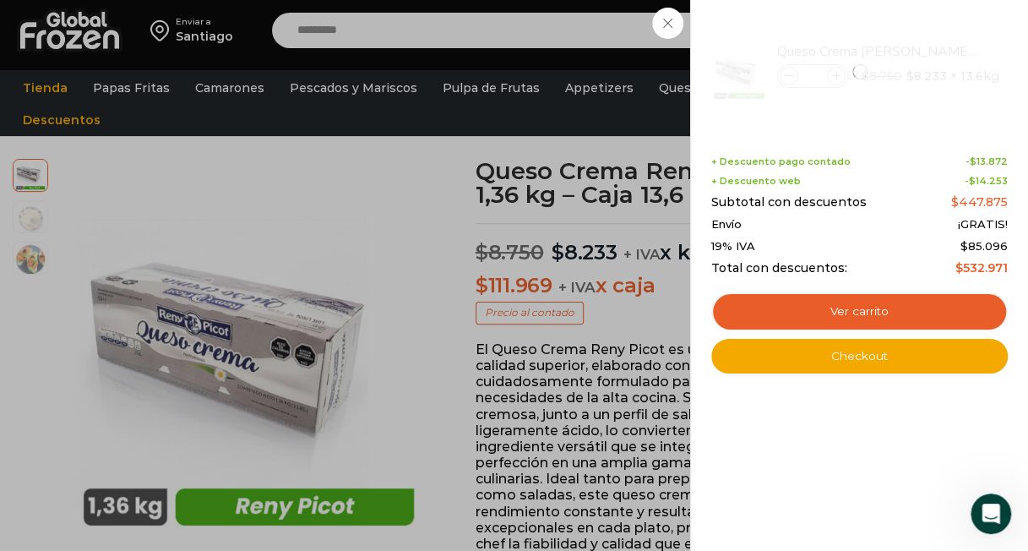
click at [871, 137] on div "Shopping cart (4) + Descuento pago contado - $ 13.872 + Descuento web - $ 14.25…" at bounding box center [859, 252] width 296 height 242
click at [866, 153] on div "Shopping cart (4) + Descuento pago contado - $ 13.872 + Descuento web - $ 14.25…" at bounding box center [859, 252] width 296 height 242
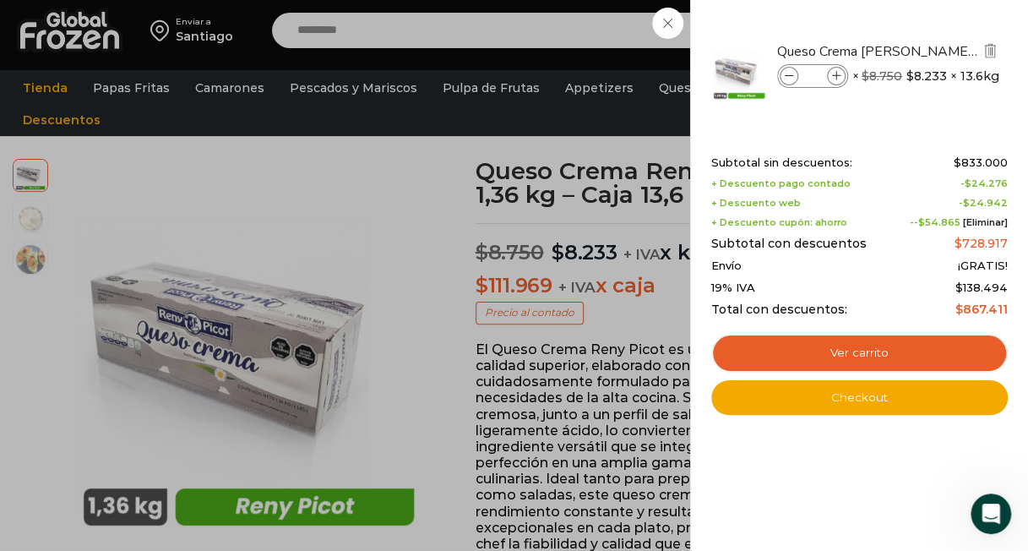
click at [786, 80] on span at bounding box center [788, 76] width 19 height 19
click at [785, 80] on span at bounding box center [788, 76] width 19 height 19
type input "*"
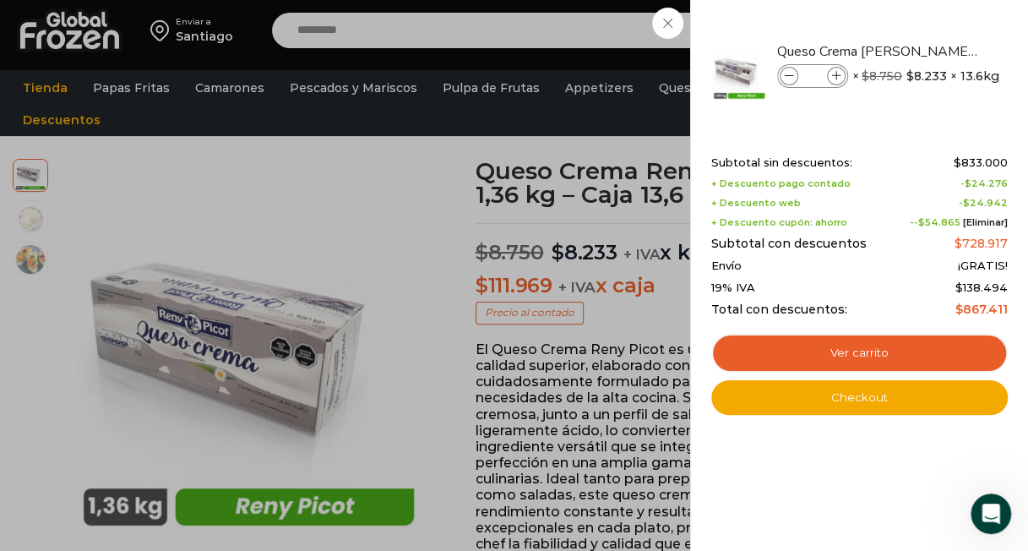
click at [815, 138] on div "Shopping cart (7) Subtotal sin descuentos: $ 833.000 + Descuento pago contado -…" at bounding box center [859, 273] width 296 height 284
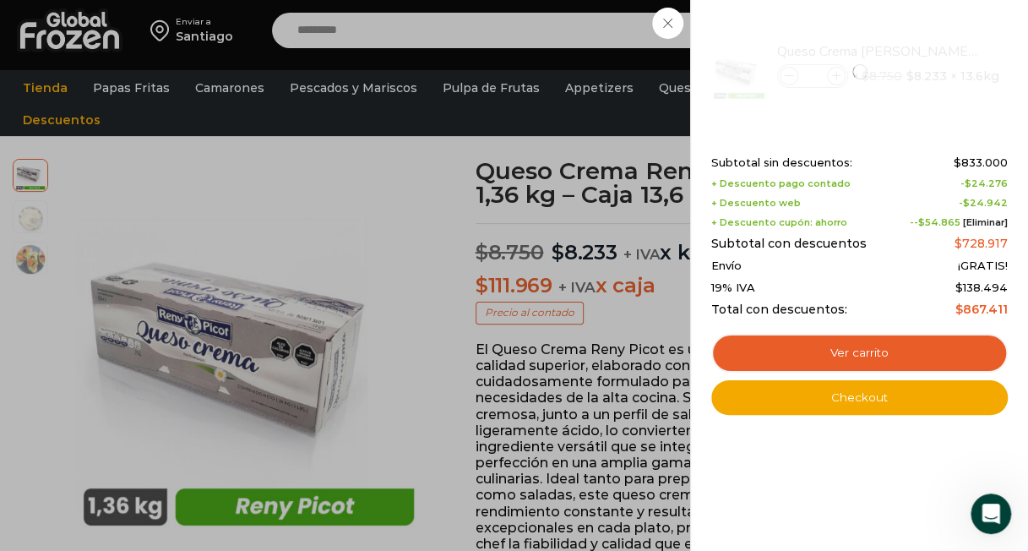
click at [820, 140] on div "Shopping cart (7) Subtotal sin descuentos: $ 833.000 + Descuento pago contado -…" at bounding box center [859, 273] width 296 height 284
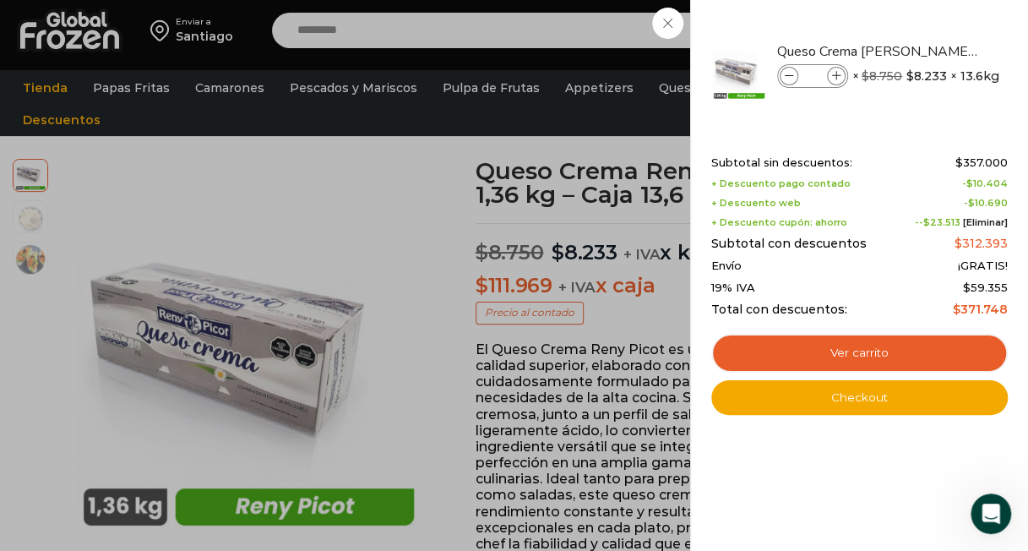
click at [890, 189] on div "Subtotal sin descuentos: $ 357.000 + Descuento pago contado - $ 10.404 + Descue…" at bounding box center [859, 236] width 296 height 160
click at [999, 172] on div "Subtotal sin descuentos: $ 357.000 + Descuento pago contado - $ 10.404 + Descue…" at bounding box center [859, 236] width 296 height 160
click at [1008, 168] on div "3 Shopping Cart Queso Crema Reny Picot 1,36 kg - Caja 13,6 kg Queso Crema Reny …" at bounding box center [859, 275] width 338 height 551
click at [1009, 168] on div "3 Shopping Cart Queso Crema Reny Picot 1,36 kg - Caja 13,6 kg Queso Crema Reny …" at bounding box center [859, 275] width 338 height 551
click at [866, 193] on div "Subtotal sin descuentos: $ 357.000 + Descuento pago contado - $ 10.404 + Descue…" at bounding box center [859, 236] width 296 height 160
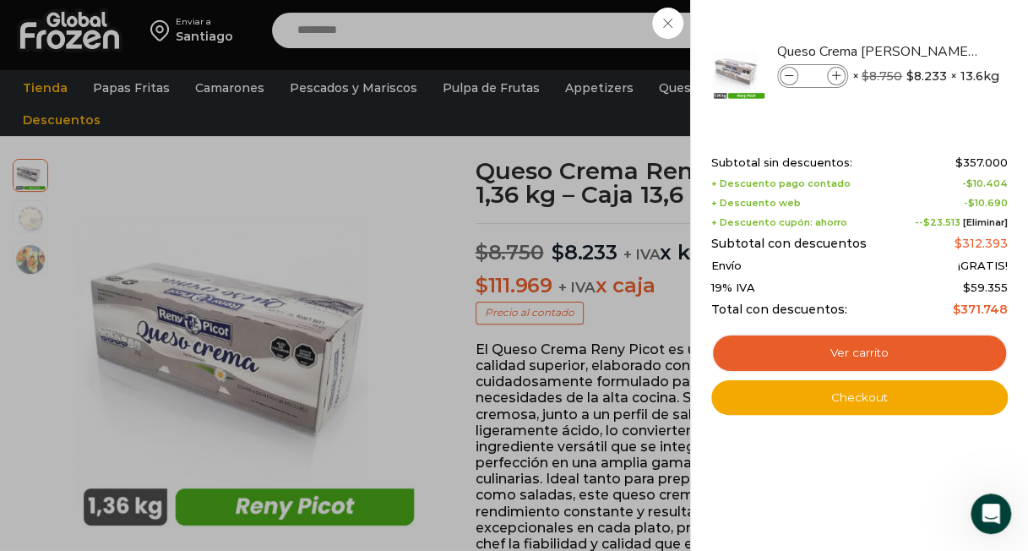
click at [850, 154] on div "Shopping cart (3) Subtotal sin descuentos: $ 357.000 + Descuento pago contado -…" at bounding box center [859, 273] width 296 height 284
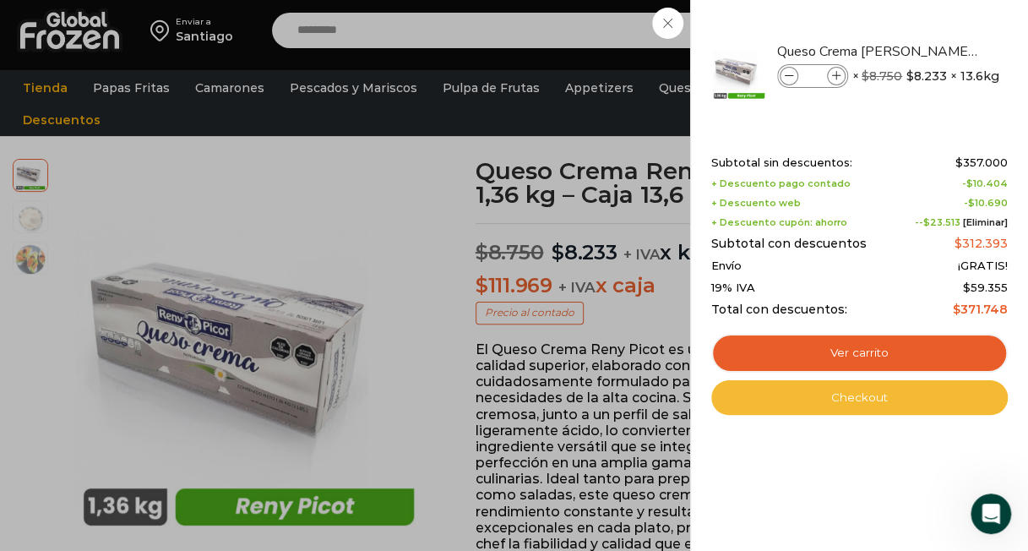
click at [855, 401] on link "Checkout" at bounding box center [859, 397] width 296 height 35
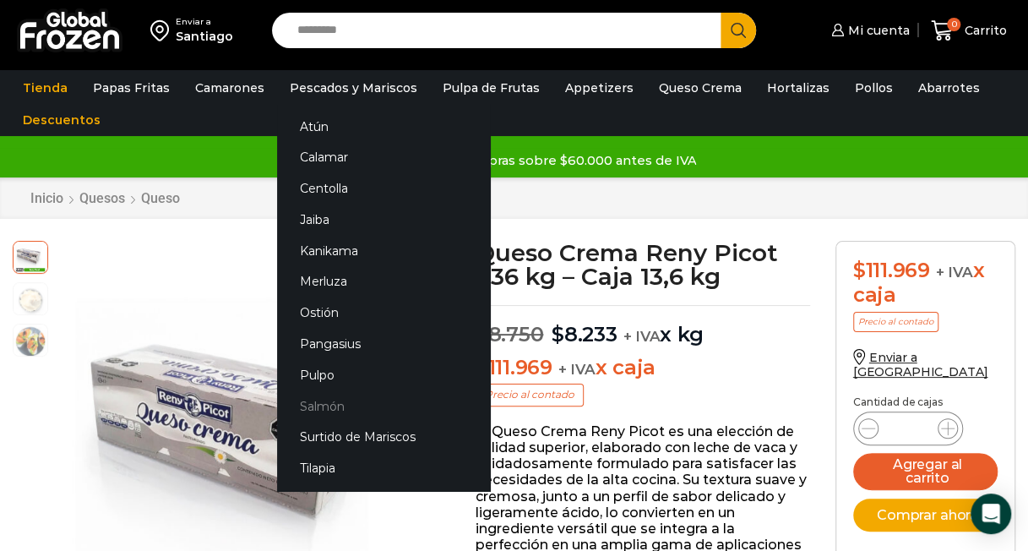
click at [314, 404] on link "Salmón" at bounding box center [383, 405] width 213 height 31
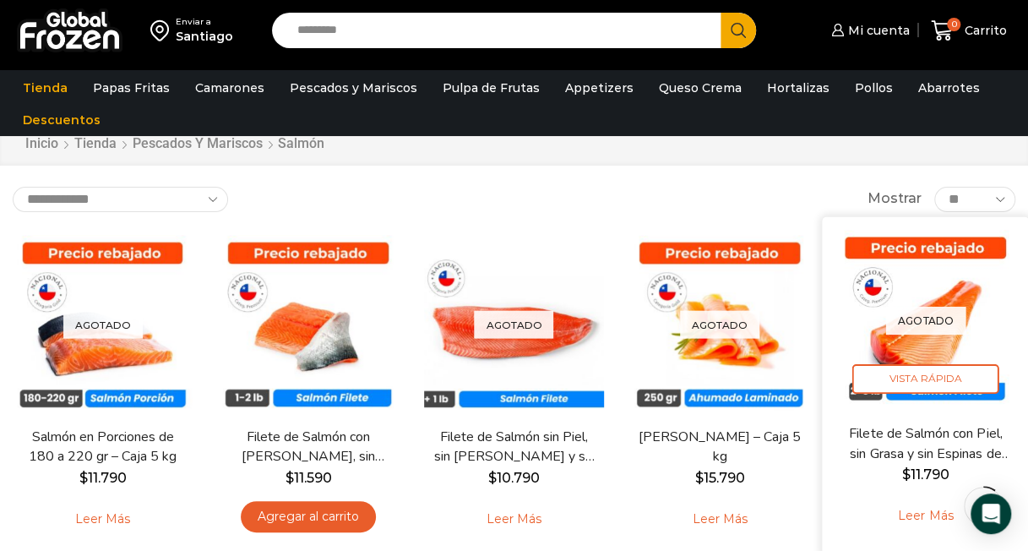
scroll to position [57, 0]
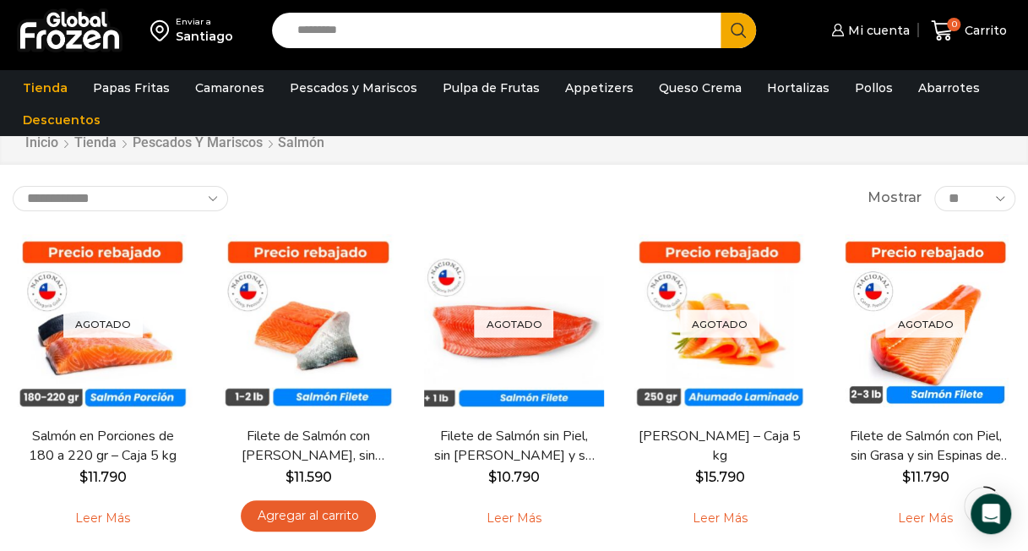
click at [454, 154] on div "Inicio Tienda Pescados y Mariscos Salmón" at bounding box center [514, 143] width 1028 height 44
click at [454, 155] on div "Inicio Tienda Pescados y Mariscos Salmón" at bounding box center [514, 143] width 1028 height 44
click at [456, 157] on div "Inicio Tienda Pescados y Mariscos Salmón" at bounding box center [514, 143] width 1028 height 44
click at [448, 161] on div "Inicio Tienda Pescados y Mariscos Salmón" at bounding box center [514, 143] width 1028 height 44
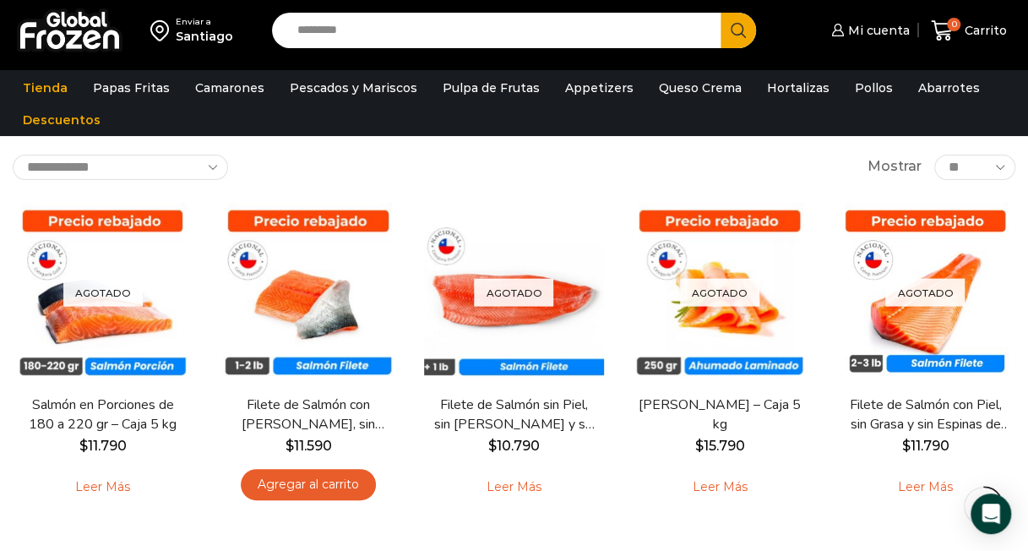
scroll to position [90, 0]
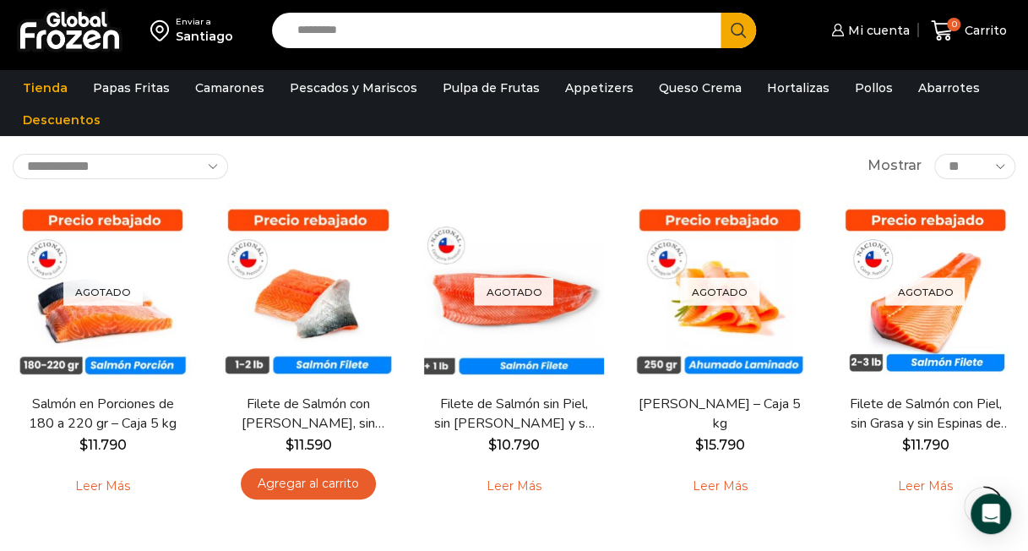
click at [448, 162] on div "**********" at bounding box center [514, 166] width 1002 height 25
click at [431, 163] on div "**********" at bounding box center [514, 166] width 1002 height 25
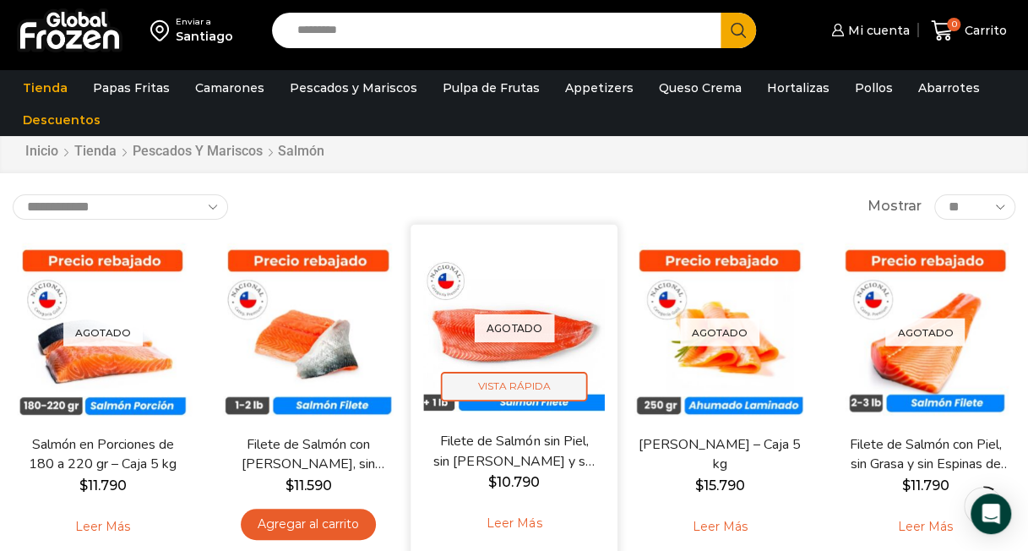
scroll to position [48, 0]
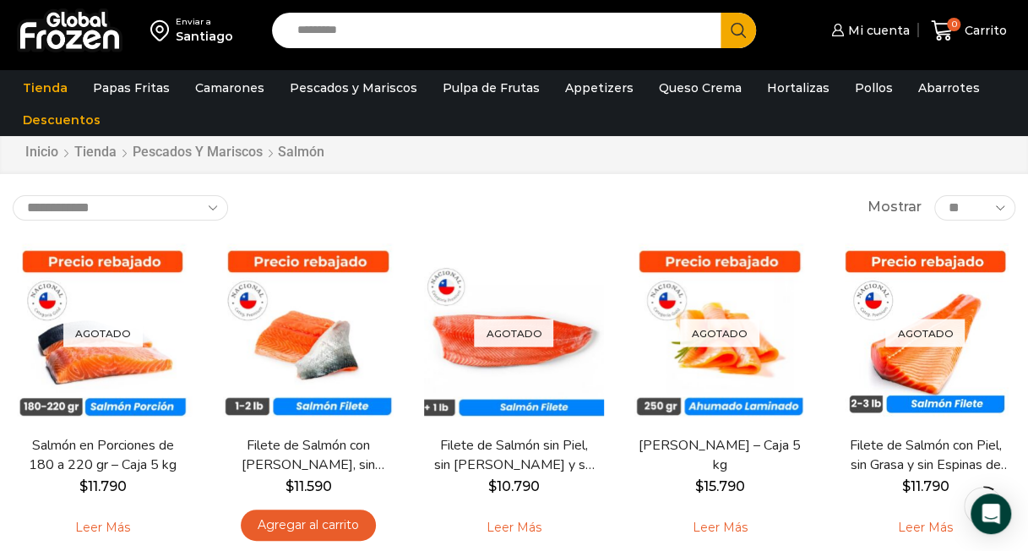
click at [443, 144] on div "Inicio Tienda Pescados y Mariscos Salmón" at bounding box center [514, 152] width 1005 height 19
click at [466, 144] on div "Inicio Tienda Pescados y Mariscos Salmón" at bounding box center [514, 152] width 1005 height 19
click at [437, 199] on div "**********" at bounding box center [514, 207] width 1002 height 25
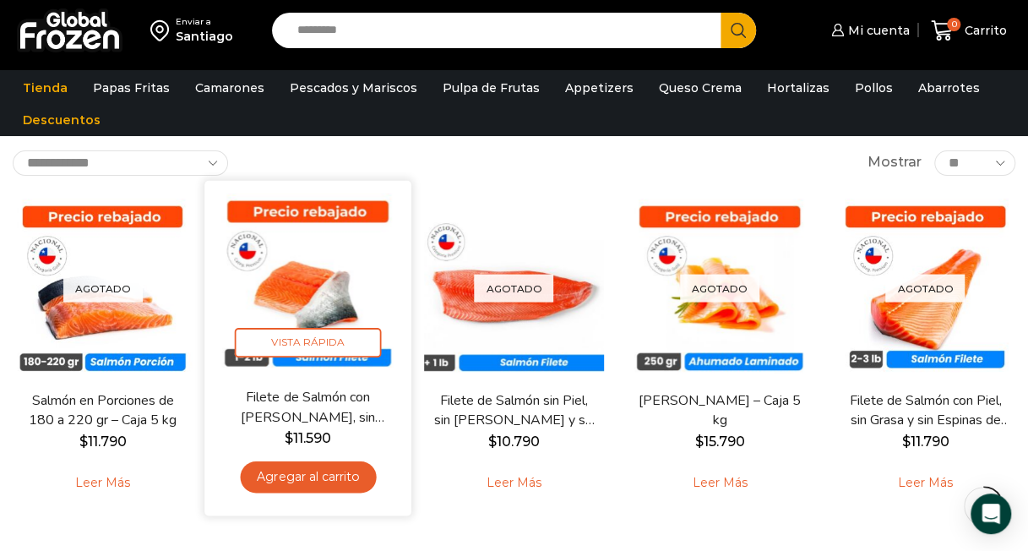
scroll to position [94, 0]
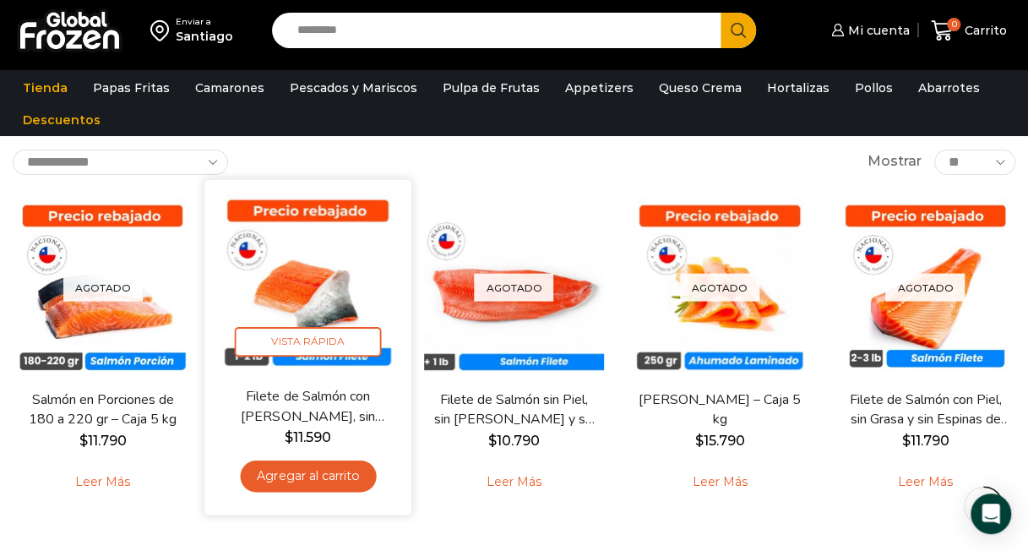
click at [301, 290] on img at bounding box center [309, 283] width 182 height 182
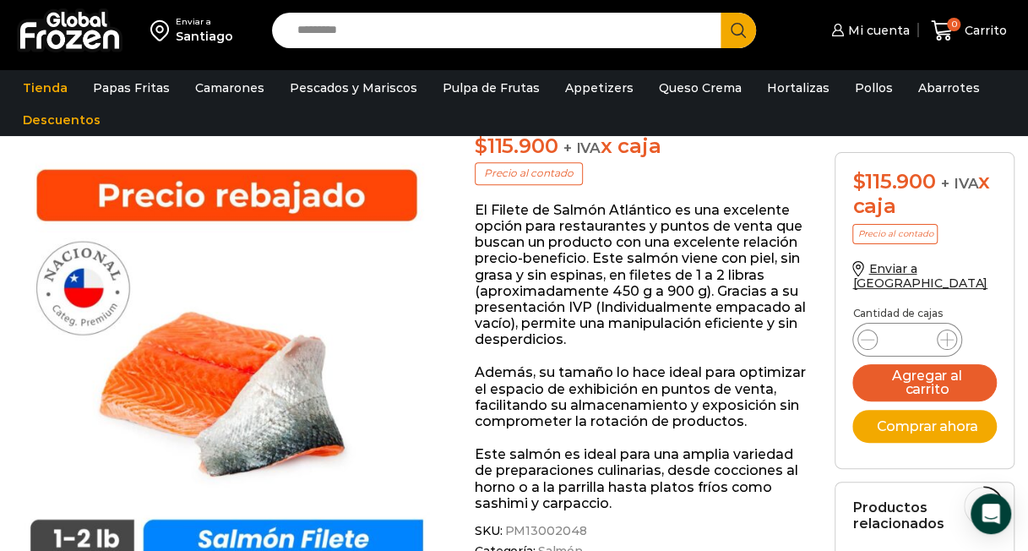
scroll to position [269, 0]
click at [626, 334] on div "El Filete de Salmón Atlántico es una excelente opción para restaurantes y punto…" at bounding box center [642, 357] width 334 height 309
click at [650, 324] on p "El Filete de Salmón Atlántico es una excelente opción para restaurantes y punto…" at bounding box center [642, 276] width 334 height 146
click at [651, 318] on p "El Filete de Salmón Atlántico es una excelente opción para restaurantes y punto…" at bounding box center [642, 276] width 334 height 146
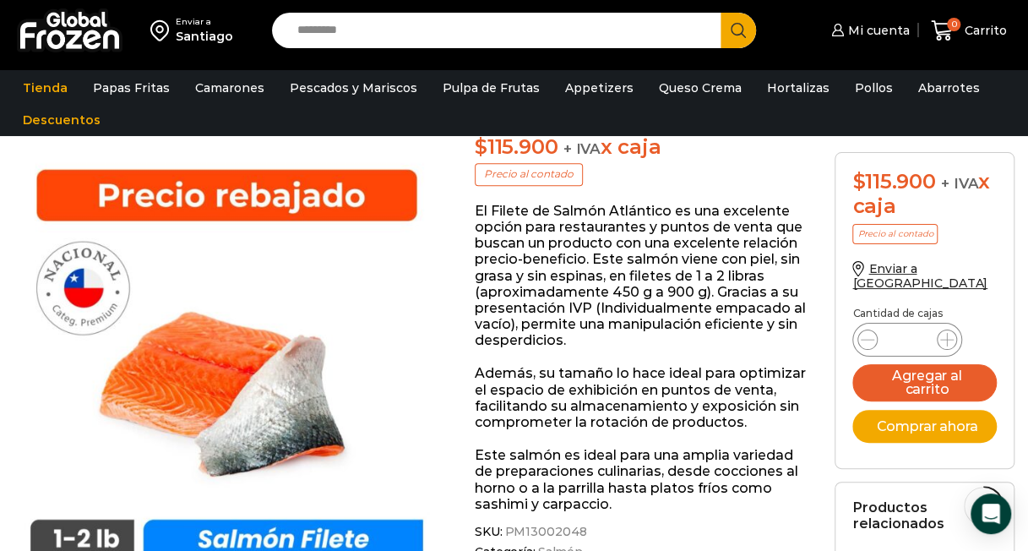
click at [651, 318] on p "El Filete de Salmón Atlántico es una excelente opción para restaurantes y punto…" at bounding box center [642, 276] width 334 height 146
click at [657, 321] on p "El Filete de Salmón Atlántico es una excelente opción para restaurantes y punto…" at bounding box center [642, 276] width 334 height 146
click at [645, 323] on p "El Filete de Salmón Atlántico es una excelente opción para restaurantes y punto…" at bounding box center [642, 276] width 334 height 146
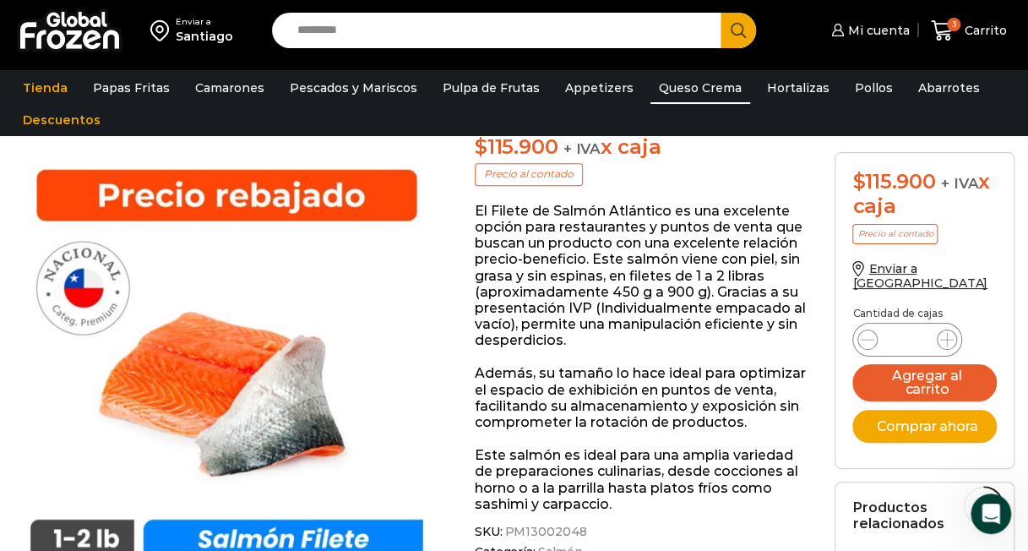
click at [693, 97] on link "Queso Crema" at bounding box center [700, 88] width 100 height 32
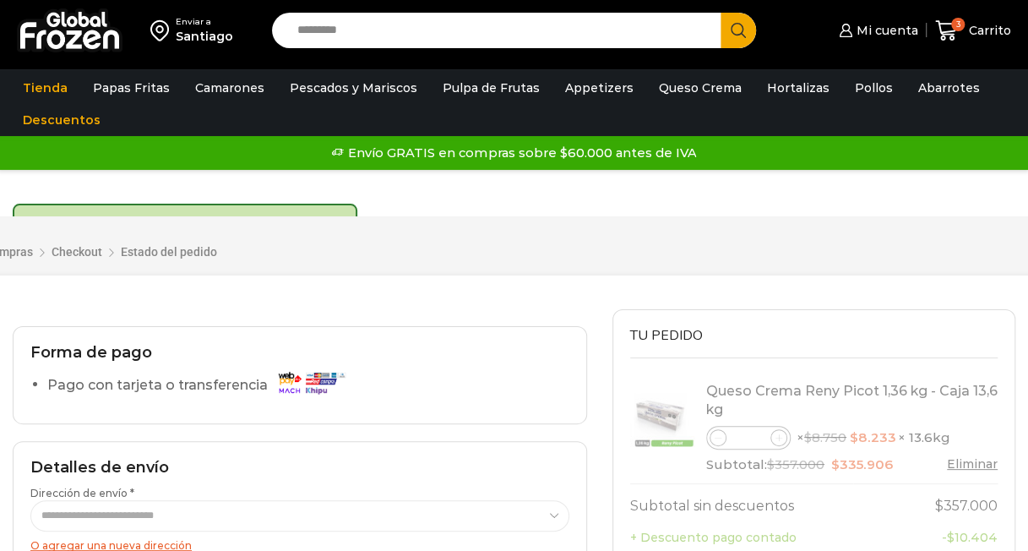
click at [584, 329] on div "Forma de pago Pago con tarjeta o transferencia" at bounding box center [300, 375] width 574 height 98
click at [576, 315] on div at bounding box center [300, 317] width 574 height 17
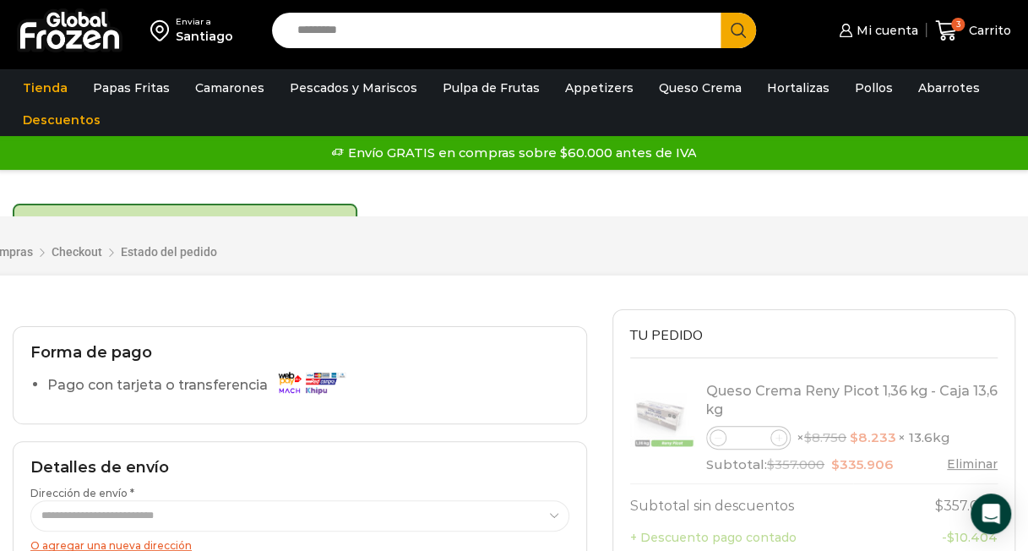
click at [577, 314] on div at bounding box center [300, 317] width 574 height 17
click at [578, 314] on div at bounding box center [300, 317] width 574 height 17
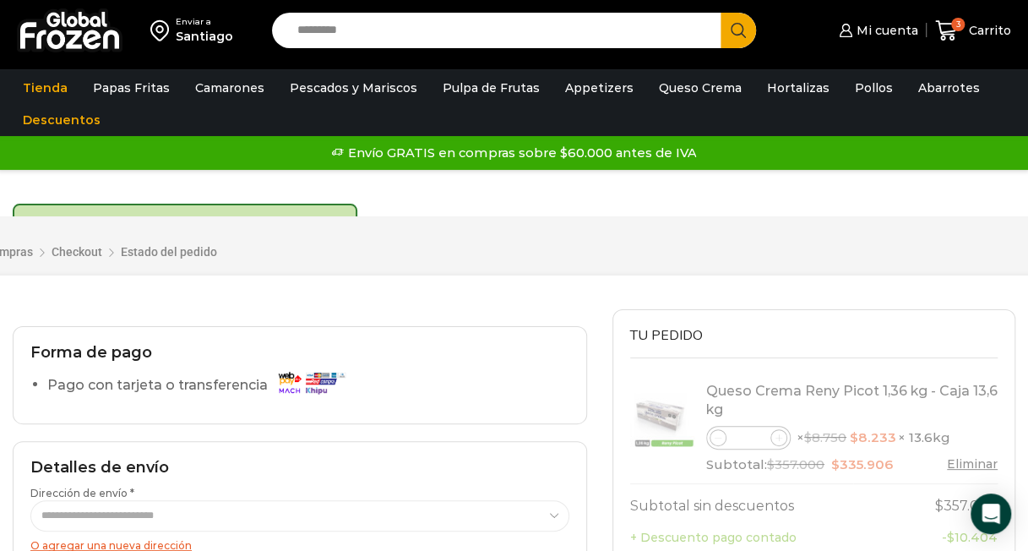
click at [578, 314] on div at bounding box center [300, 317] width 574 height 17
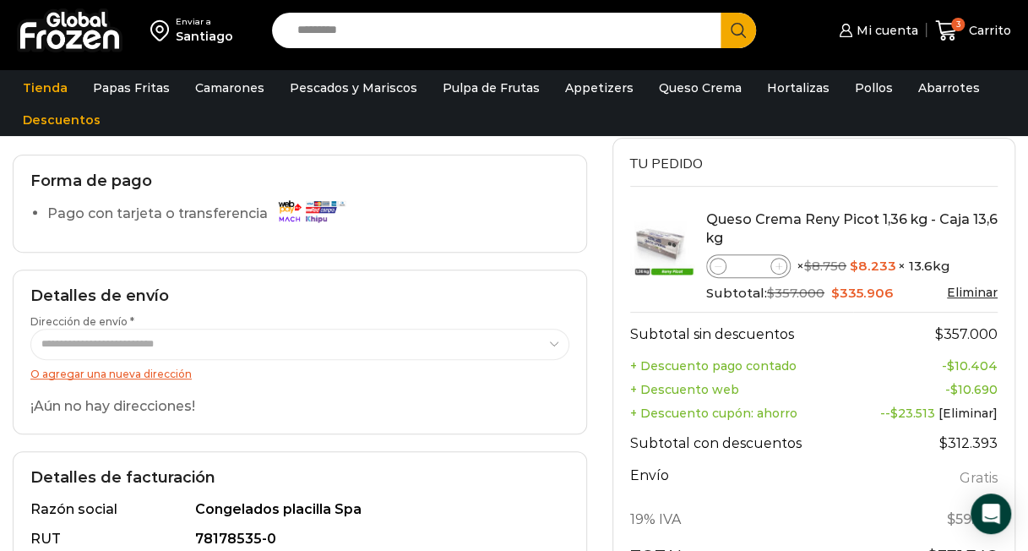
scroll to position [179, 0]
click at [546, 309] on div "**********" at bounding box center [300, 352] width 574 height 164
click at [543, 307] on div "**********" at bounding box center [300, 352] width 574 height 164
click at [546, 304] on div "**********" at bounding box center [300, 352] width 574 height 164
click at [540, 306] on div "**********" at bounding box center [300, 352] width 574 height 164
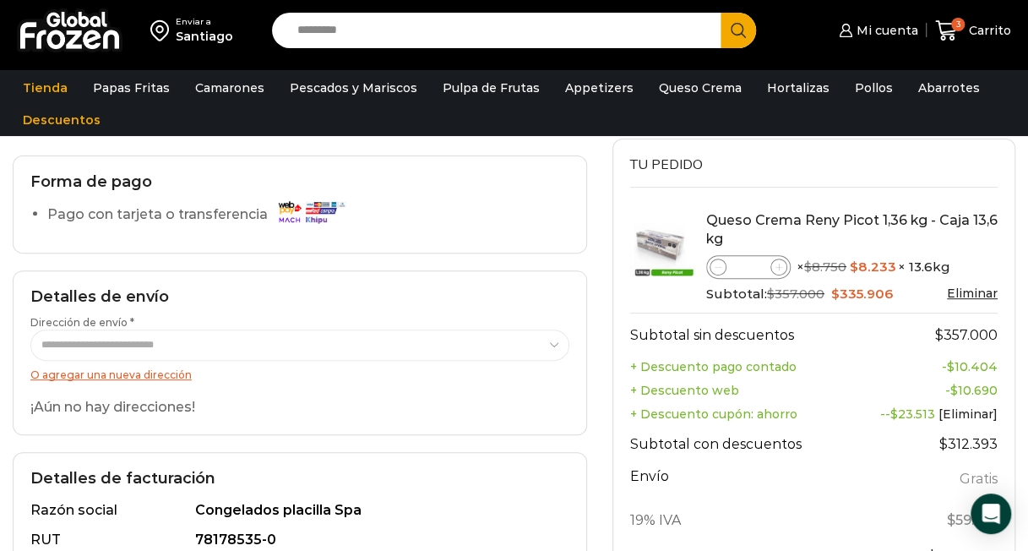
click at [540, 306] on div "**********" at bounding box center [300, 352] width 574 height 164
click at [534, 306] on div "**********" at bounding box center [300, 352] width 574 height 164
click at [536, 307] on div "**********" at bounding box center [300, 352] width 574 height 164
click at [537, 308] on div "**********" at bounding box center [300, 352] width 574 height 164
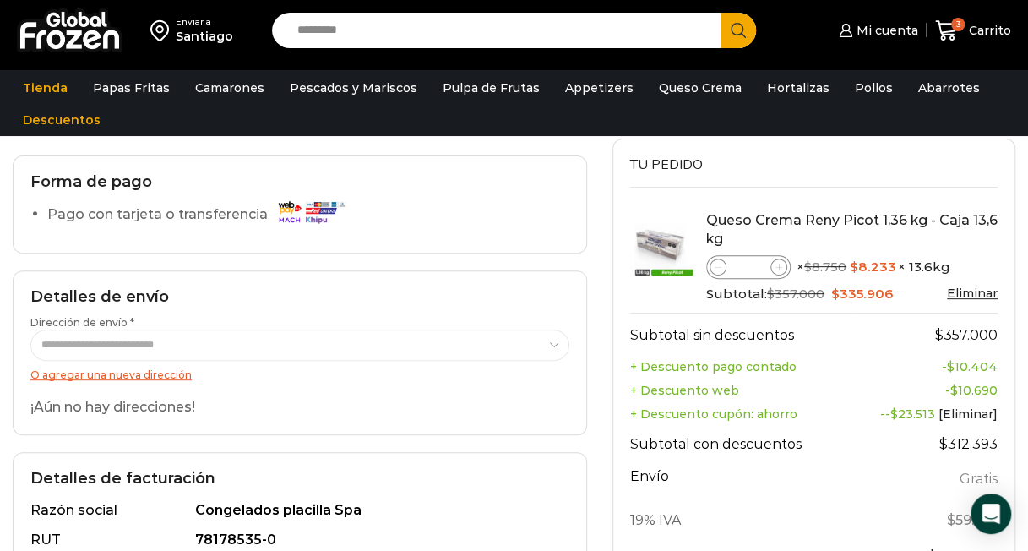
click at [537, 308] on div "**********" at bounding box center [300, 352] width 574 height 164
click at [539, 308] on div "**********" at bounding box center [300, 352] width 574 height 164
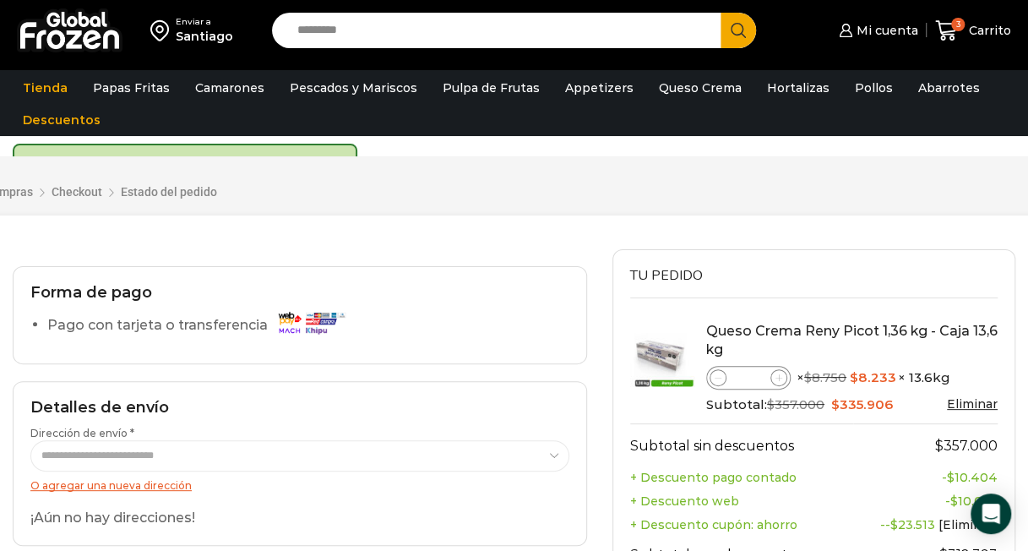
scroll to position [67, 0]
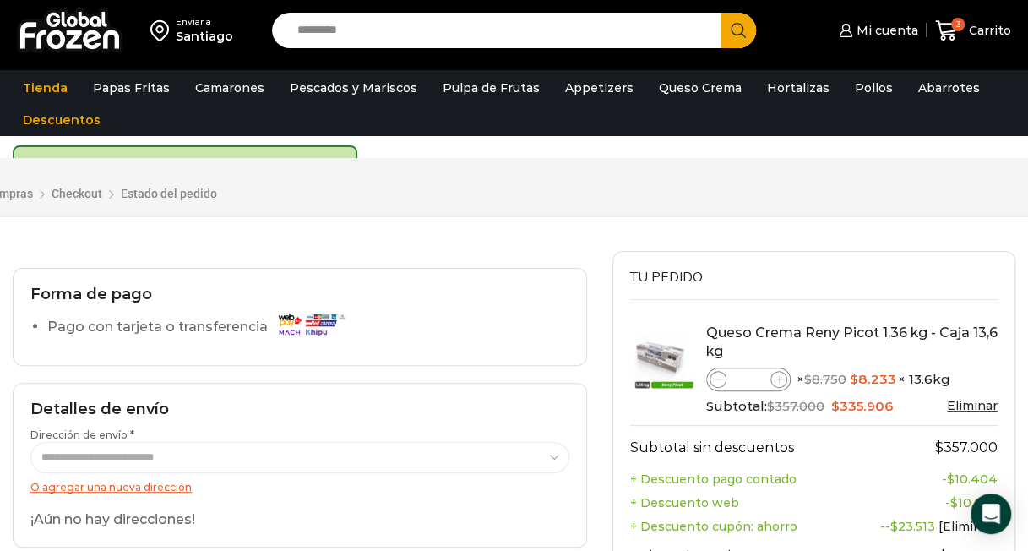
click at [539, 308] on div "Forma de pago Pago con tarjeta o transferencia" at bounding box center [300, 317] width 574 height 98
click at [539, 312] on li "Pago con tarjeta o transferencia" at bounding box center [308, 329] width 522 height 34
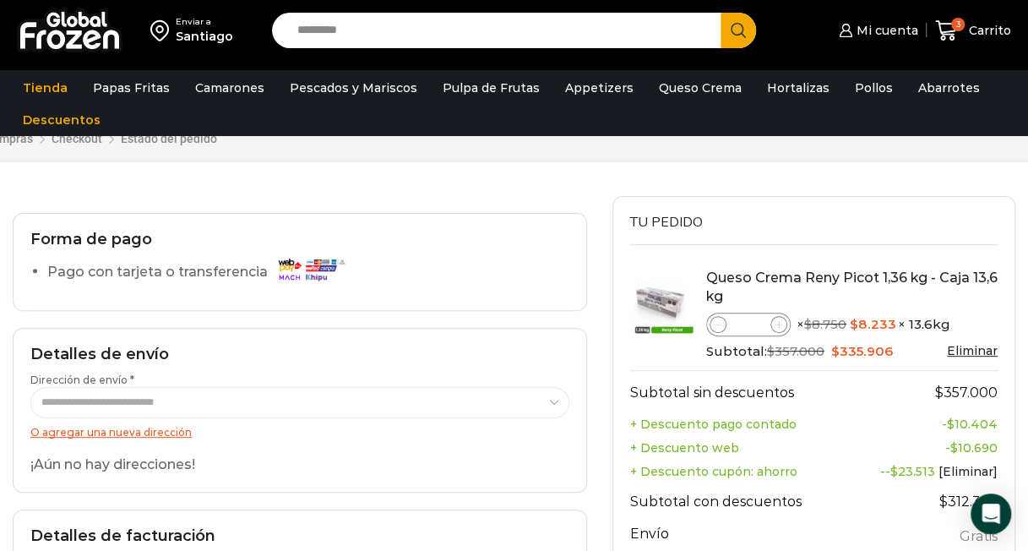
scroll to position [124, 0]
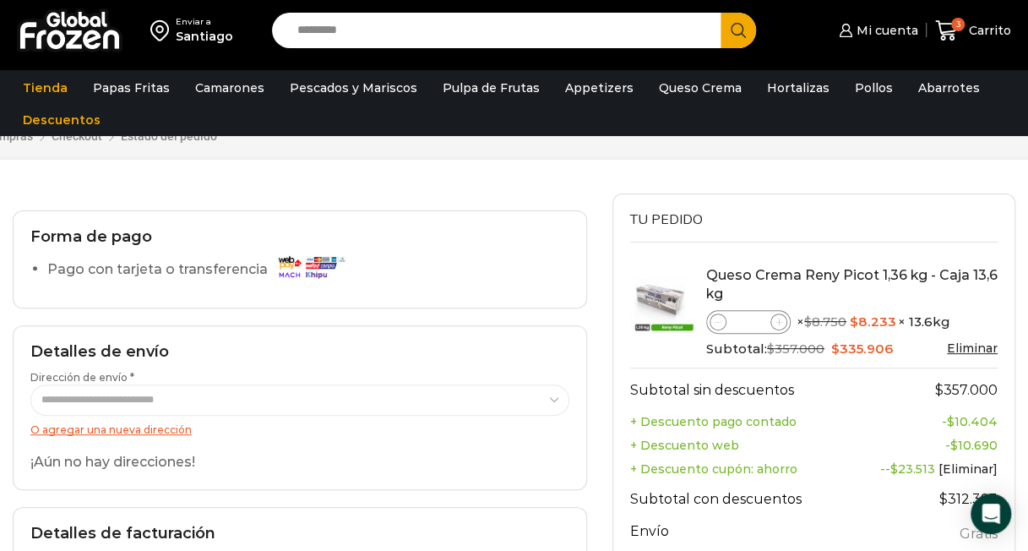
click at [539, 311] on div "**********" at bounding box center [300, 523] width 600 height 660
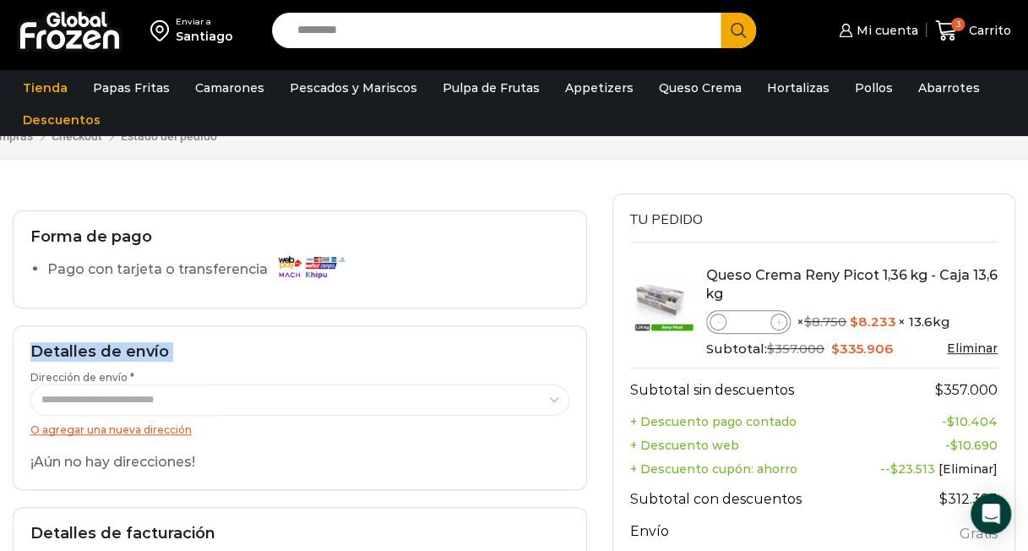
click at [539, 311] on div "**********" at bounding box center [300, 523] width 600 height 660
click at [539, 310] on div "**********" at bounding box center [300, 523] width 600 height 660
click at [539, 308] on div "**********" at bounding box center [300, 523] width 600 height 660
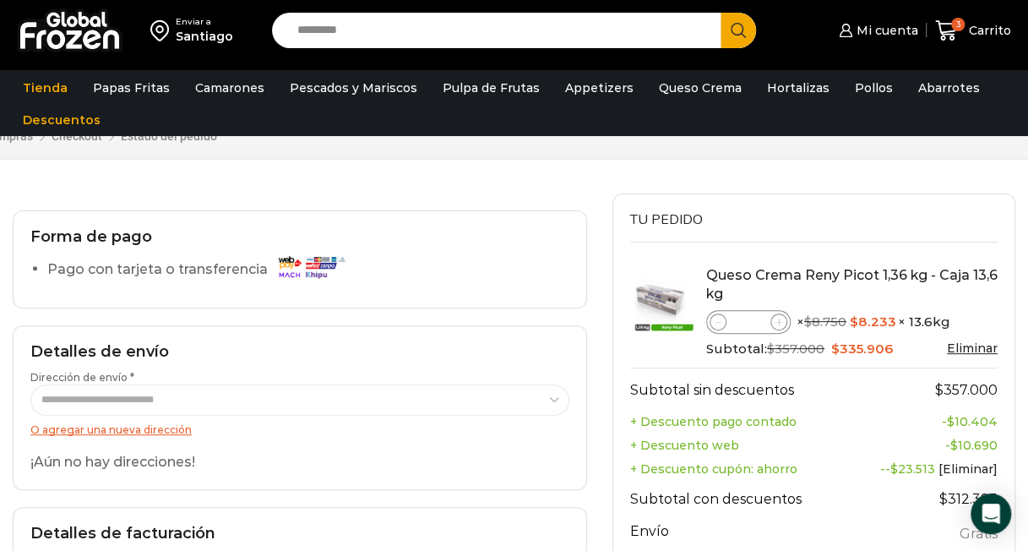
click at [539, 307] on div "**********" at bounding box center [300, 523] width 600 height 660
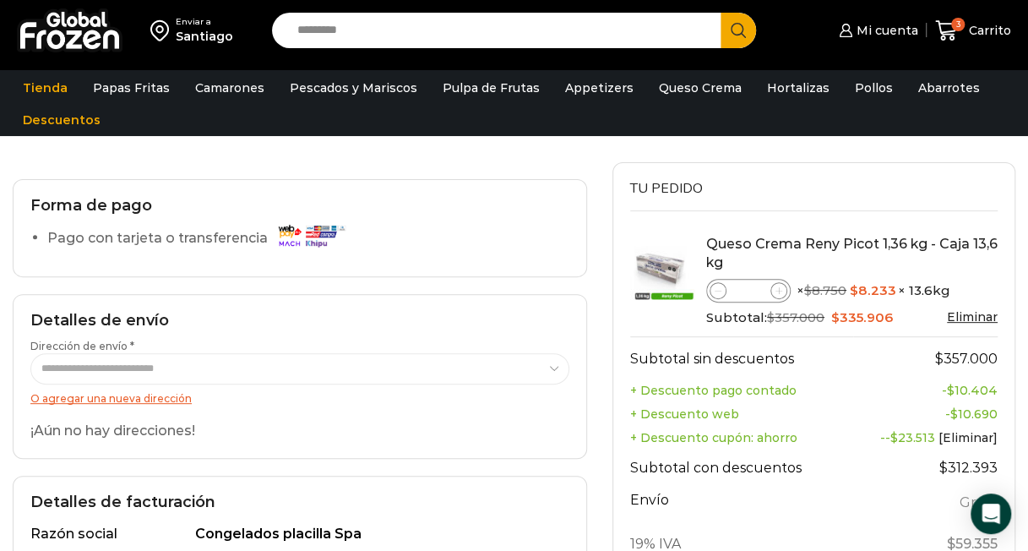
scroll to position [174, 0]
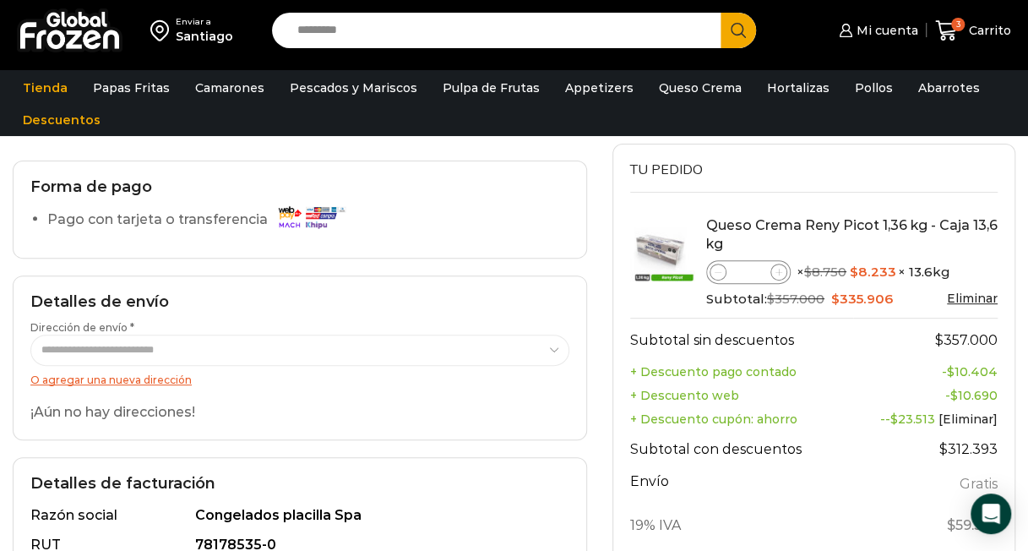
click at [515, 302] on h2 "Detalles de envío" at bounding box center [299, 302] width 539 height 19
click at [481, 269] on div "**********" at bounding box center [300, 474] width 600 height 660
click at [410, 278] on div "**********" at bounding box center [300, 357] width 574 height 164
click at [986, 503] on div "Open Intercom Messenger" at bounding box center [991, 514] width 45 height 45
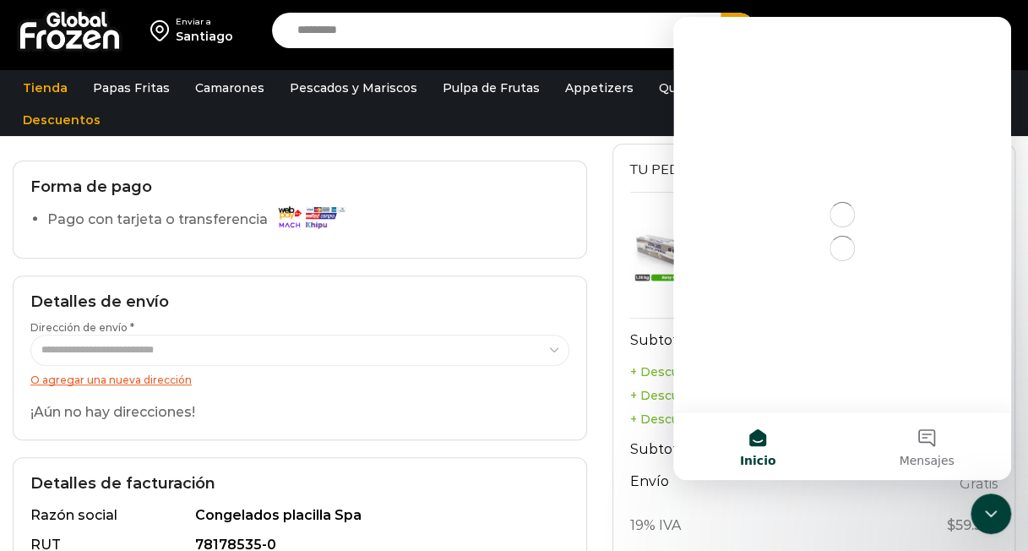
scroll to position [0, 0]
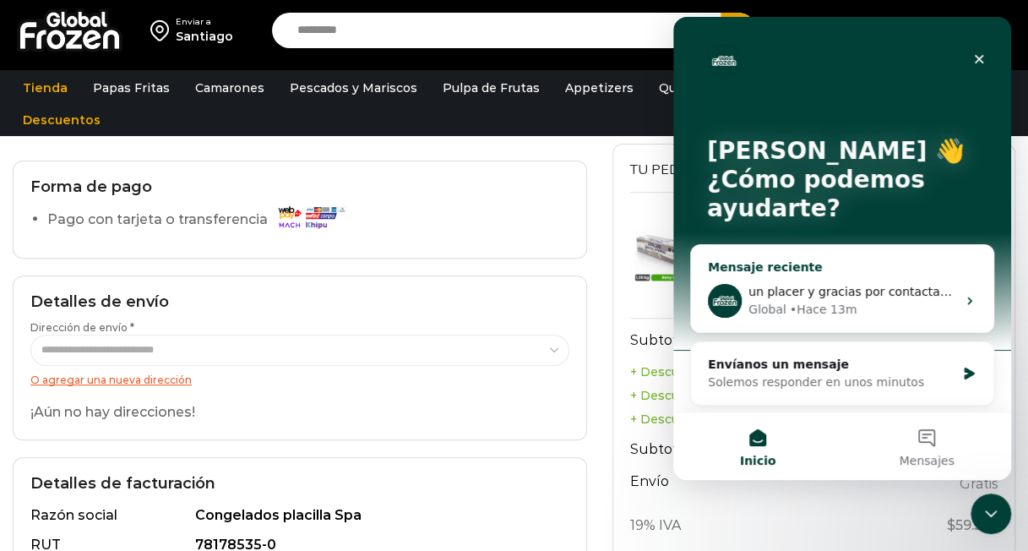
click at [864, 297] on span "un placer y gracias por contactarnos" at bounding box center [856, 292] width 217 height 14
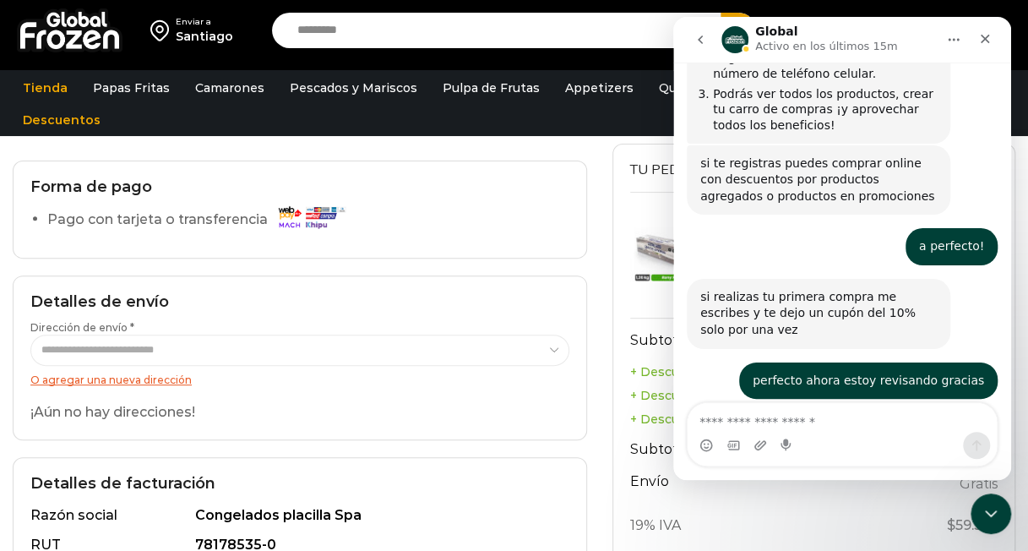
scroll to position [827, 0]
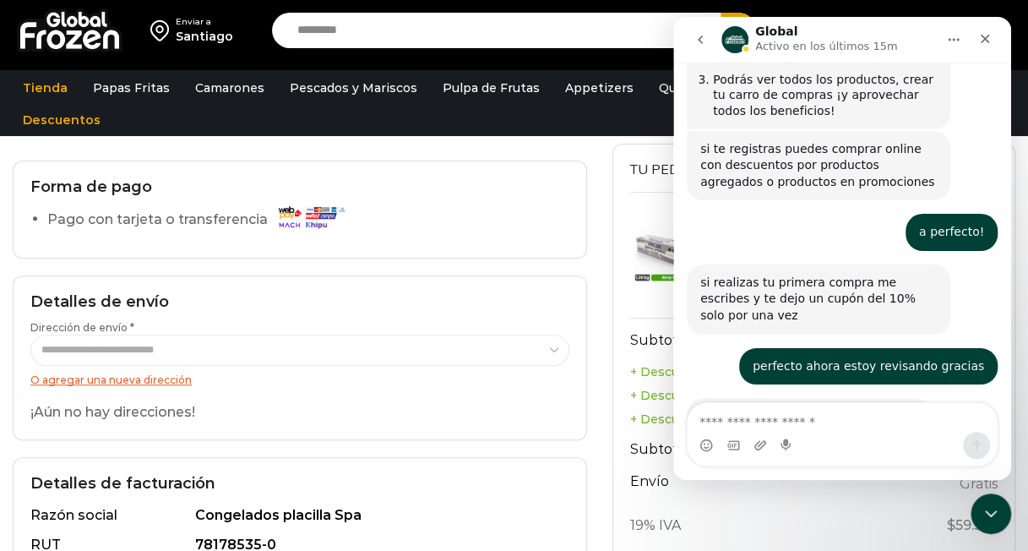
click at [840, 411] on textarea "Escribe un mensaje..." at bounding box center [841, 417] width 309 height 29
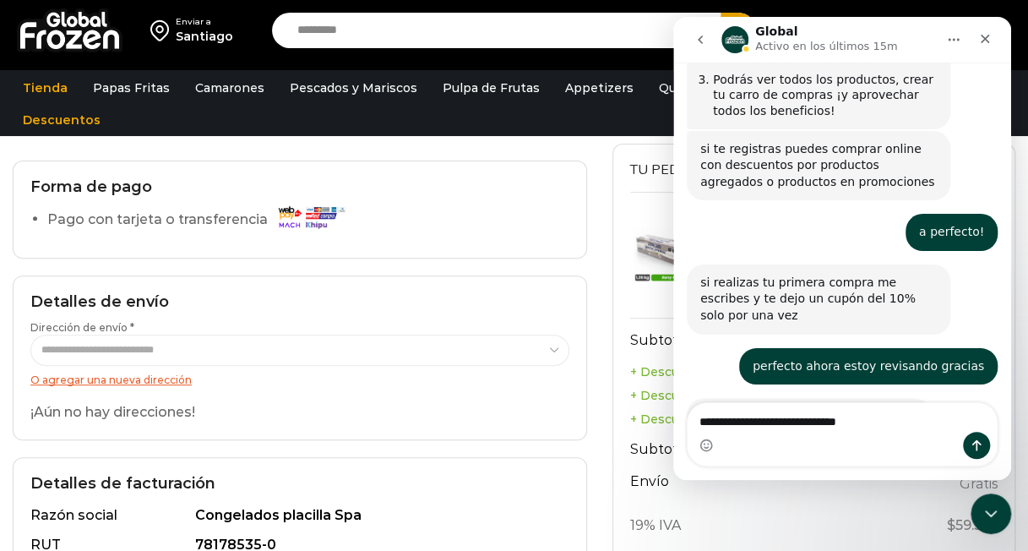
type textarea "**********"
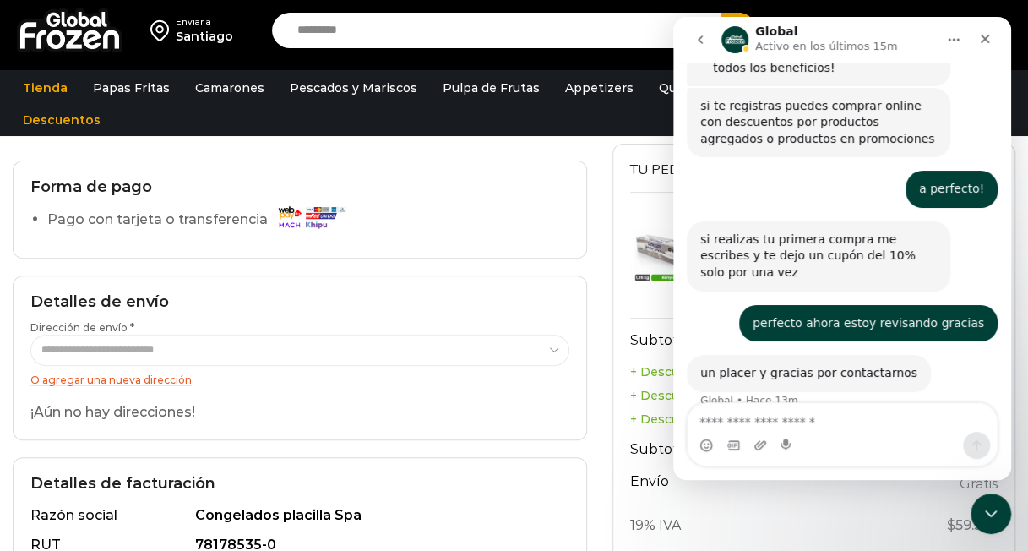
scroll to position [877, 0]
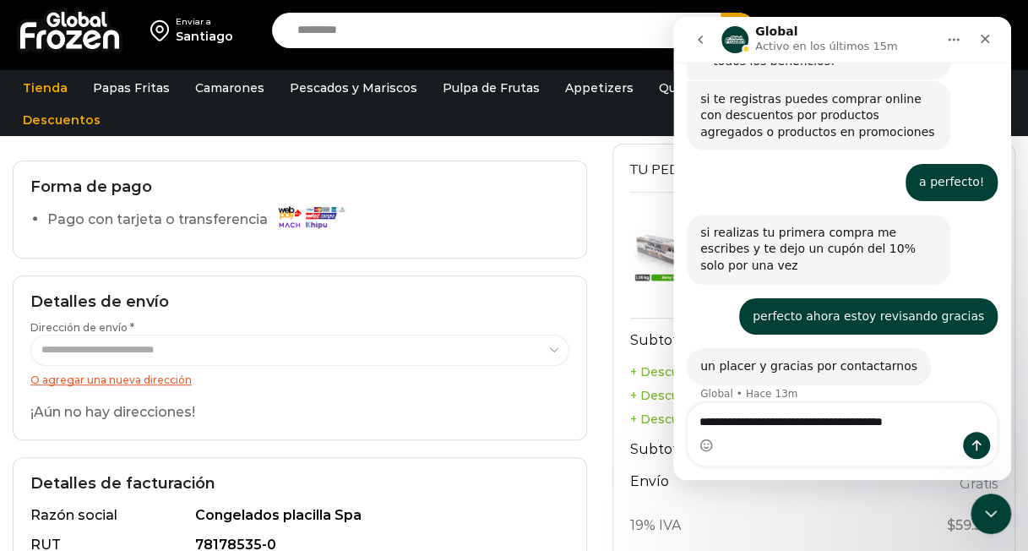
type textarea "**********"
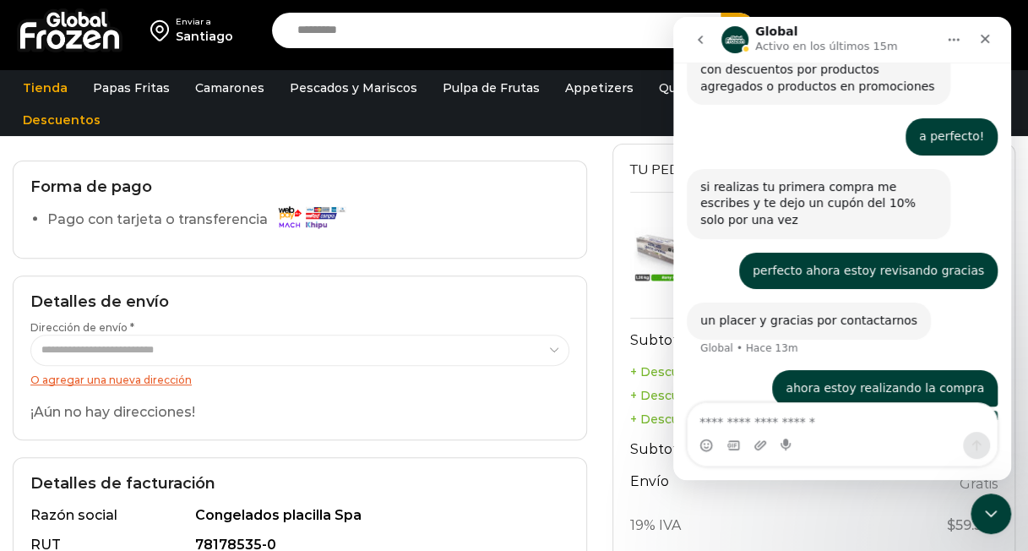
scroll to position [932, 0]
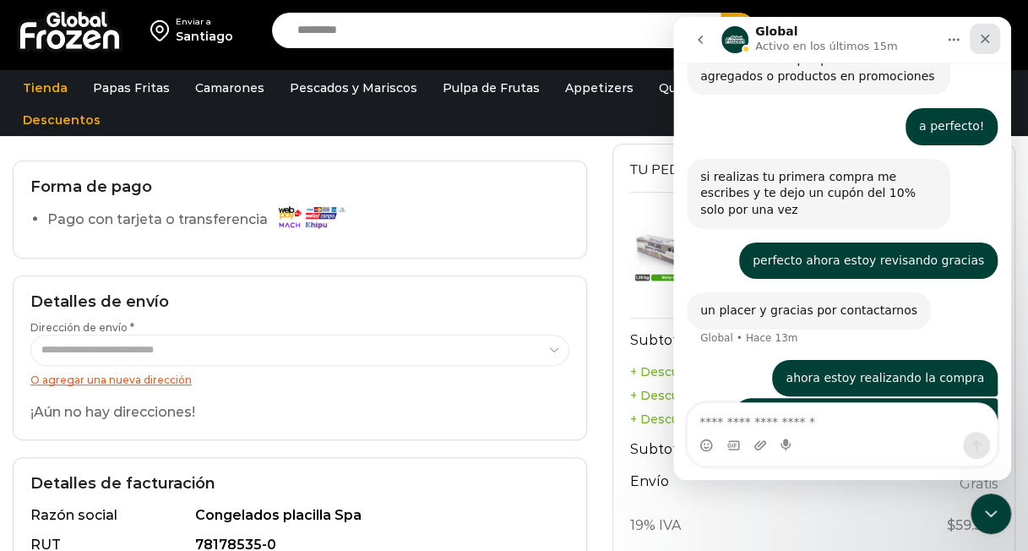
click at [991, 41] on icon "Cerrar" at bounding box center [985, 39] width 14 height 14
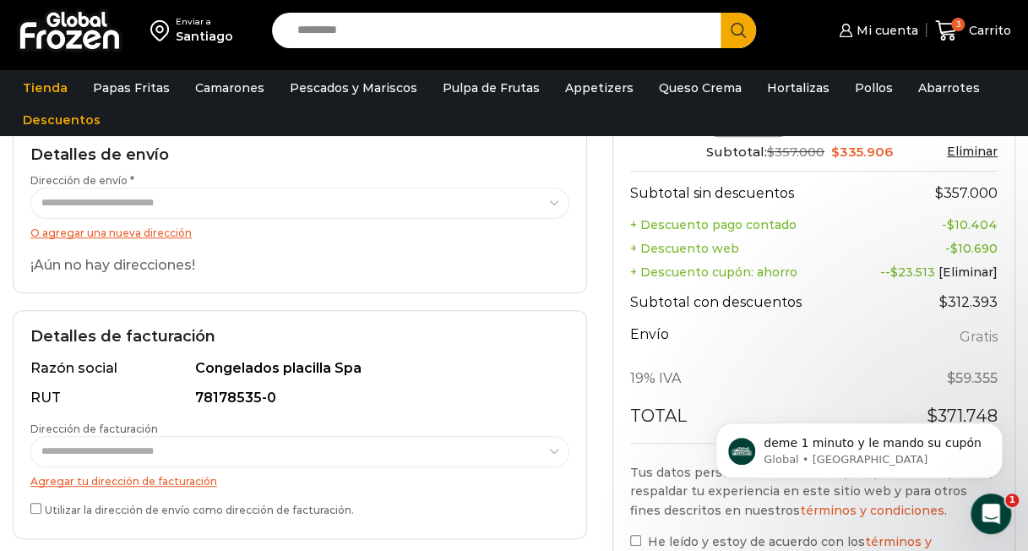
scroll to position [314, 0]
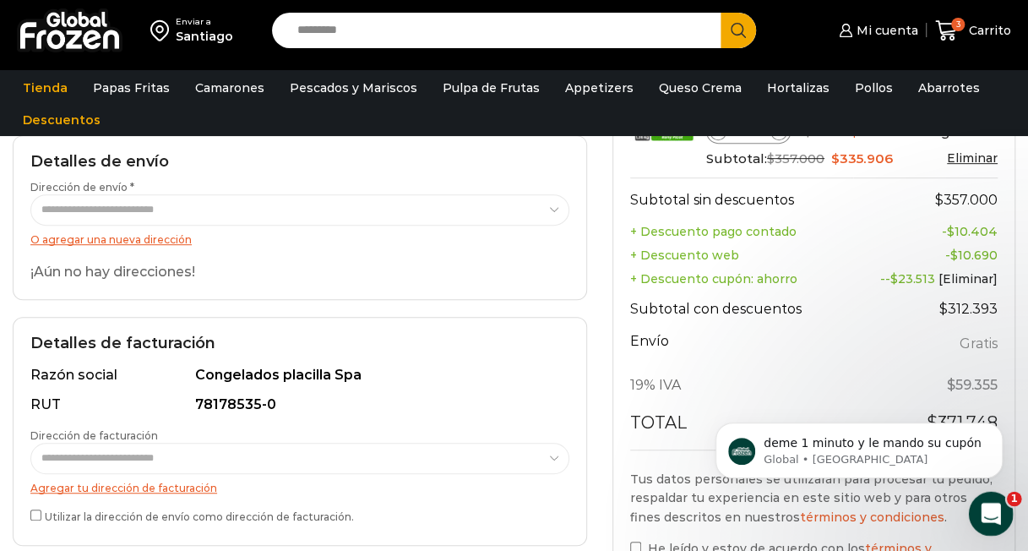
click at [1000, 508] on icon "Abrir Intercom Messenger" at bounding box center [989, 511] width 28 height 28
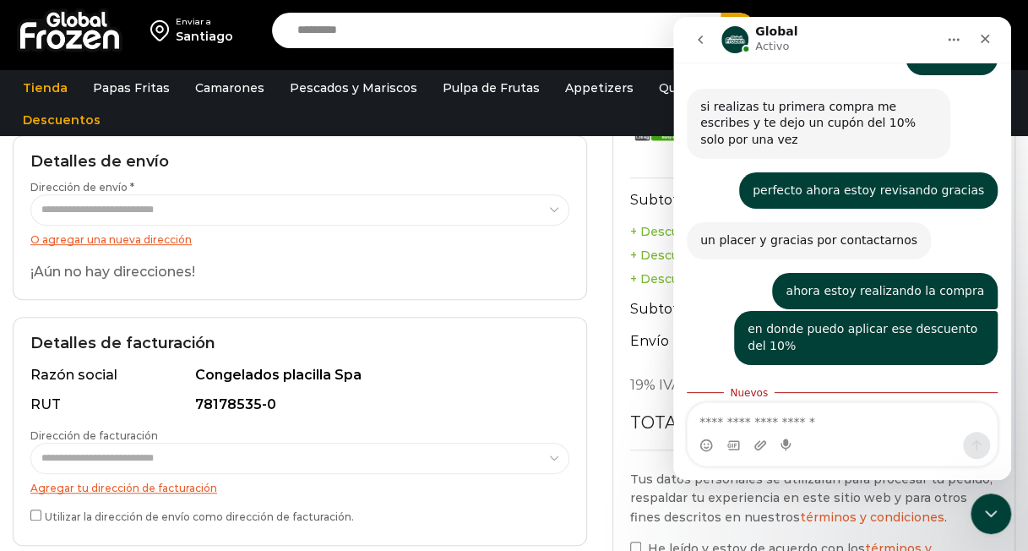
scroll to position [1010, 0]
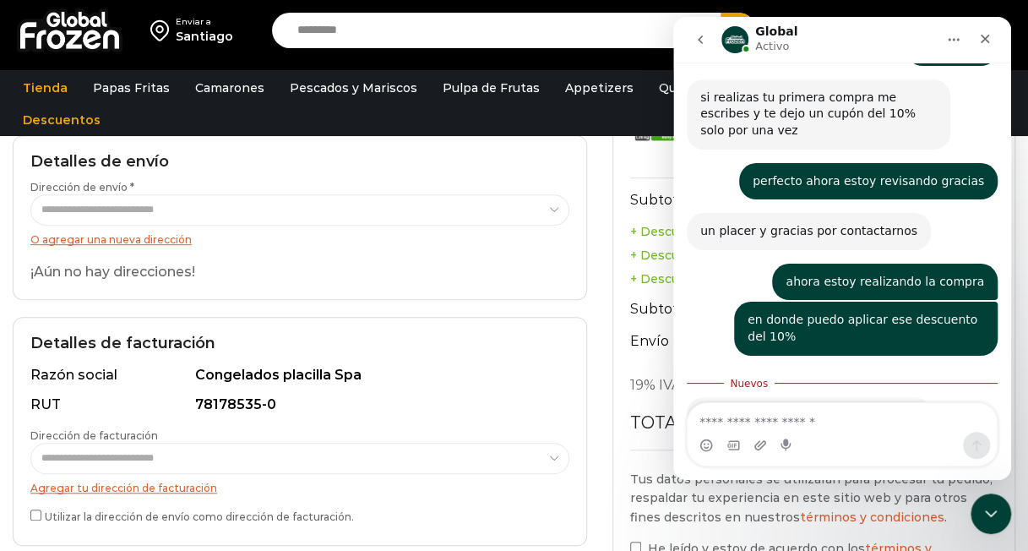
click at [970, 397] on div "deme 1 minuto y le mando su cupón Global • Ahora" at bounding box center [842, 434] width 311 height 74
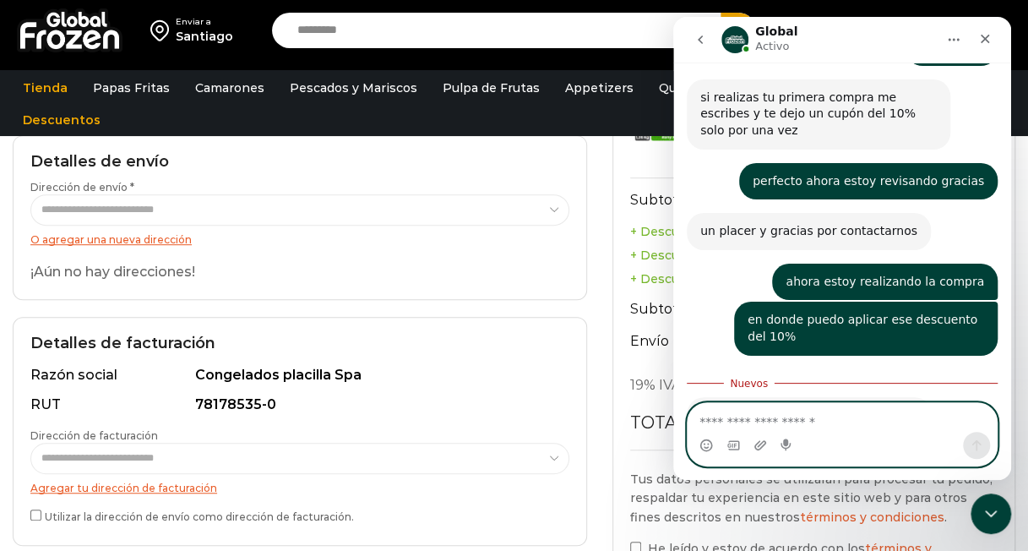
click at [837, 424] on textarea "Escribe un mensaje..." at bounding box center [841, 417] width 309 height 29
type textarea "***"
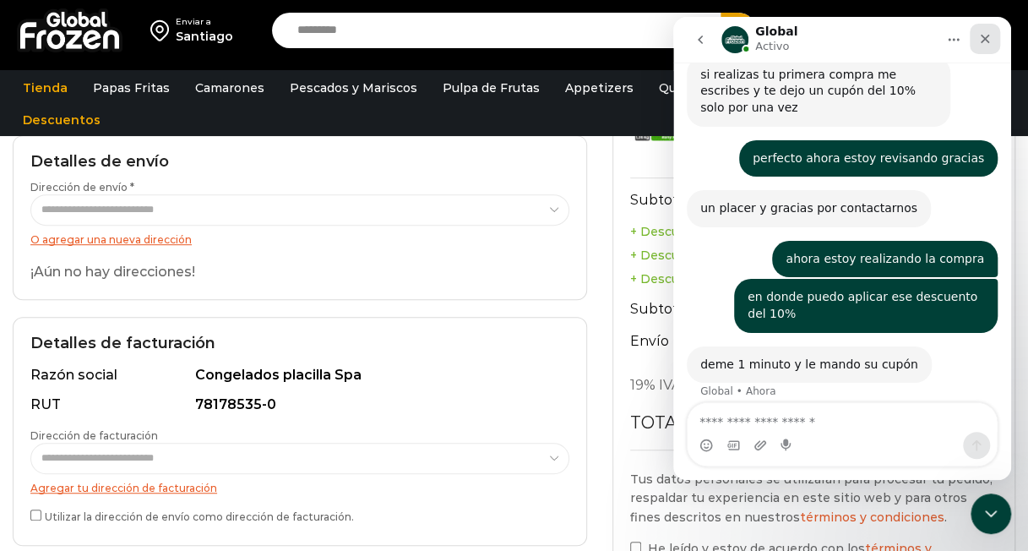
click at [985, 38] on icon "Cerrar" at bounding box center [984, 39] width 9 height 9
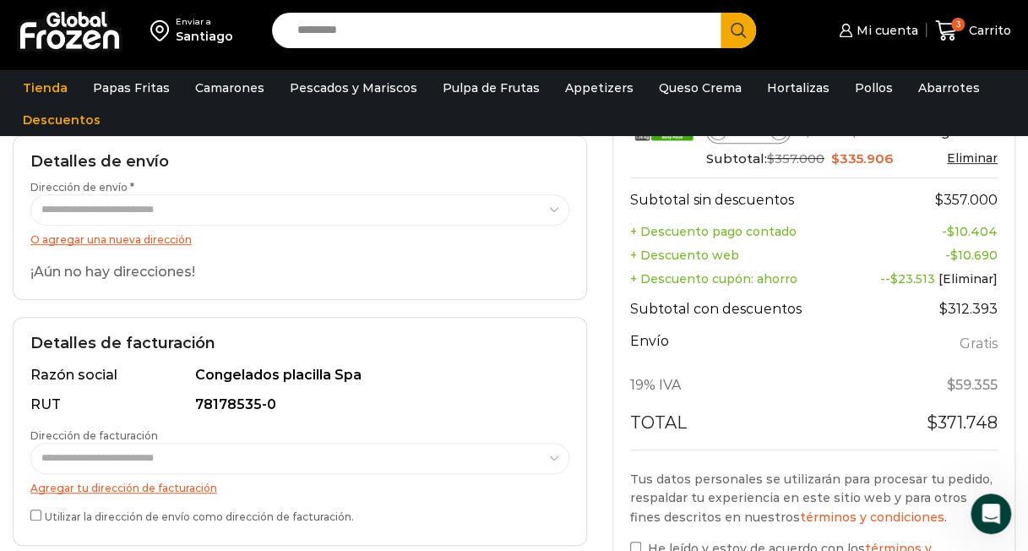
click at [518, 294] on div "**********" at bounding box center [300, 217] width 574 height 164
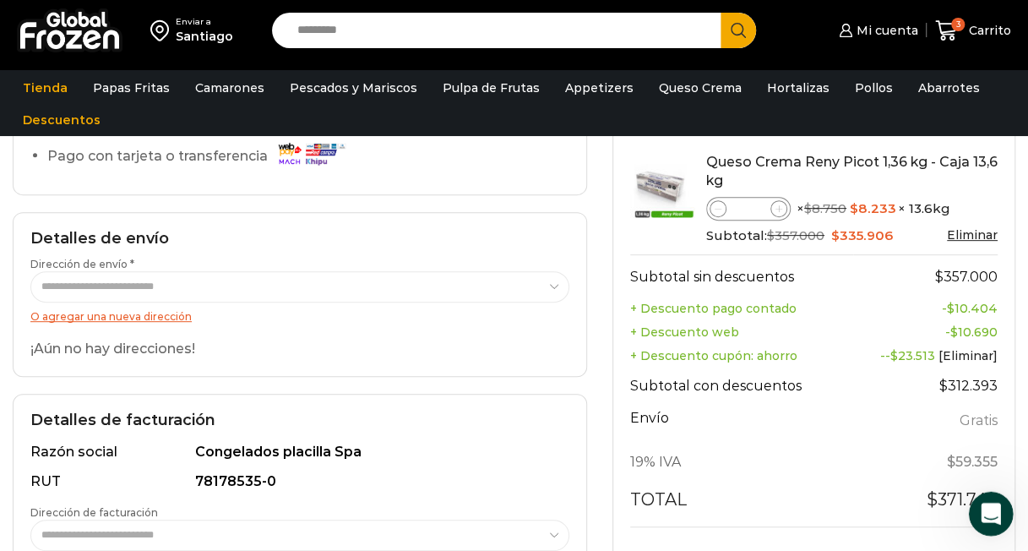
click at [1002, 508] on div "Abrir Intercom Messenger" at bounding box center [988, 511] width 56 height 56
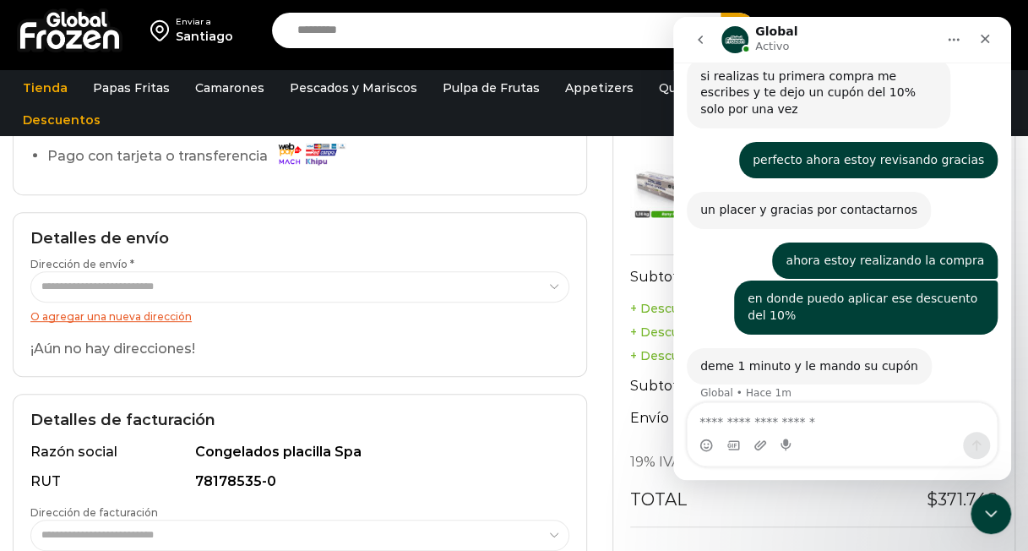
click at [751, 415] on div "oka Rodrigo • Hace 1m" at bounding box center [842, 443] width 311 height 57
click at [989, 35] on icon "Cerrar" at bounding box center [985, 39] width 14 height 14
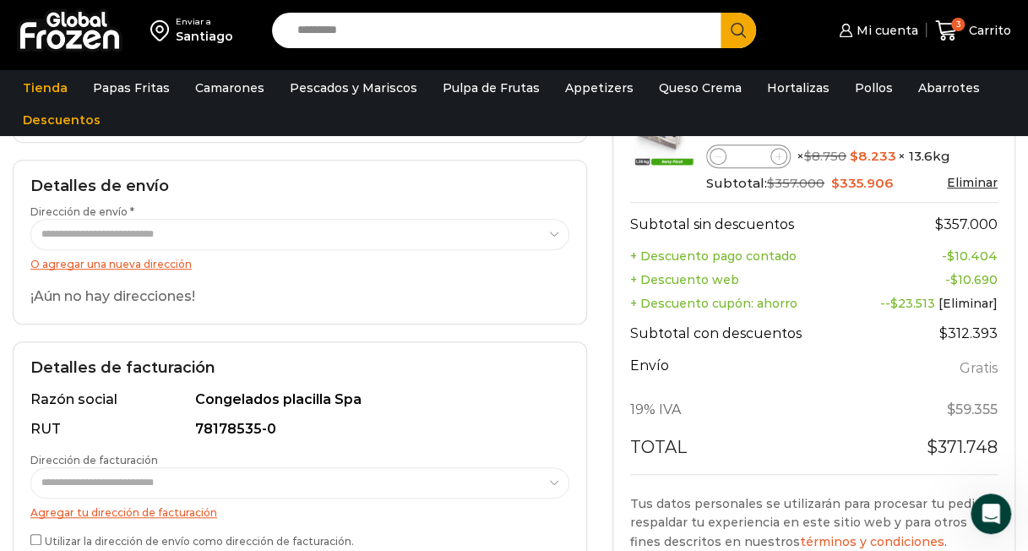
scroll to position [1356, 0]
click at [693, 350] on th "Subtotal con descuentos" at bounding box center [741, 334] width 223 height 39
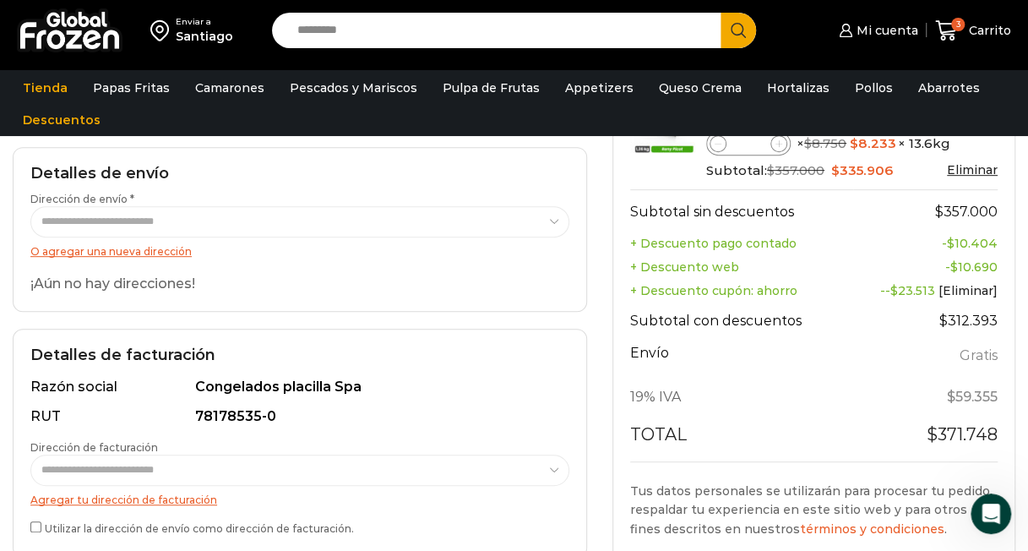
scroll to position [303, 0]
click at [583, 398] on div "**********" at bounding box center [300, 442] width 574 height 229
click at [568, 399] on div "**********" at bounding box center [299, 455] width 539 height 167
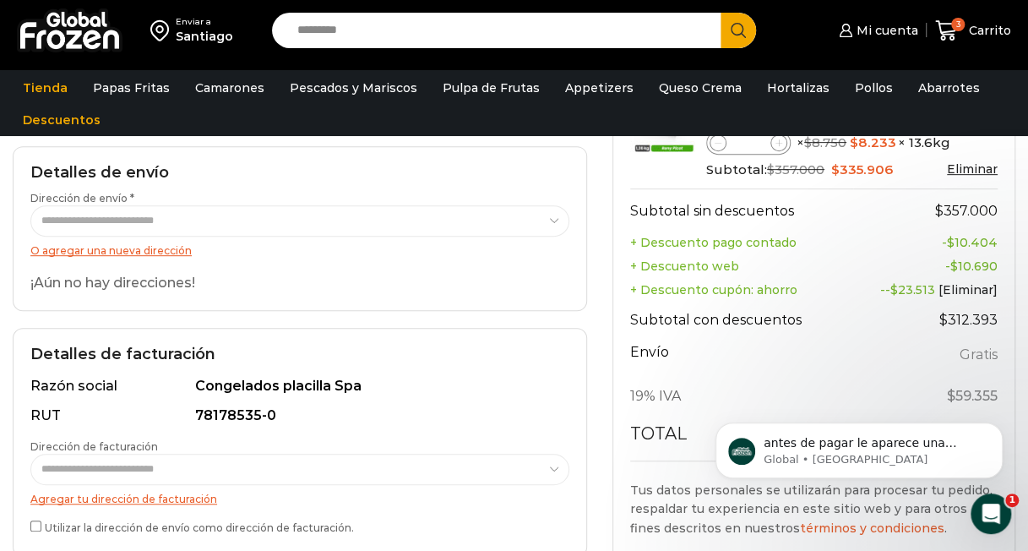
scroll to position [1346, 0]
click at [831, 443] on p "antes de pagar le aparece una casilla ingrese cupón" at bounding box center [872, 443] width 218 height 17
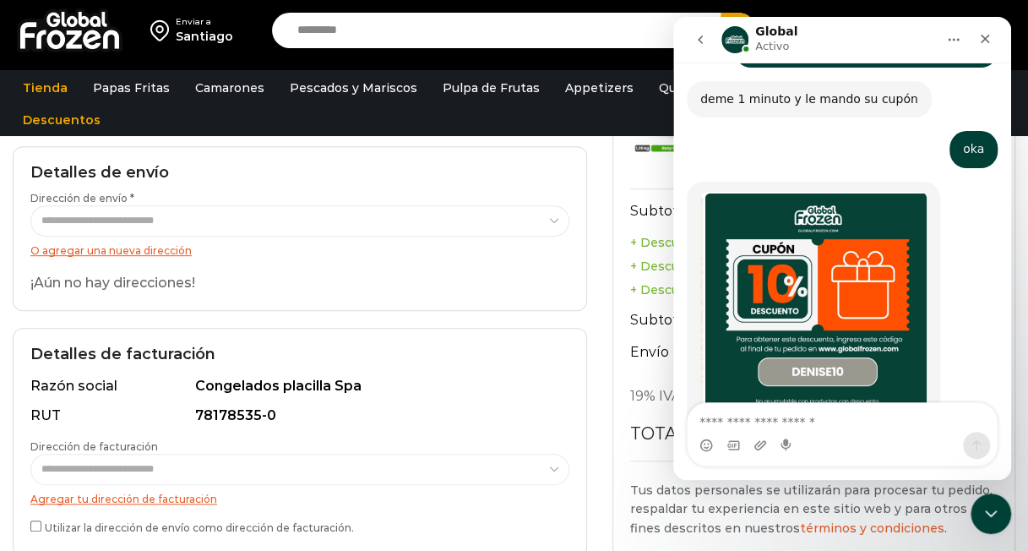
scroll to position [1375, 0]
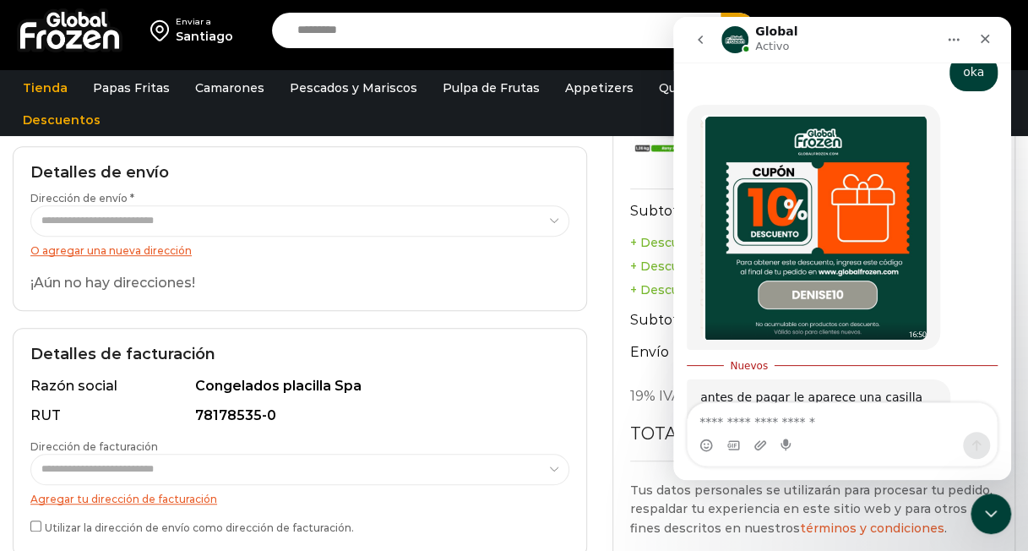
click at [784, 410] on textarea "Escribe un mensaje..." at bounding box center [841, 417] width 309 height 29
click at [785, 407] on textarea "Escribe un mensaje..." at bounding box center [841, 417] width 309 height 29
click at [790, 410] on textarea "Escribe un mensaje..." at bounding box center [841, 417] width 309 height 29
click at [475, 367] on div "**********" at bounding box center [300, 442] width 574 height 229
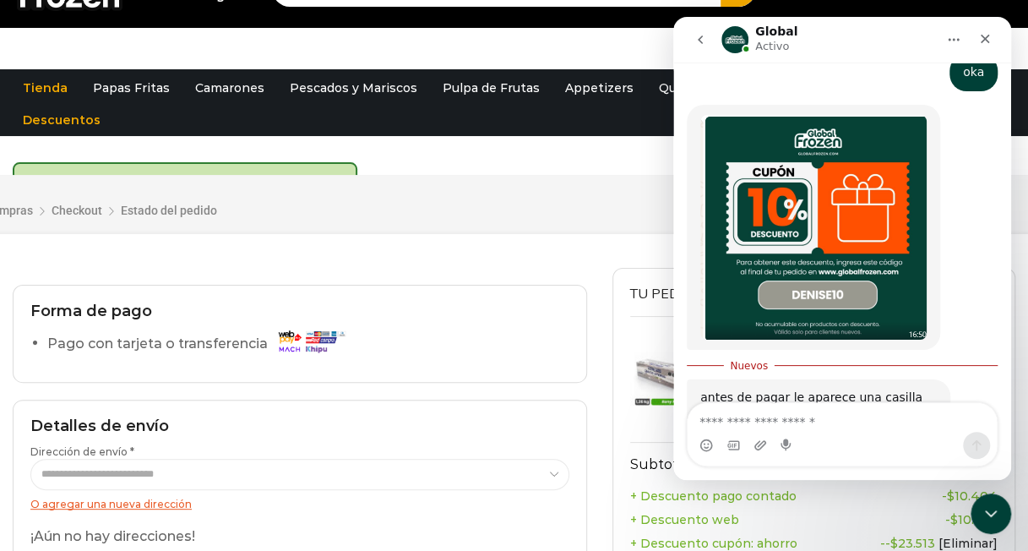
scroll to position [0, 0]
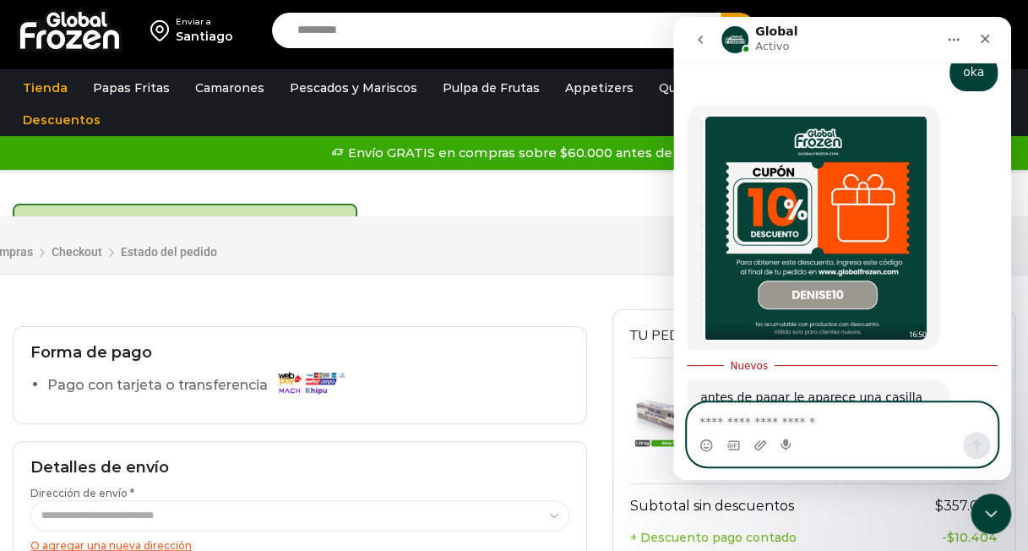
click at [769, 410] on textarea "Escribe un mensaje..." at bounding box center [841, 417] width 309 height 29
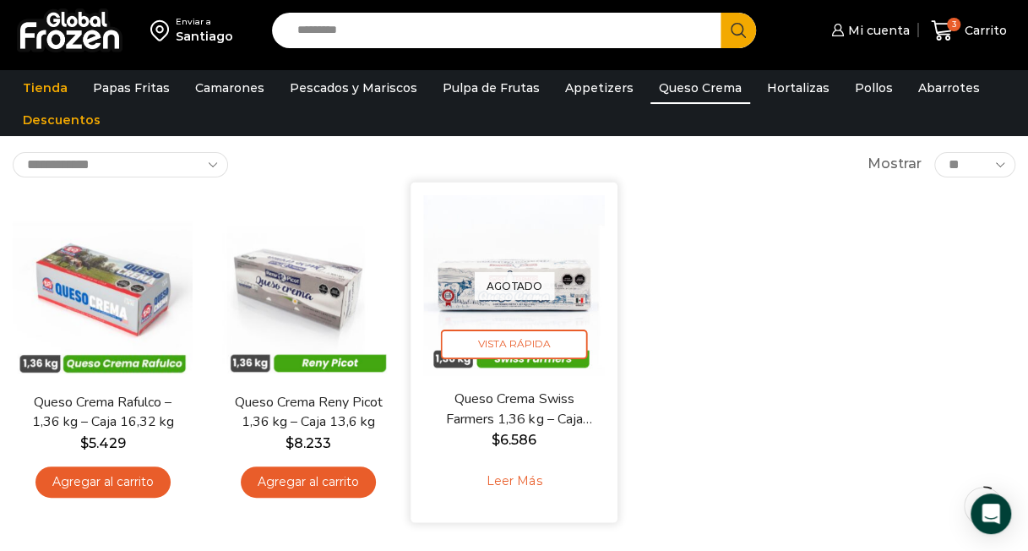
scroll to position [94, 0]
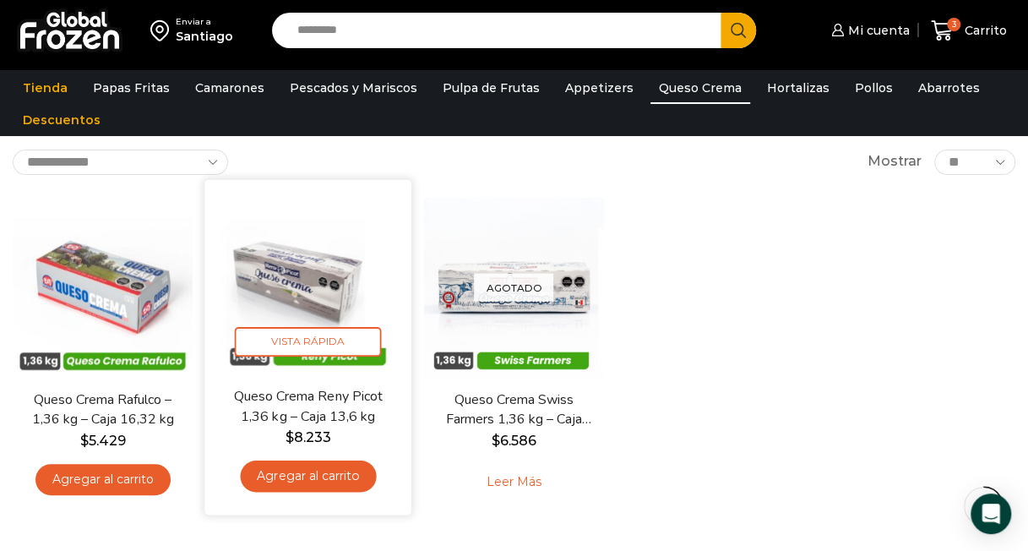
click at [292, 278] on img at bounding box center [309, 283] width 182 height 182
click at [311, 283] on img at bounding box center [309, 283] width 182 height 182
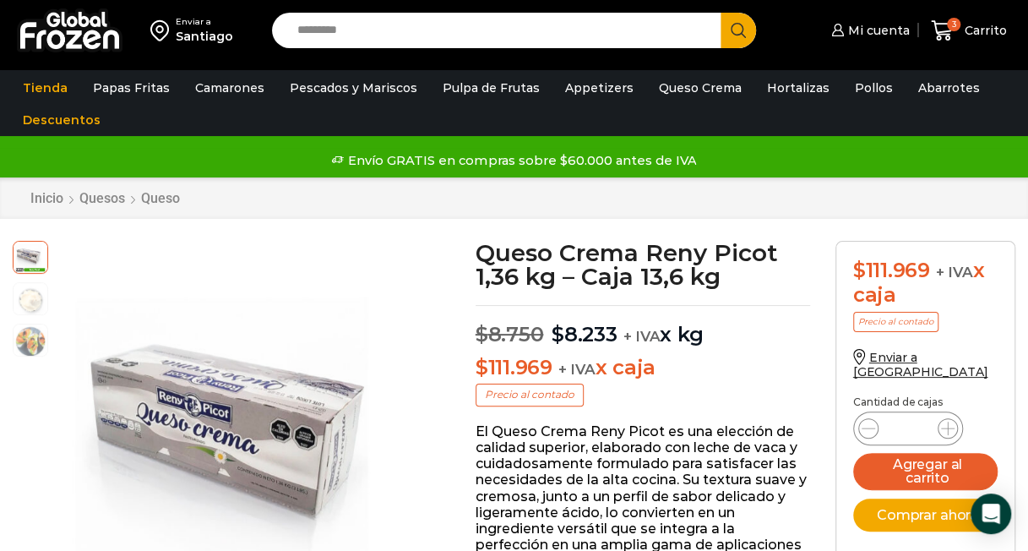
click at [763, 362] on p "$ 111.969 + IVA x caja" at bounding box center [642, 368] width 334 height 24
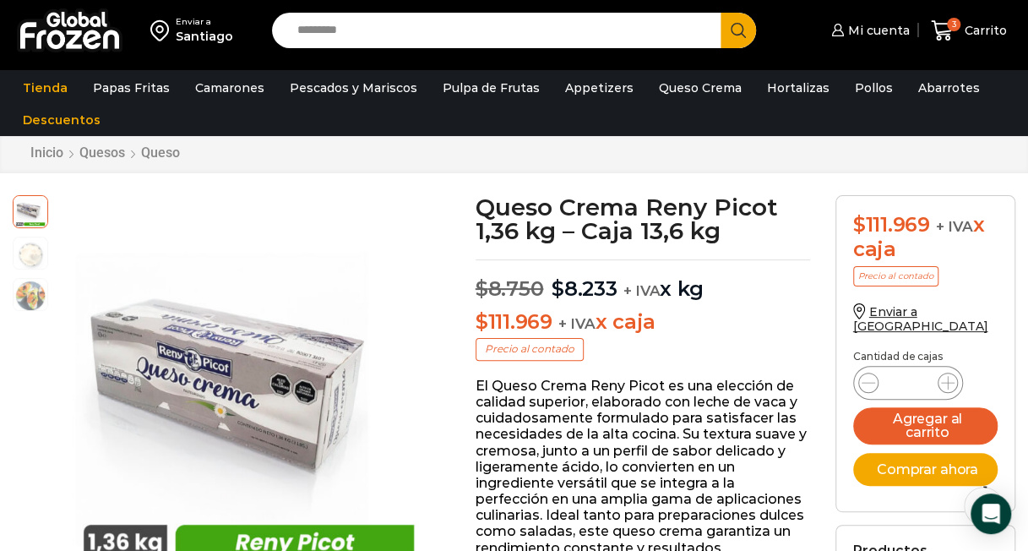
scroll to position [50, 0]
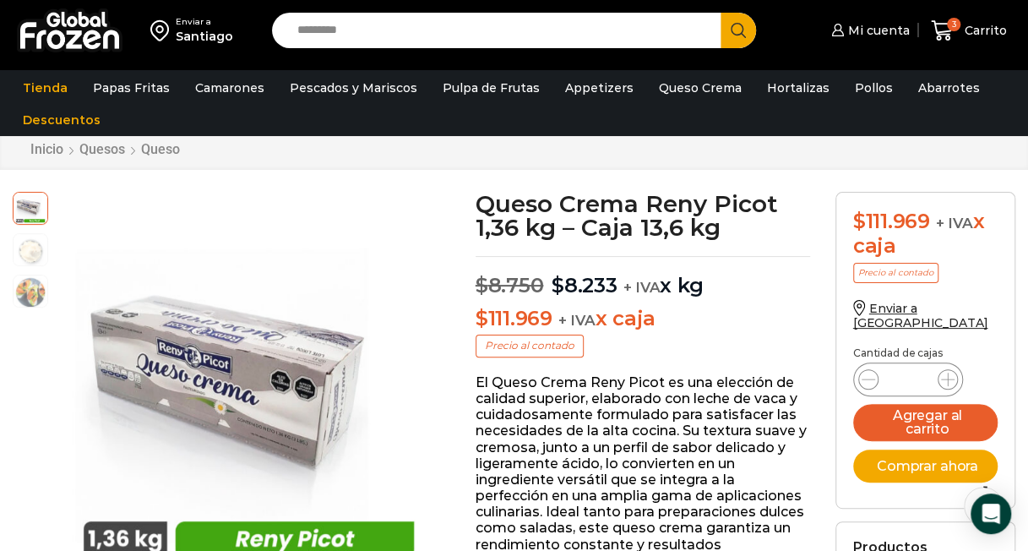
click at [682, 278] on p "$ 8.750 Original price was: $8.750. $ 8.233 Current price is: $8.233. + IVA x kg" at bounding box center [642, 277] width 334 height 42
click at [667, 491] on p "El Queso Crema Reny Picot es una elección de calidad superior, elaborado con le…" at bounding box center [642, 487] width 334 height 227
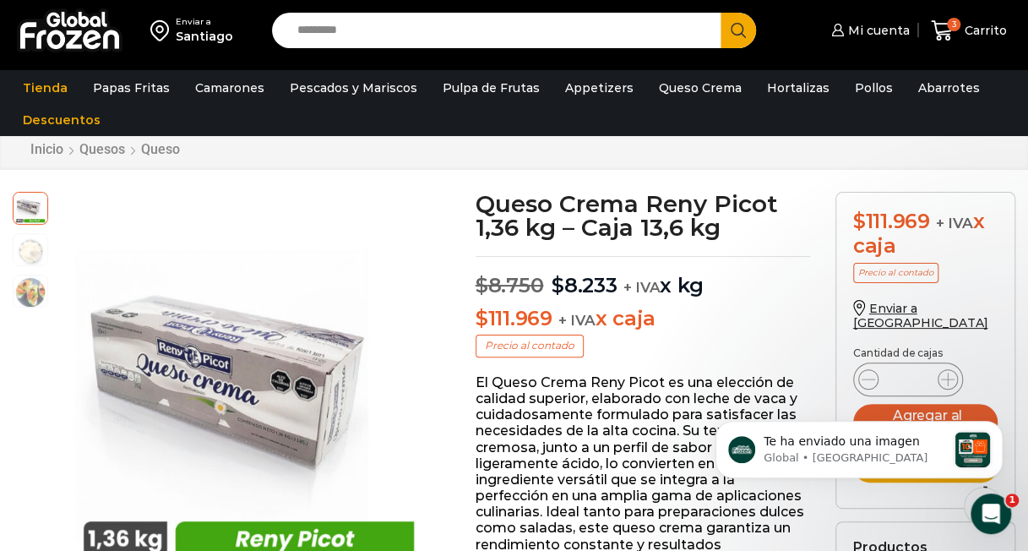
scroll to position [0, 0]
click at [662, 430] on p "El Queso Crema Reny Picot es una elección de calidad superior, elaborado con le…" at bounding box center [642, 487] width 334 height 227
click at [664, 381] on p "El Queso Crema Reny Picot es una elección de calidad superior, elaborado con le…" at bounding box center [642, 487] width 334 height 227
click at [634, 412] on p "El Queso Crema Reny Picot es una elección de calidad superior, elaborado con le…" at bounding box center [642, 487] width 334 height 227
click at [984, 511] on icon "Abrir Intercom Messenger" at bounding box center [989, 511] width 28 height 28
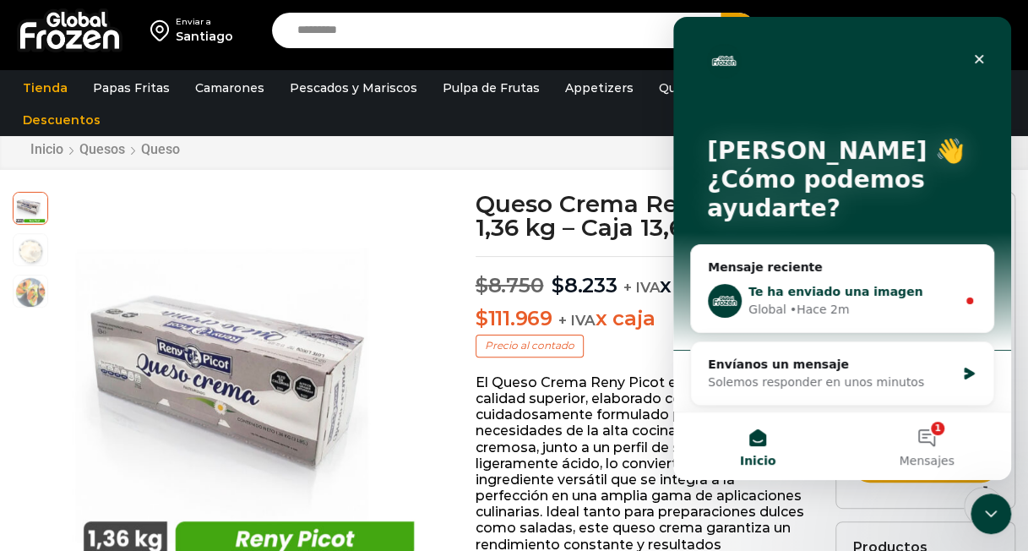
click at [868, 302] on div "Global • Hace 2m" at bounding box center [852, 310] width 208 height 18
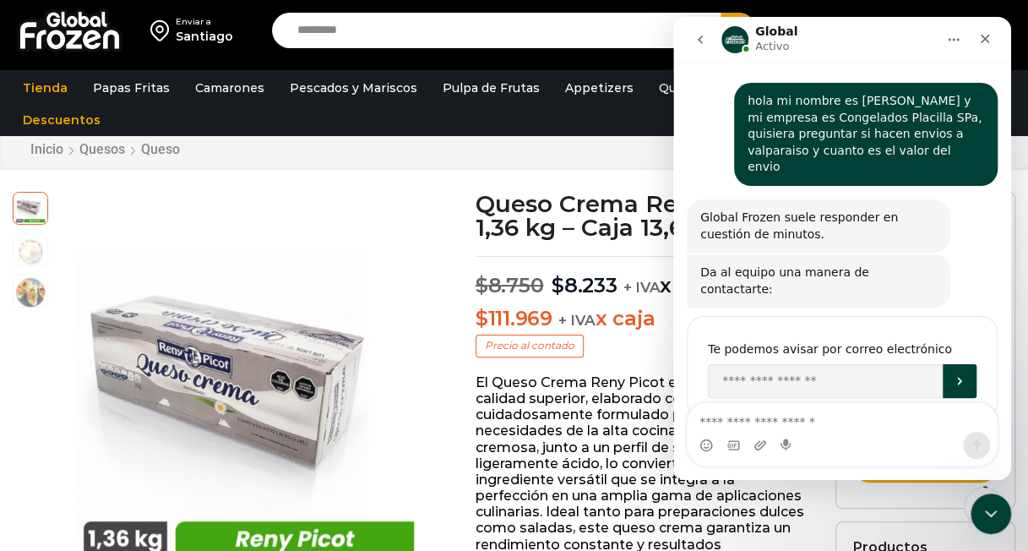
scroll to position [3, 0]
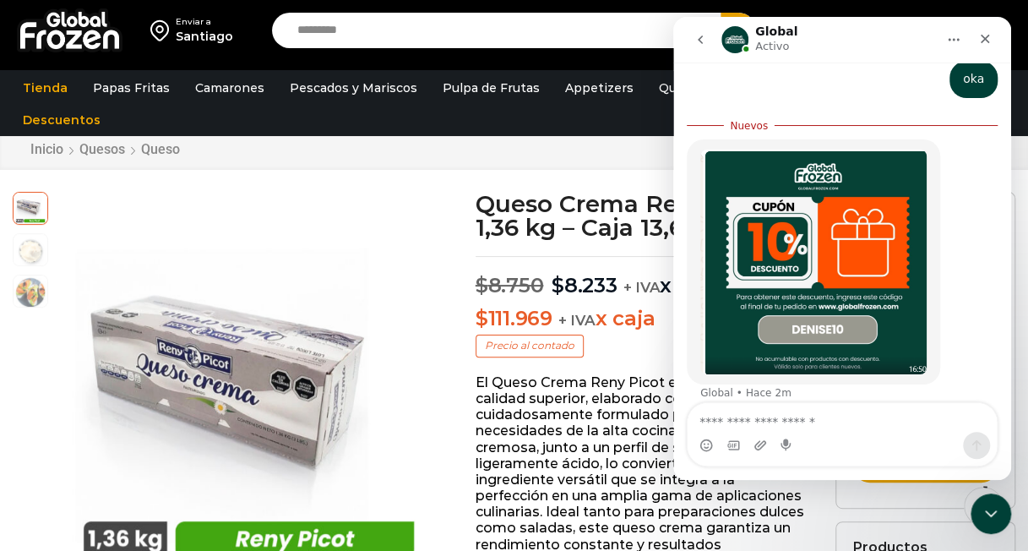
click at [892, 335] on div "Global • Hace 2m" at bounding box center [842, 280] width 311 height 282
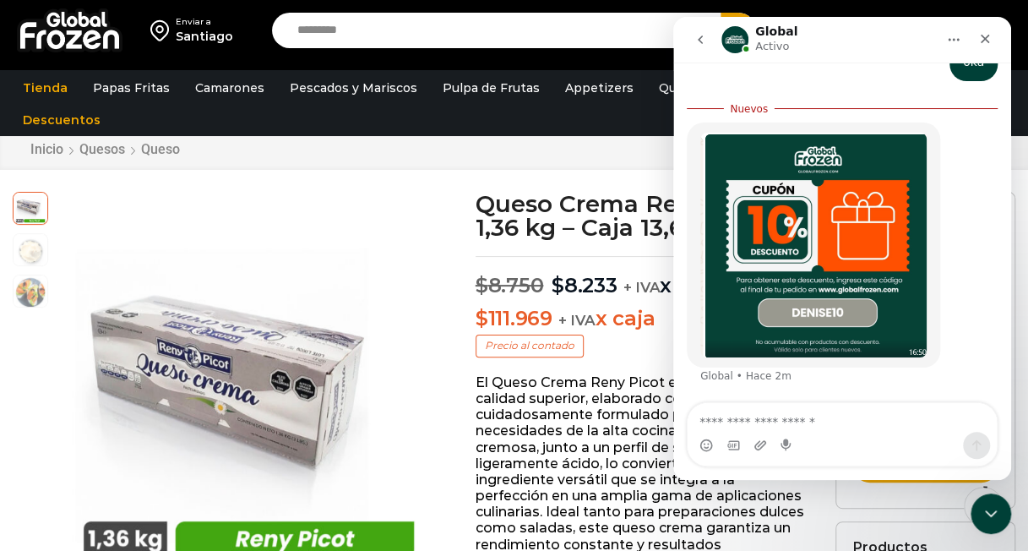
click at [896, 329] on div "Global • Hace 2m" at bounding box center [842, 263] width 311 height 282
click at [902, 334] on div "Global • Hace 2m" at bounding box center [842, 263] width 311 height 282
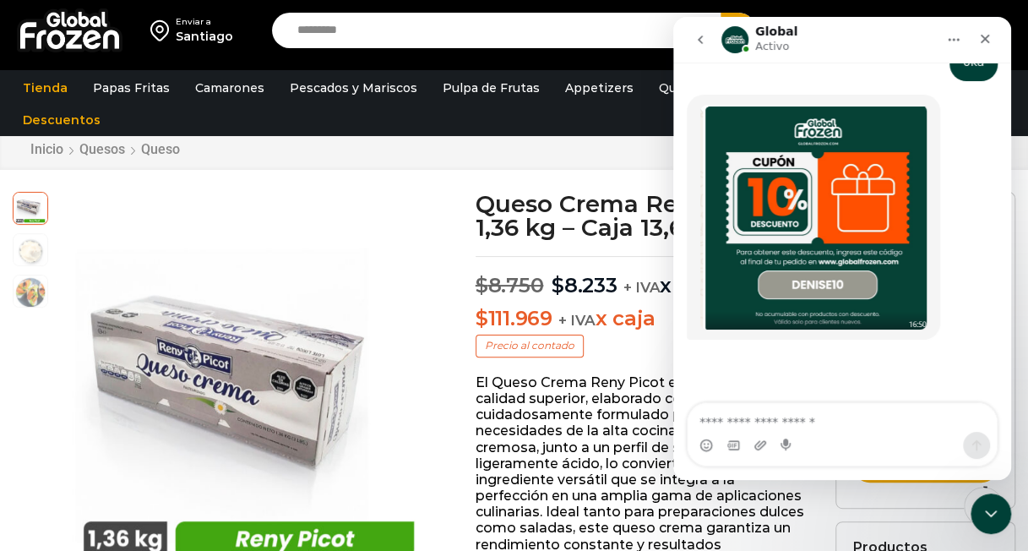
scroll to position [1346, 0]
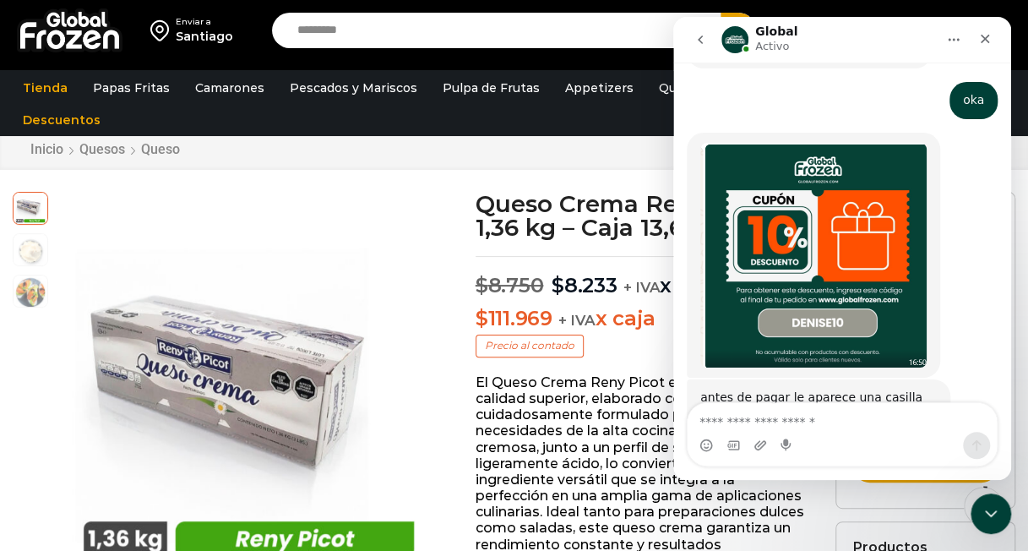
click at [588, 468] on p "El Queso Crema Reny Picot es una elección de calidad superior, elaborado con le…" at bounding box center [642, 487] width 334 height 227
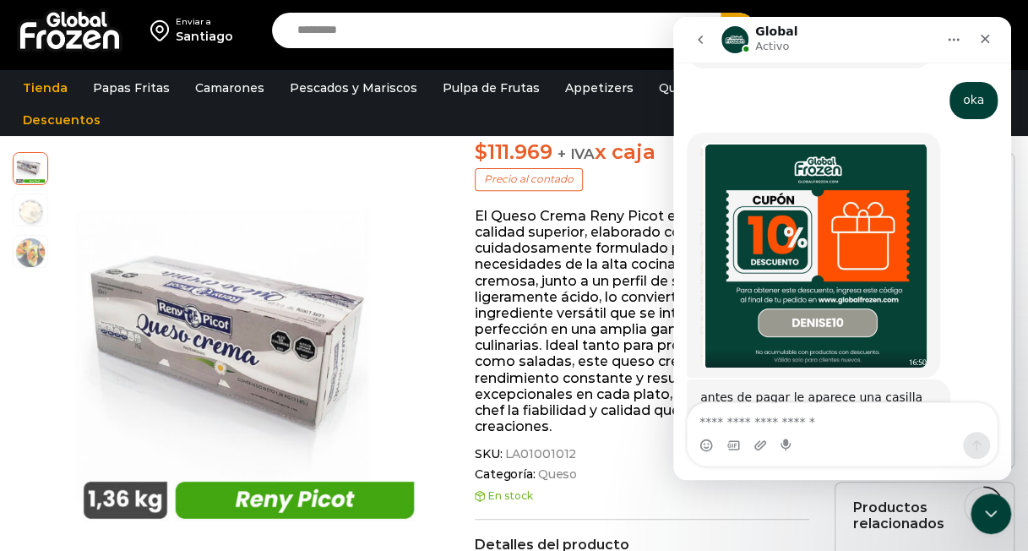
scroll to position [89, 0]
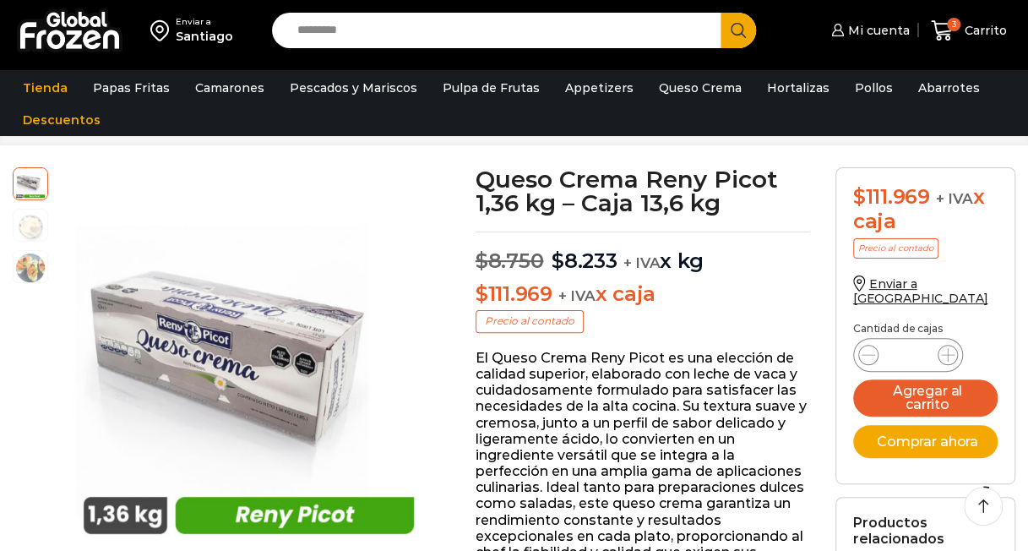
scroll to position [83, 0]
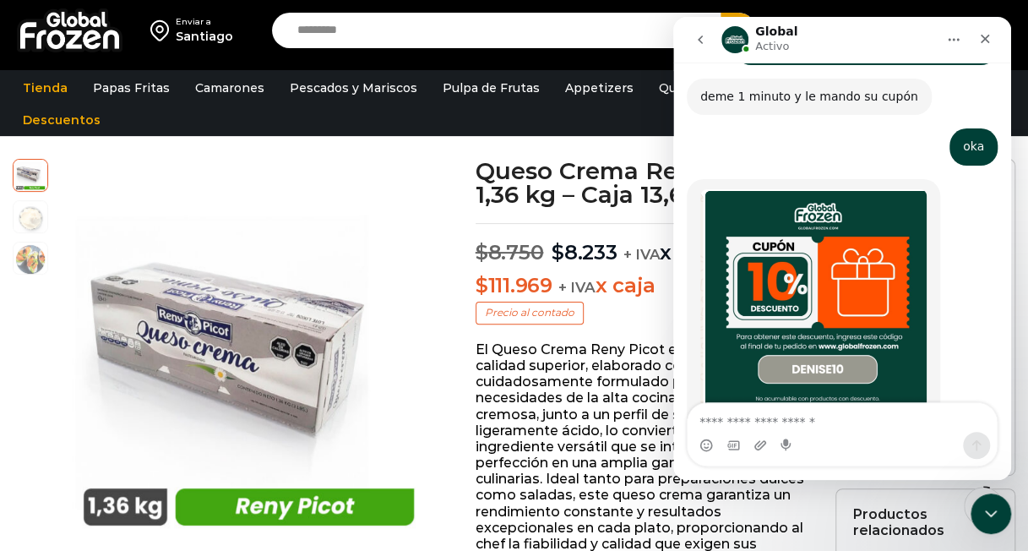
scroll to position [1346, 0]
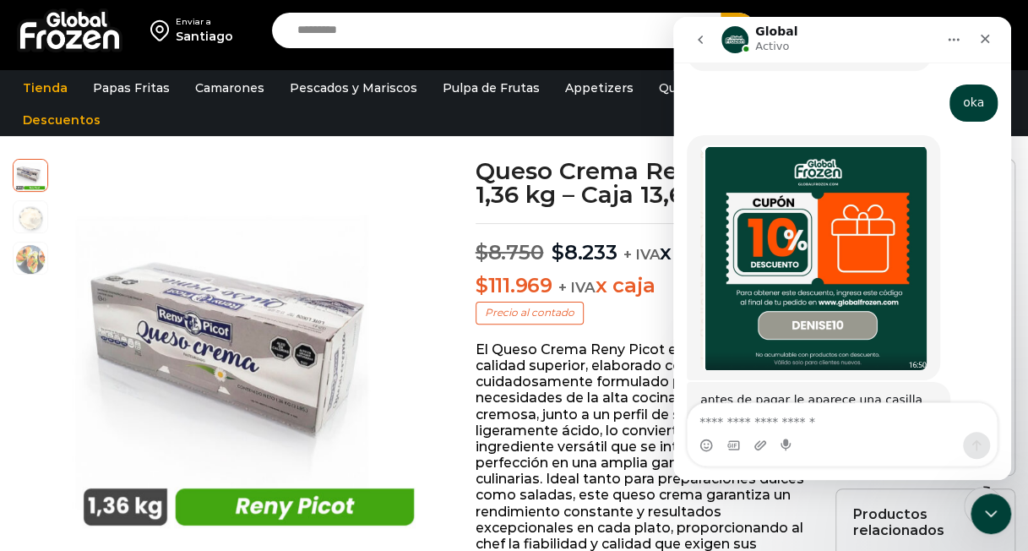
click at [546, 379] on p "El Queso Crema Reny Picot es una elección de calidad superior, elaborado con le…" at bounding box center [642, 454] width 334 height 227
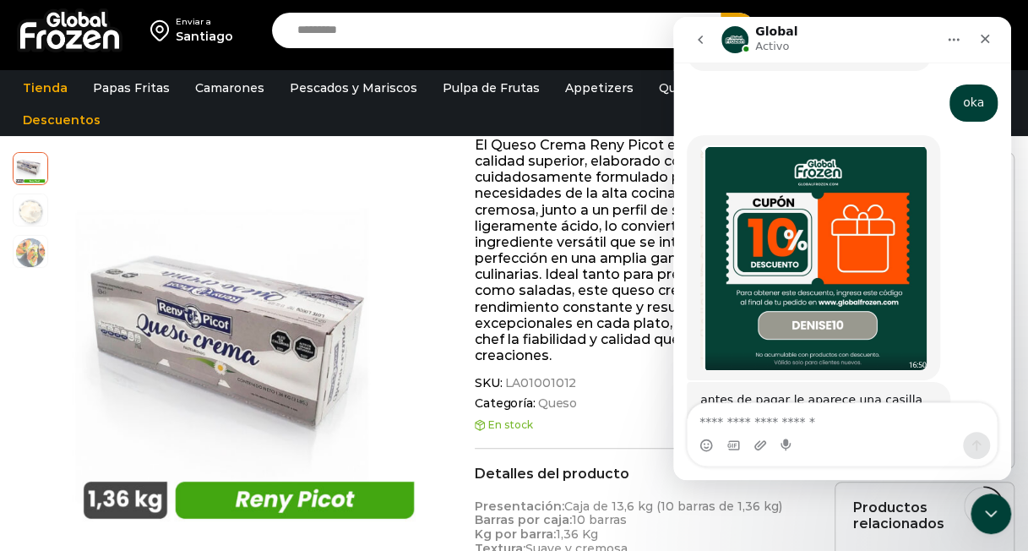
scroll to position [288, 0]
click at [981, 26] on div "Cerrar" at bounding box center [985, 39] width 30 height 30
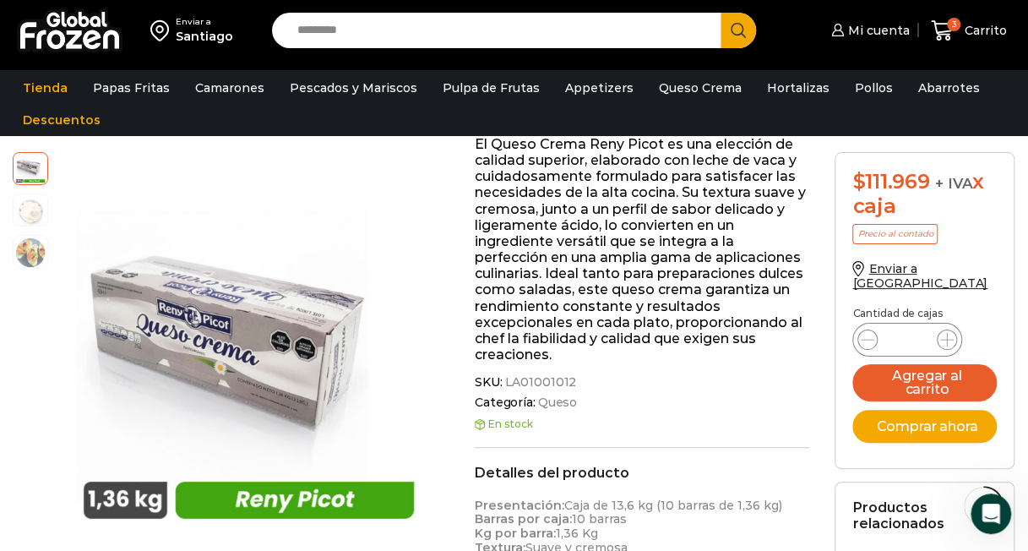
scroll to position [1346, 0]
click at [718, 258] on p "El Queso Crema Reny Picot es una elección de calidad superior, elaborado con le…" at bounding box center [642, 249] width 334 height 227
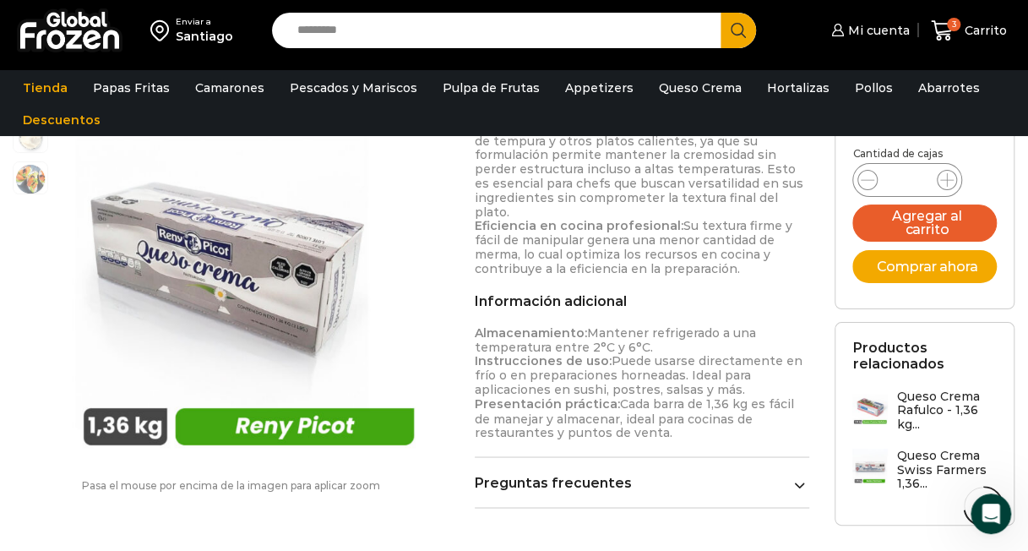
scroll to position [1128, 0]
click at [726, 201] on p "Versatilidad y consistencia: Mezcla y se extiende fácilmente, ideal para sushi …" at bounding box center [642, 48] width 334 height 454
